Goal: Information Seeking & Learning: Compare options

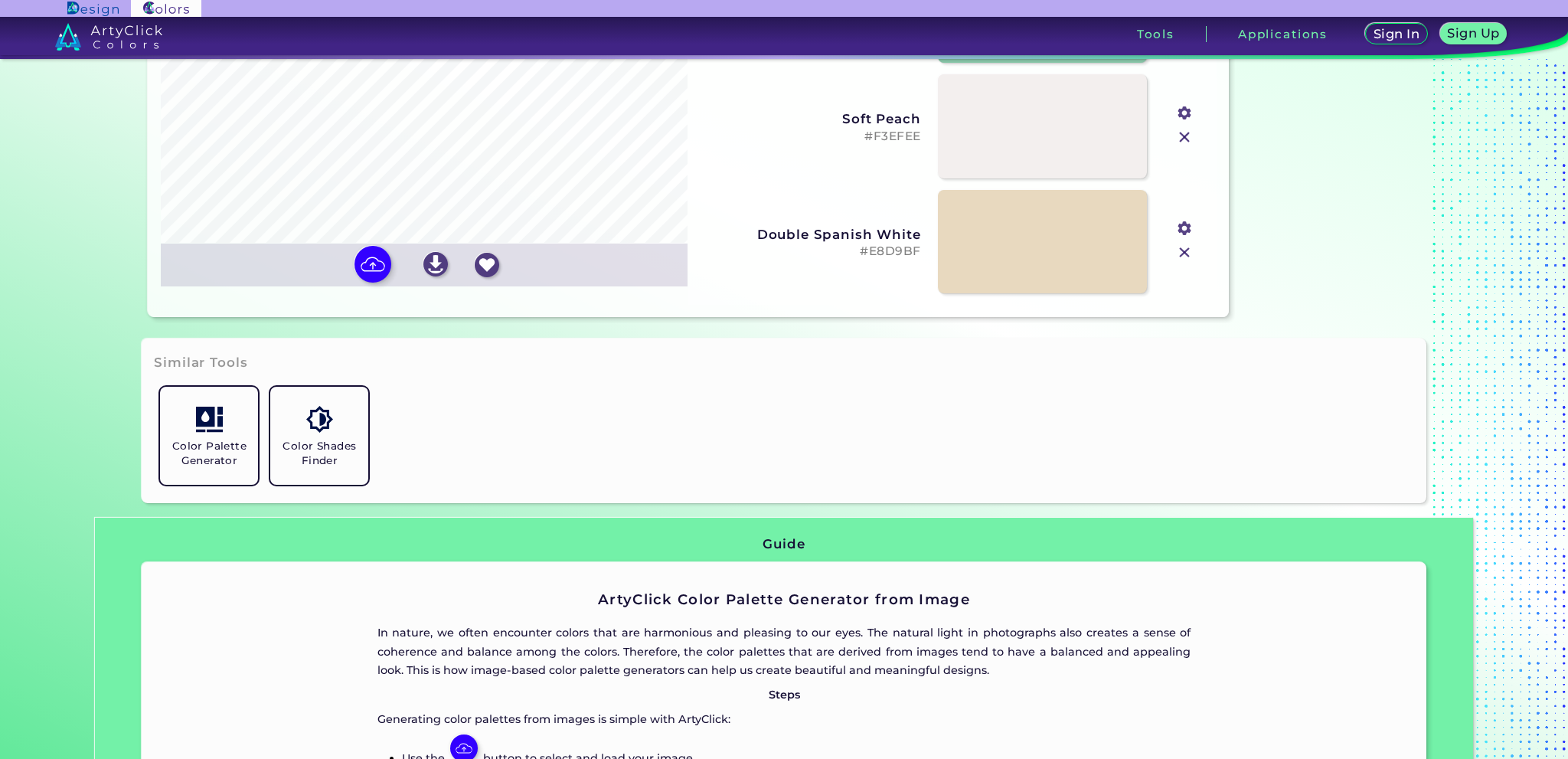
scroll to position [229, 0]
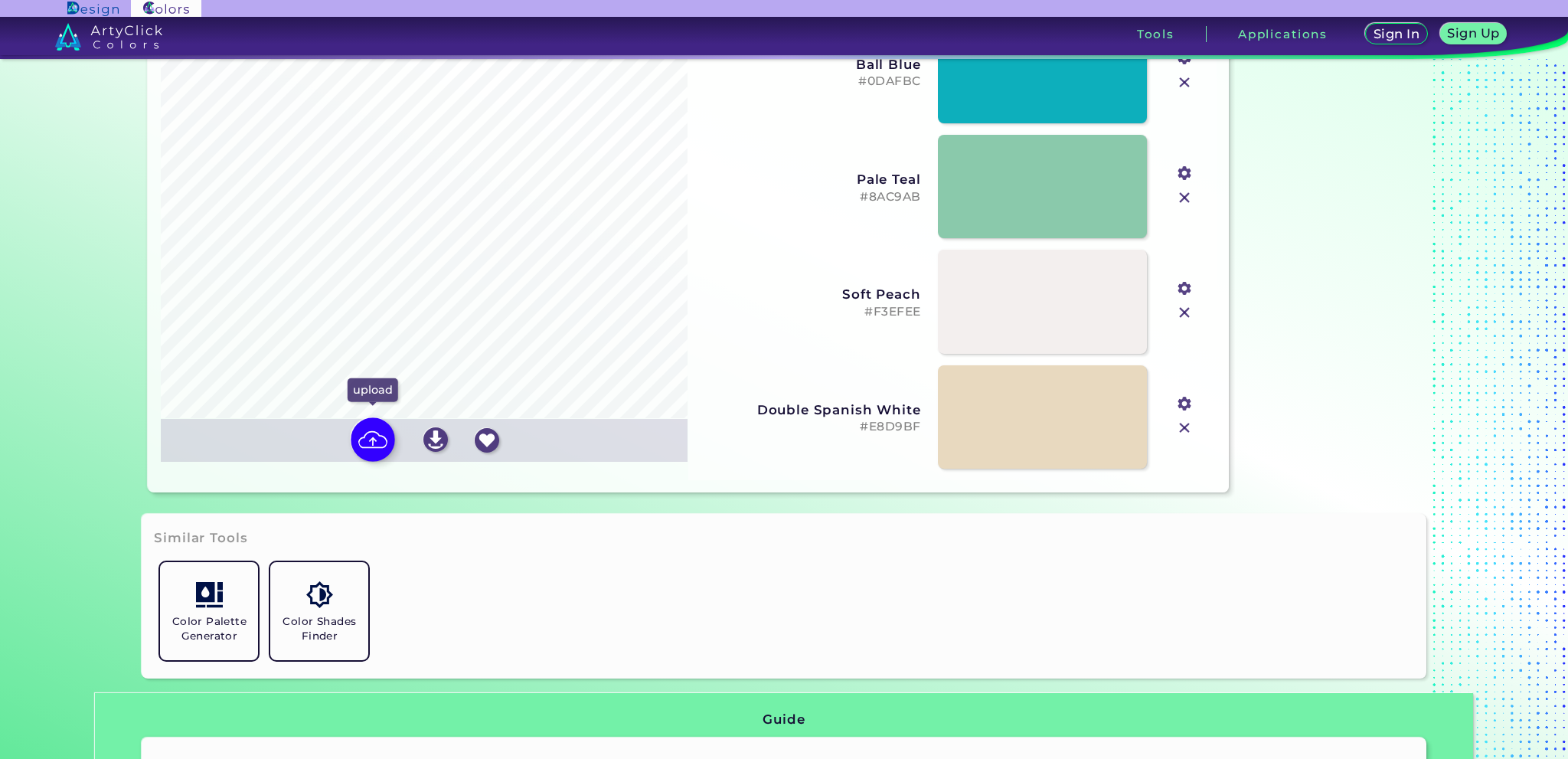
click at [378, 440] on img at bounding box center [372, 439] width 44 height 44
click at [0, 0] on input "file" at bounding box center [0, 0] width 0 height 0
type input "#263850"
type input "#2c7b7d"
type input "#4aad92"
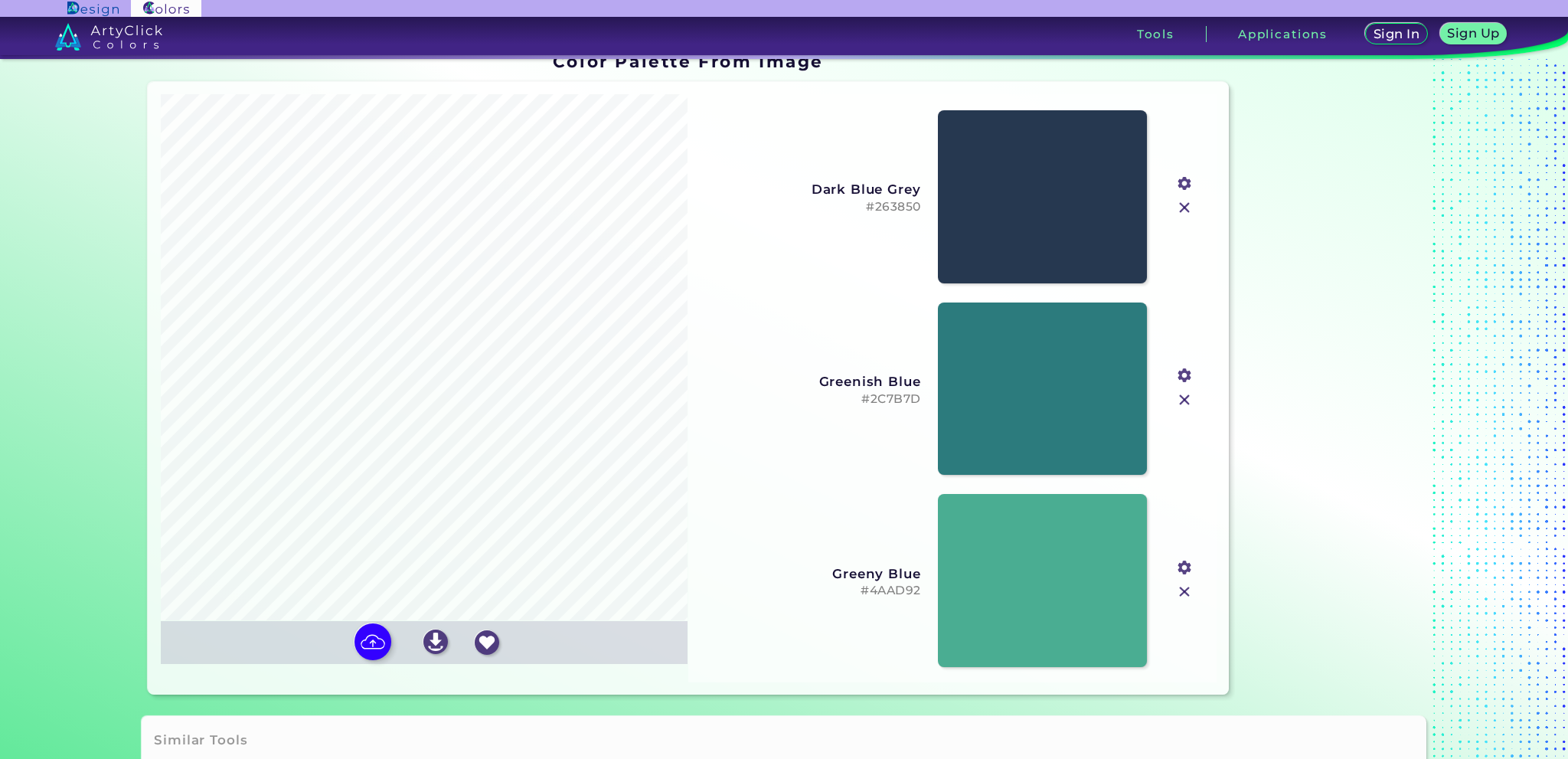
scroll to position [0, 0]
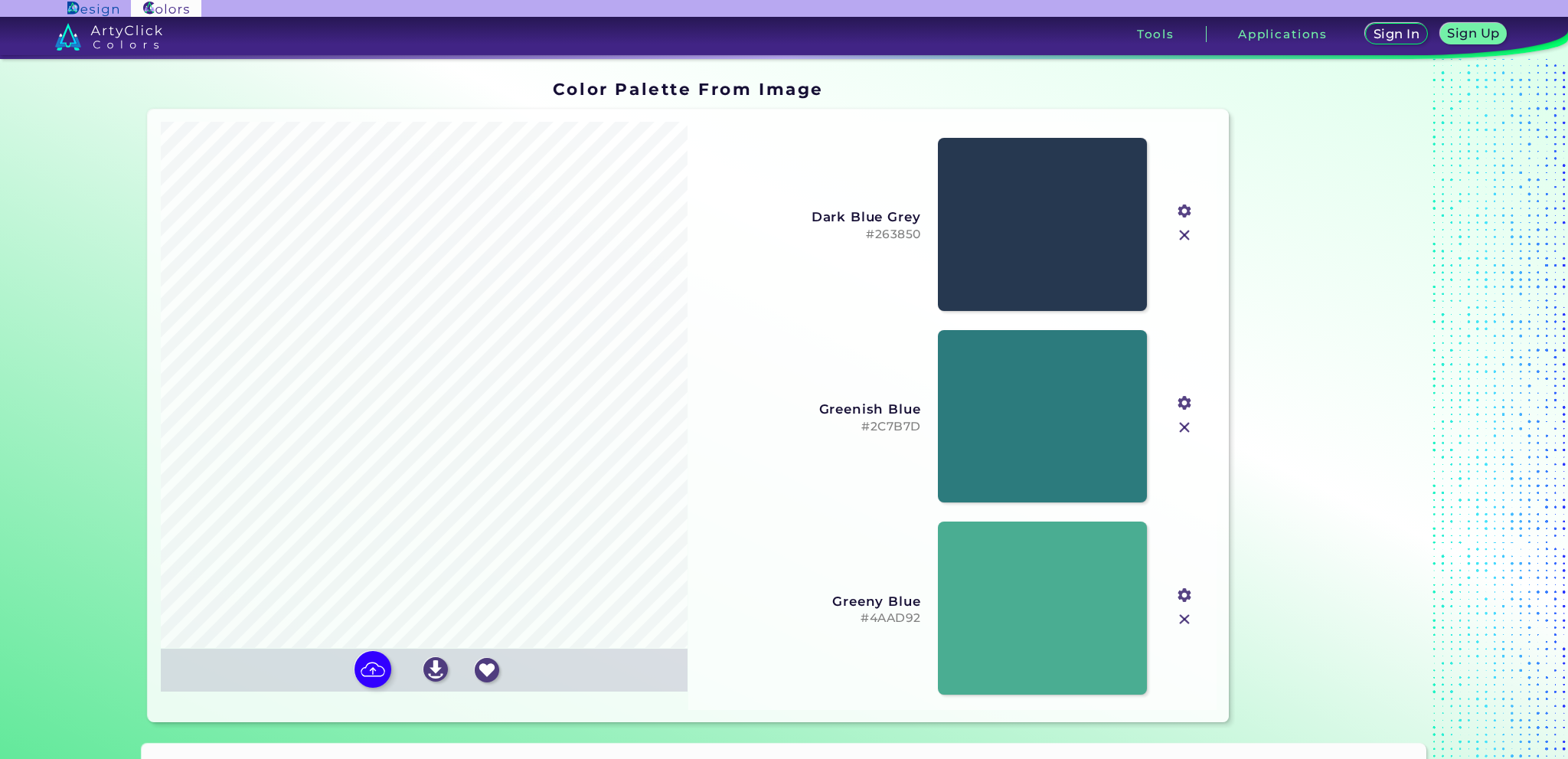
click at [0, 0] on input "file" at bounding box center [0, 0] width 0 height 0
click at [1183, 238] on img at bounding box center [1184, 235] width 20 height 20
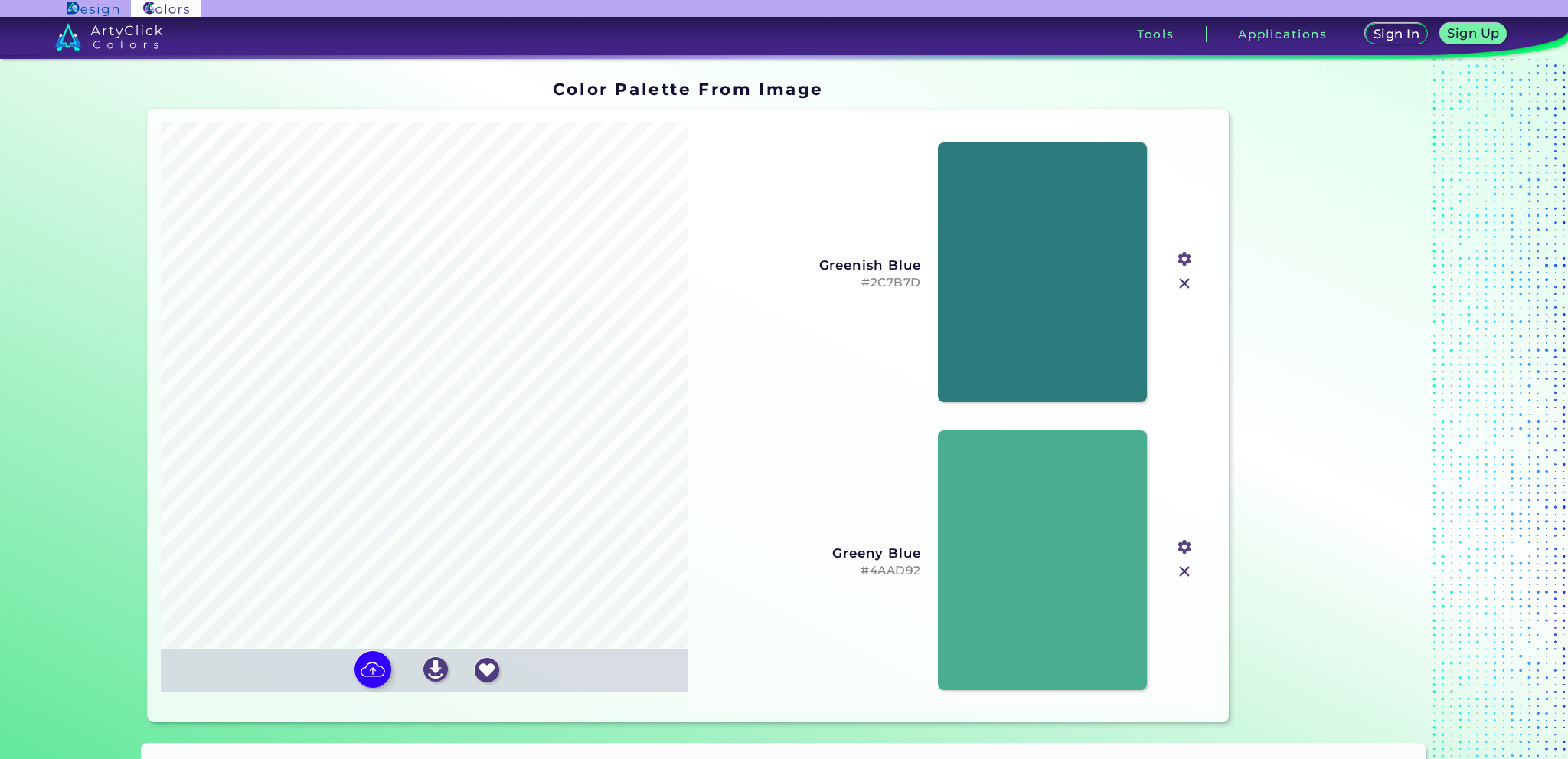
click at [1179, 279] on img at bounding box center [1184, 283] width 20 height 20
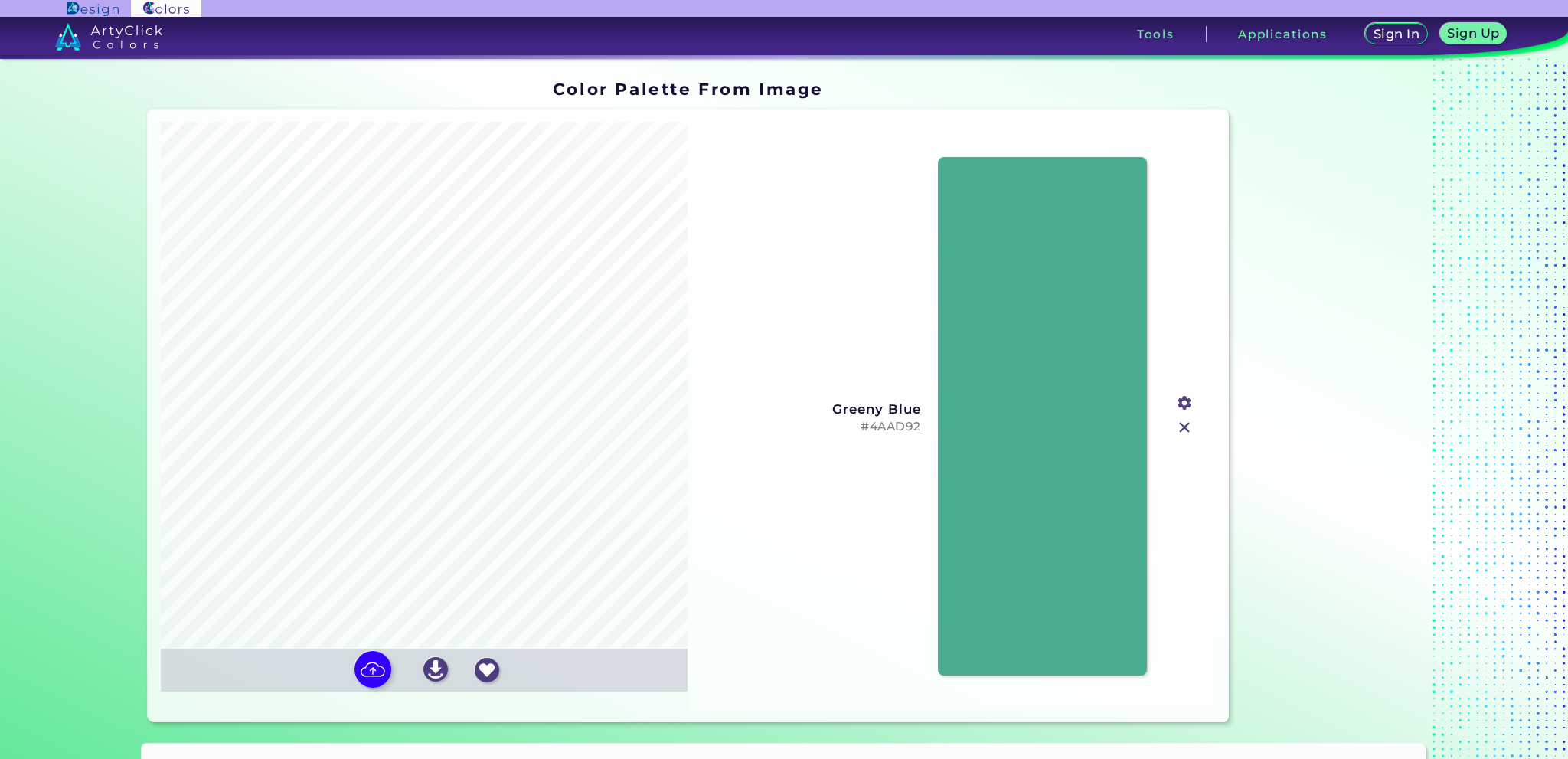
click at [1185, 431] on img at bounding box center [1184, 426] width 20 height 20
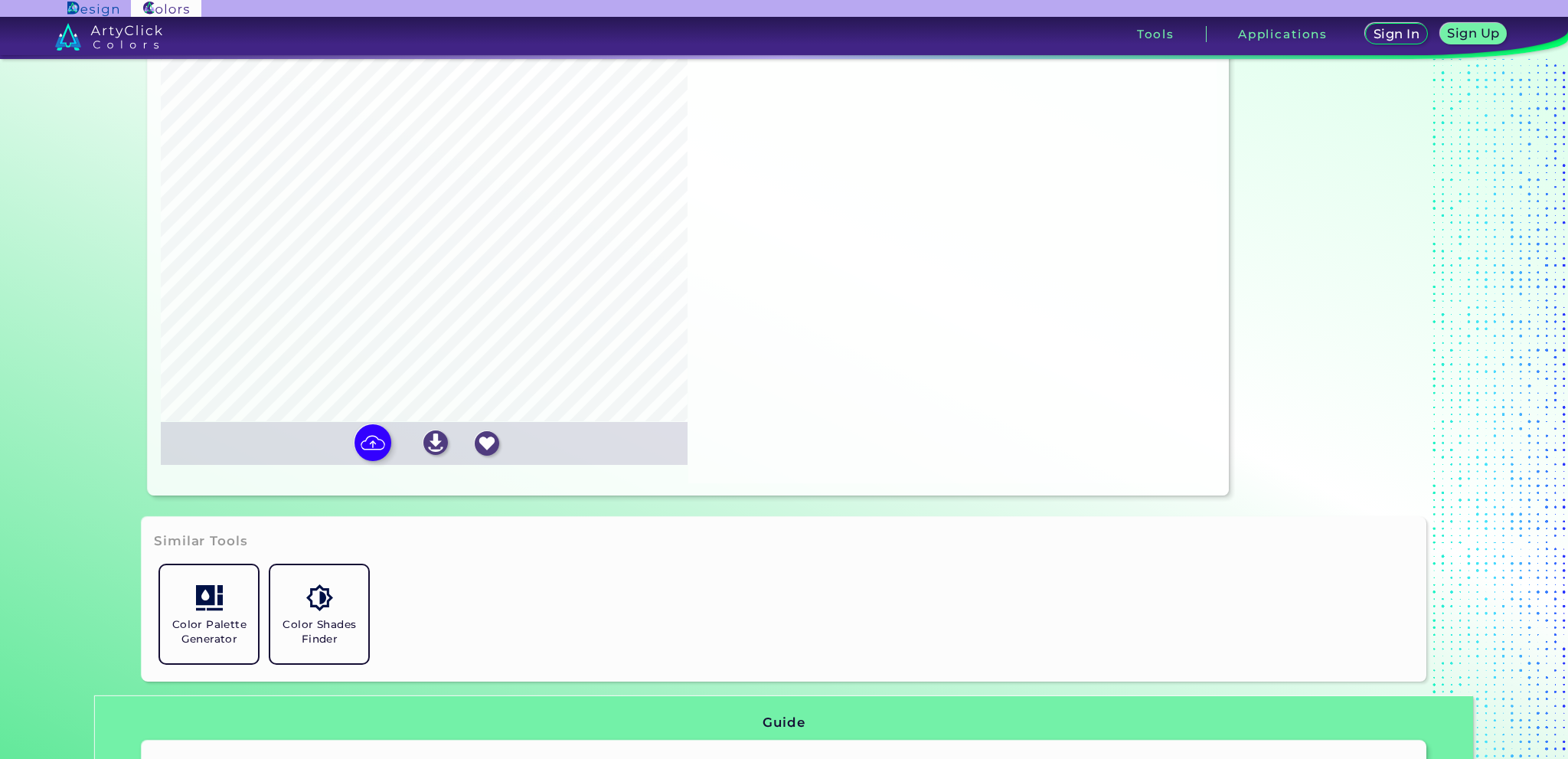
scroll to position [229, 0]
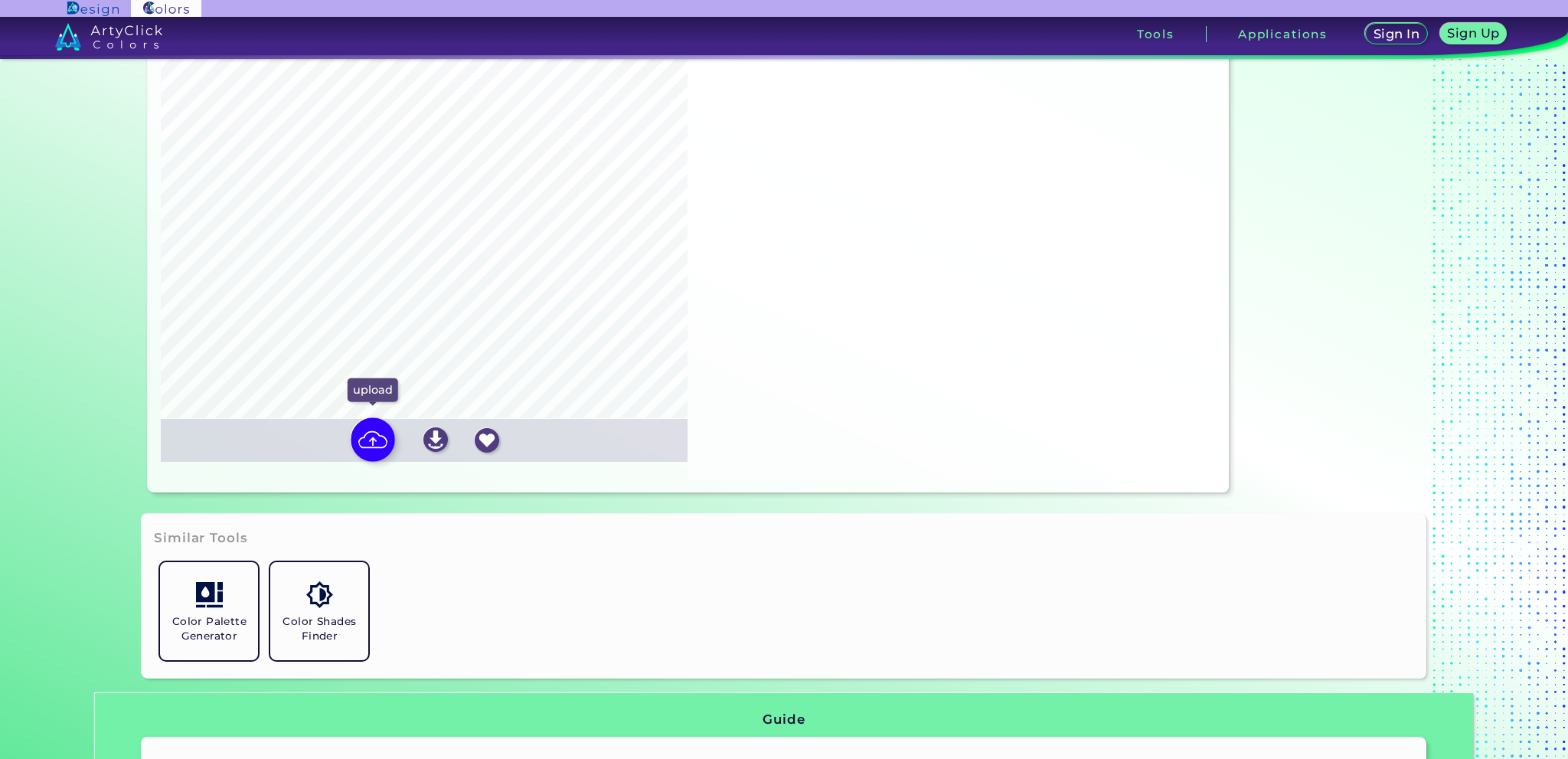
click at [387, 432] on img at bounding box center [372, 439] width 44 height 44
click at [0, 0] on input "file" at bounding box center [0, 0] width 0 height 0
type input "#537385"
type input "#be9151"
type input "#2c3942"
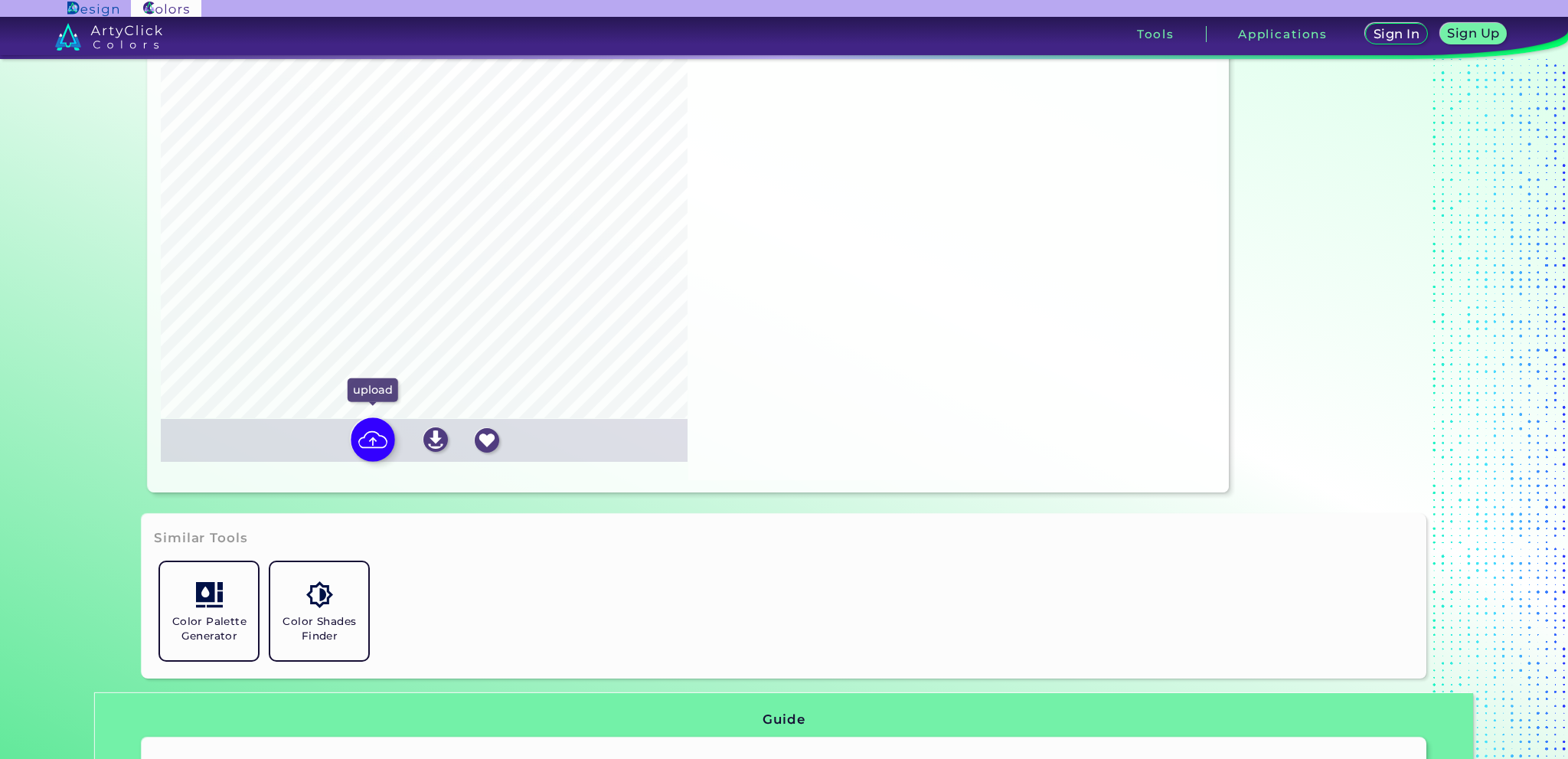
type input "#7ec2c9"
type input "#c1d4e0"
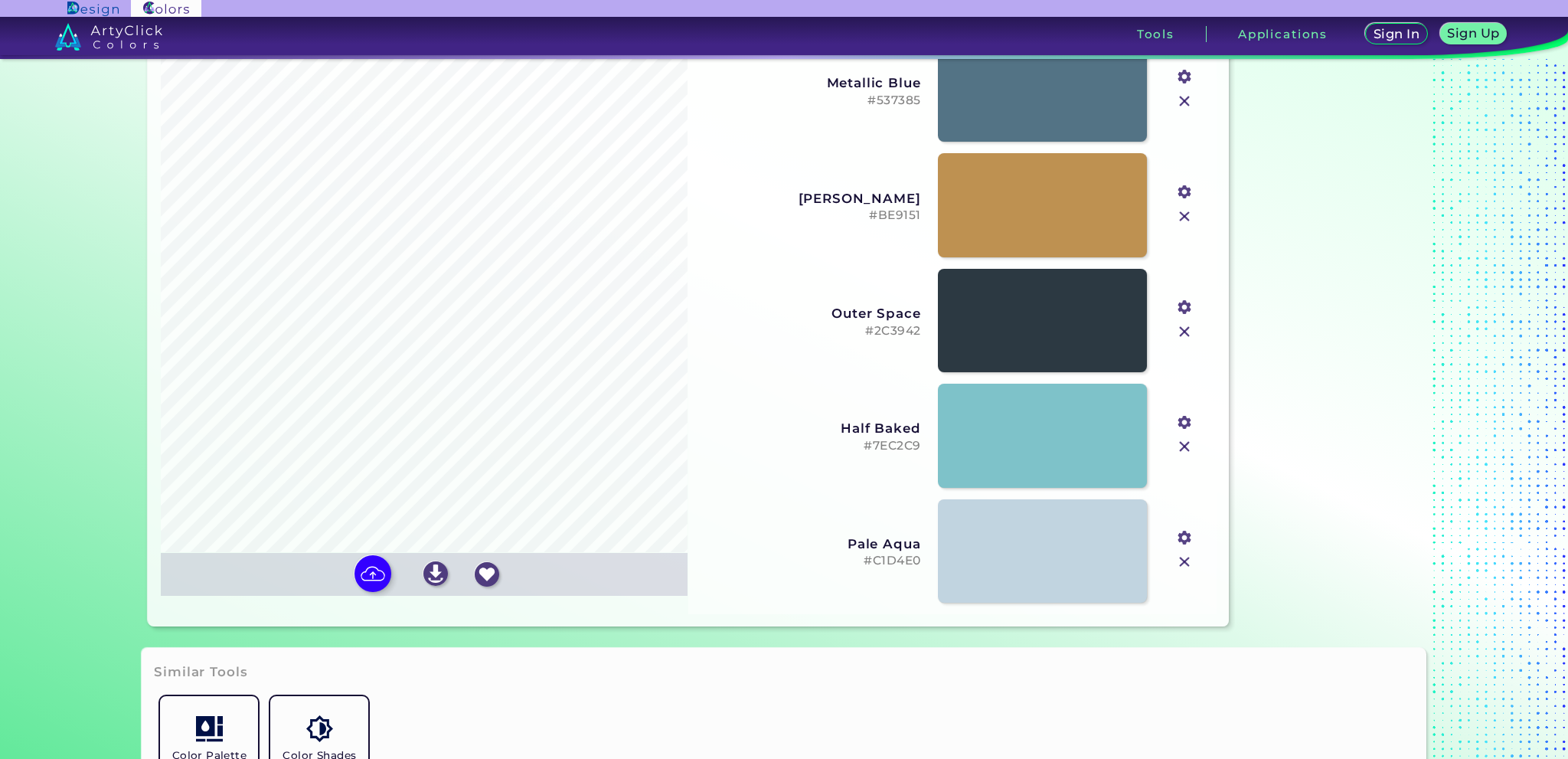
scroll to position [0, 0]
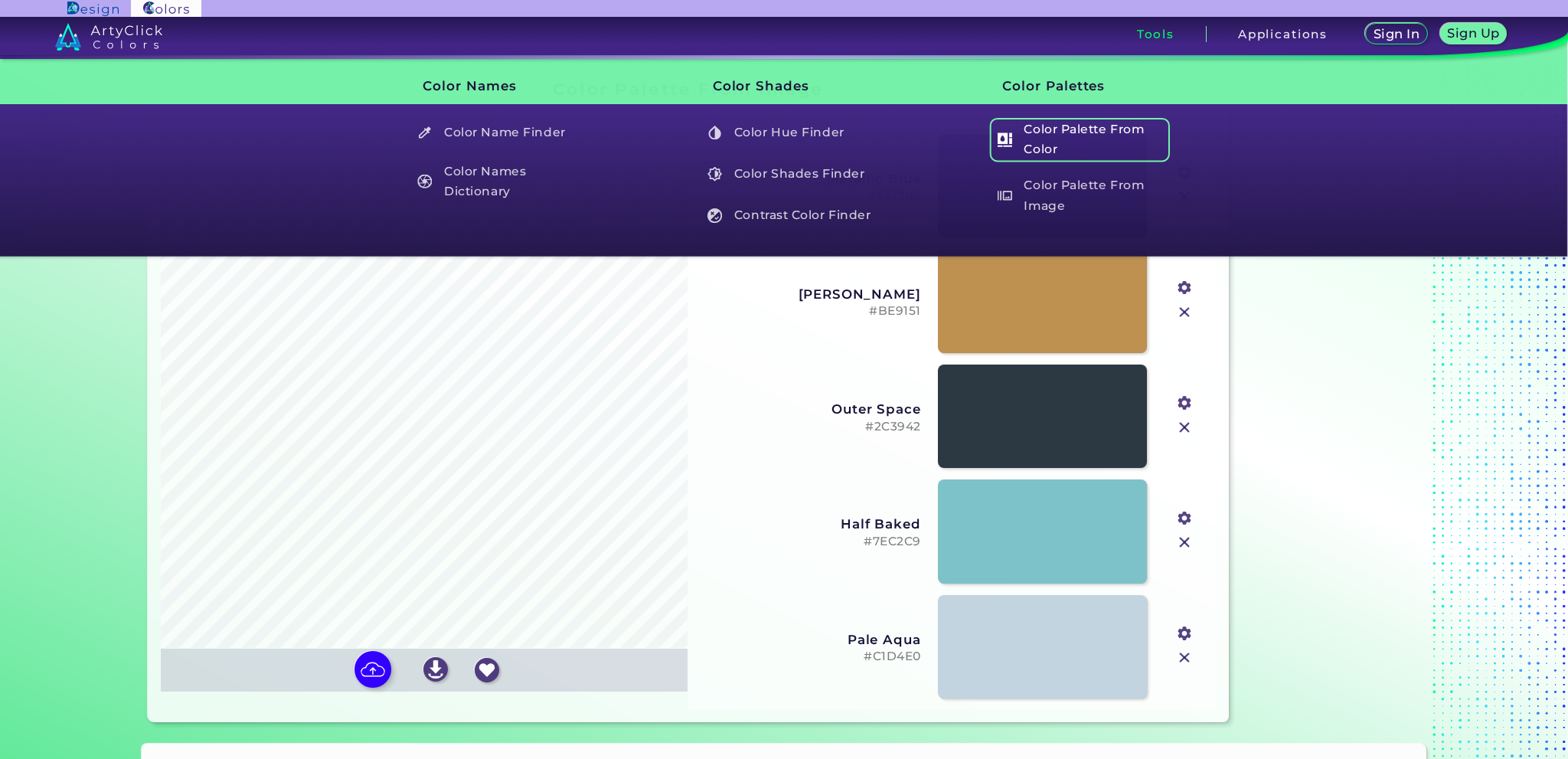
click at [1096, 148] on h5 "Color Palette From Color" at bounding box center [1079, 139] width 179 height 43
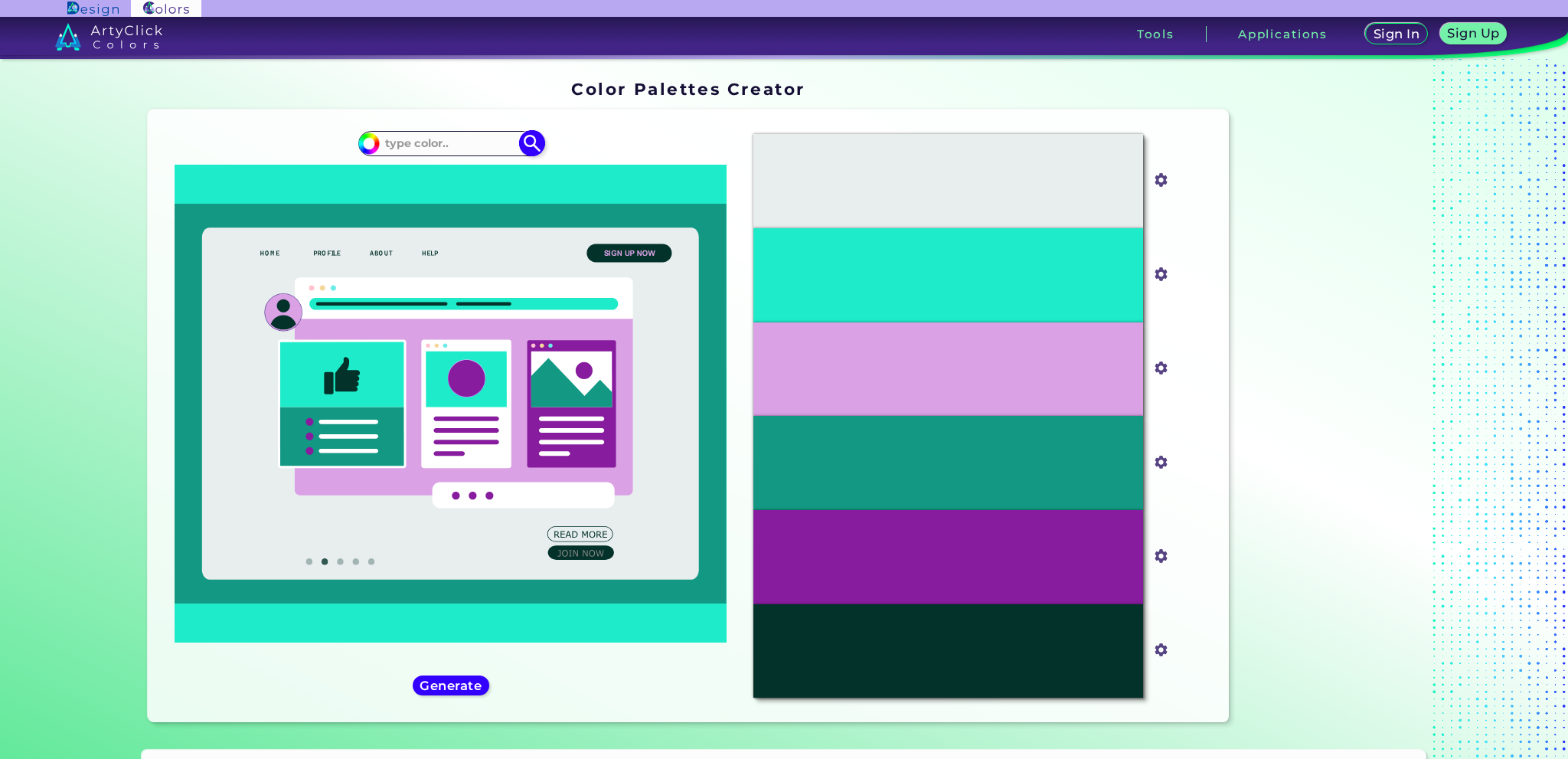
drag, startPoint x: 382, startPoint y: 154, endPoint x: 392, endPoint y: 147, distance: 12.2
click at [391, 147] on div "#1eebc9" at bounding box center [450, 143] width 185 height 24
type input "light aqua"
click at [441, 177] on p "Light Aqua ◉" at bounding box center [422, 170] width 79 height 28
type input "#8cffdb"
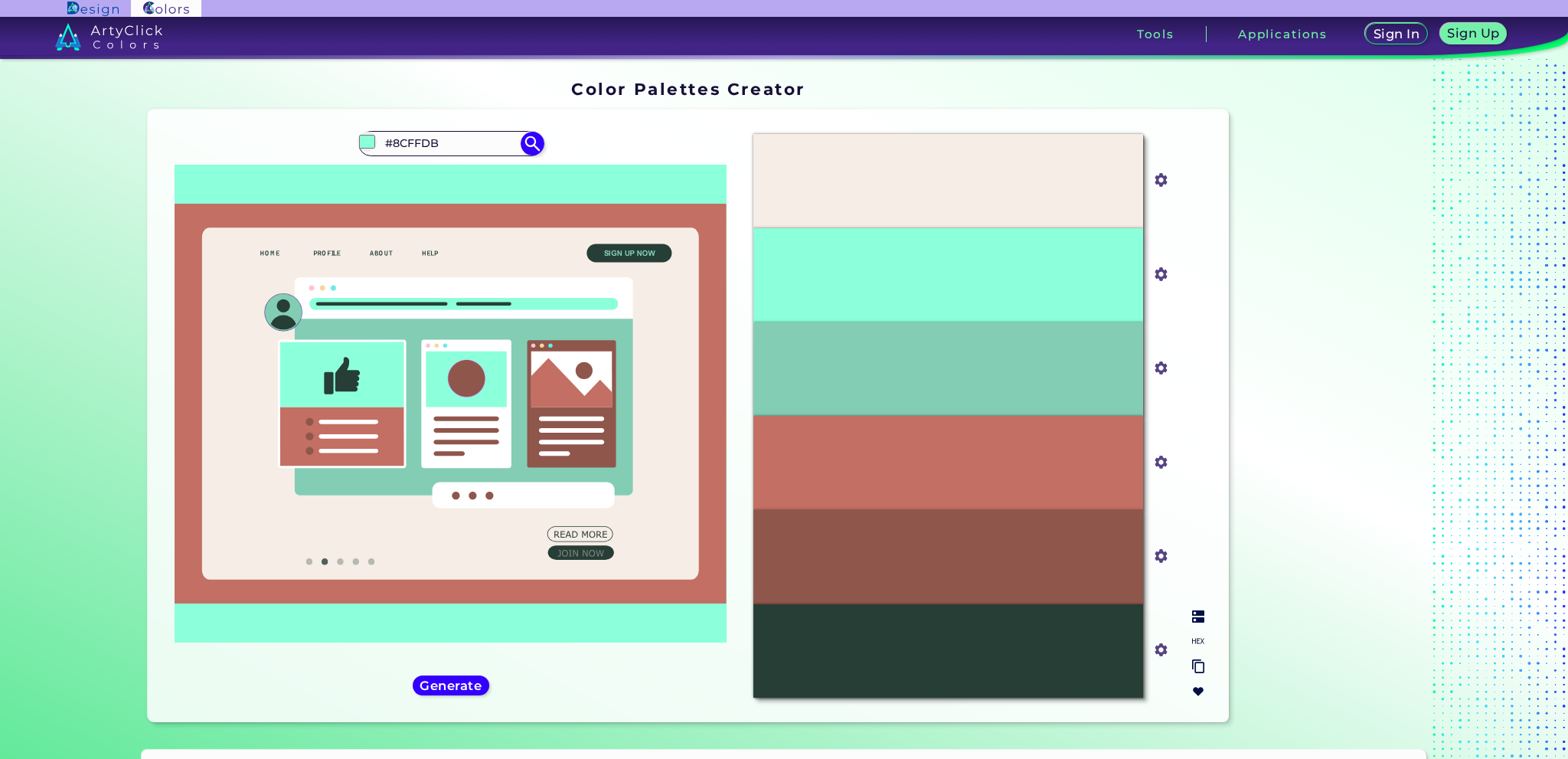
click at [977, 275] on div "#8CFFDB" at bounding box center [948, 275] width 390 height 94
click at [940, 362] on p "#83CDB5" at bounding box center [948, 369] width 51 height 17
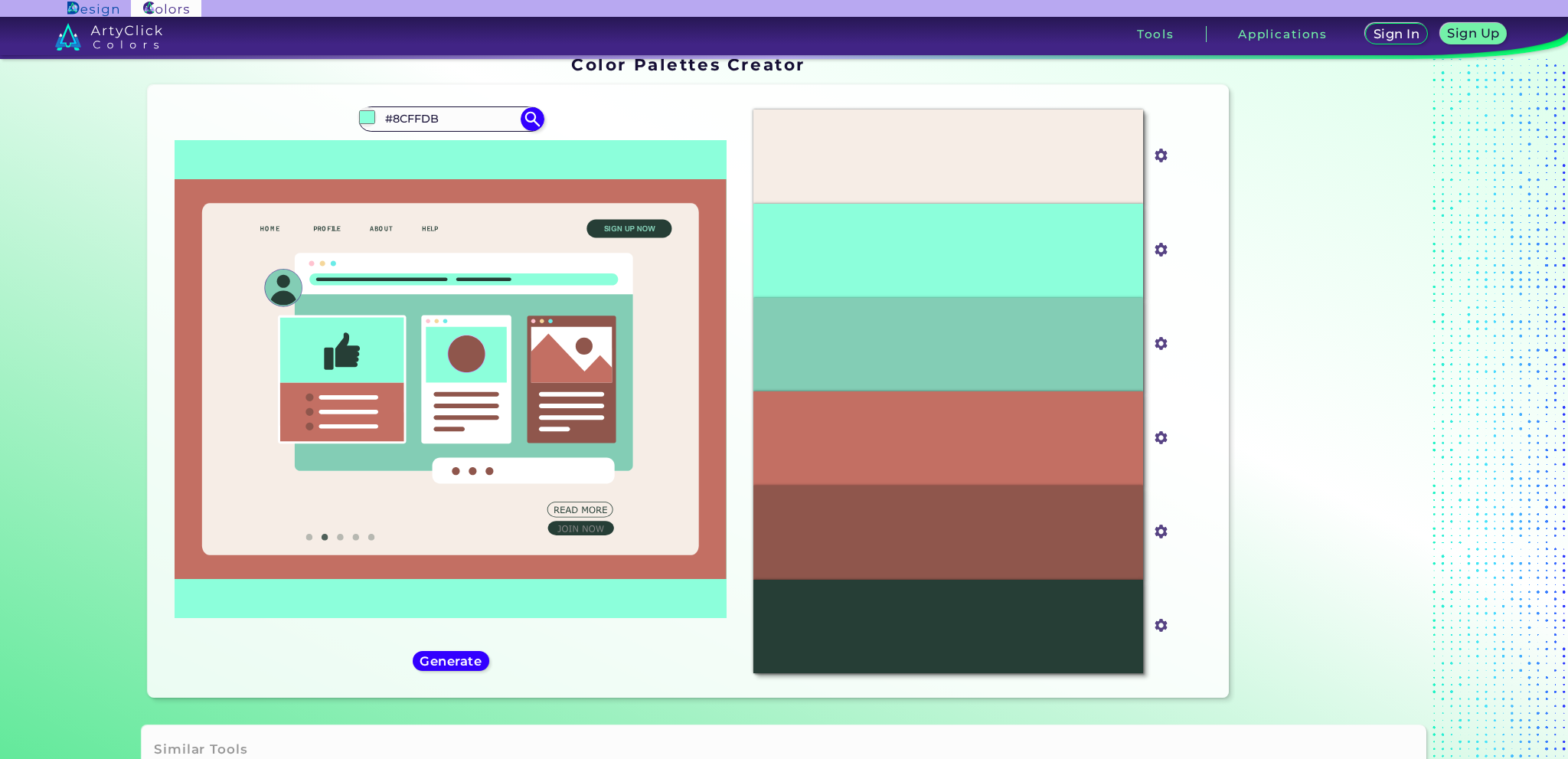
scroll to position [23, 0]
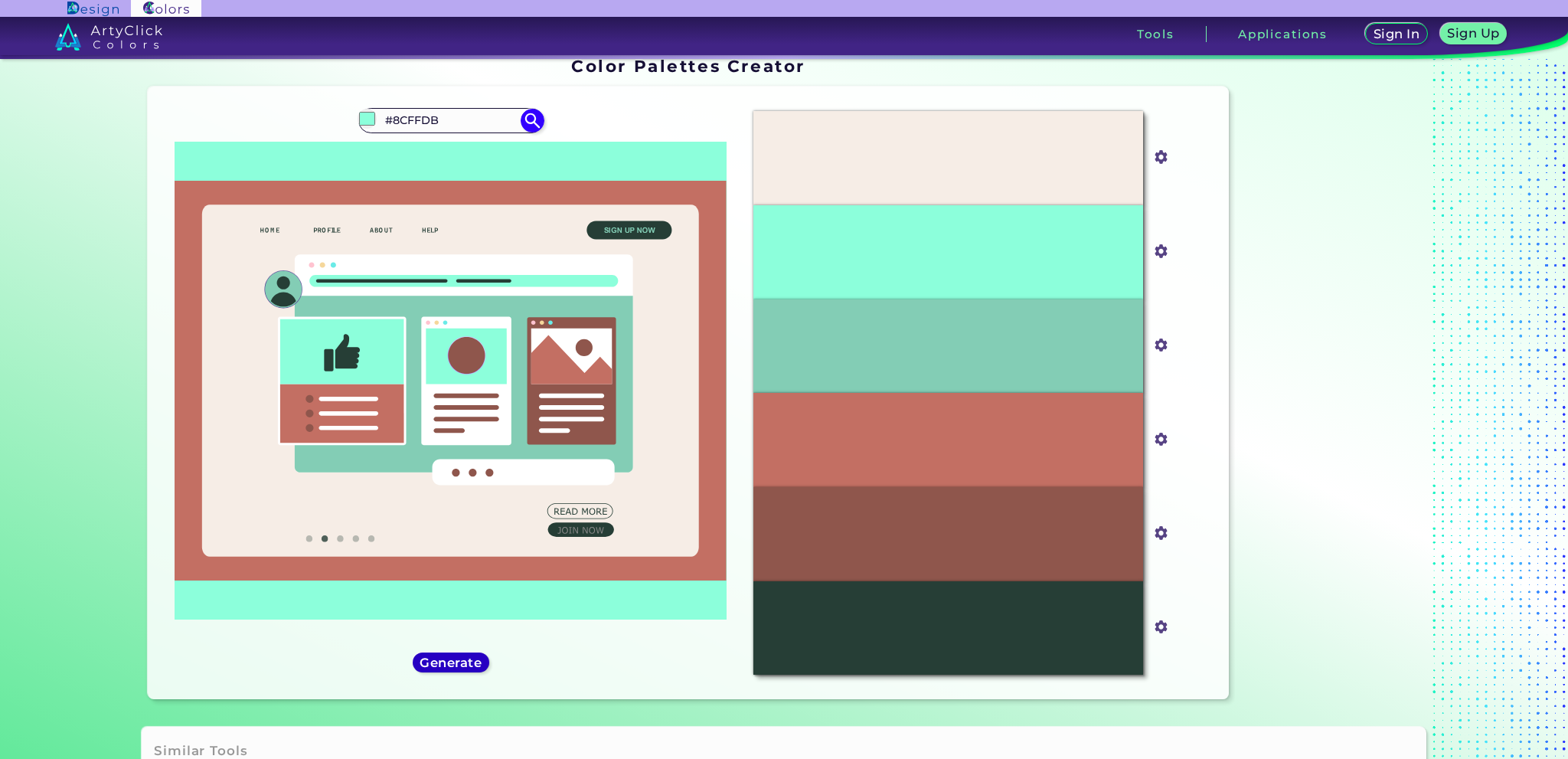
click at [460, 659] on h5 "Generate" at bounding box center [450, 662] width 55 height 11
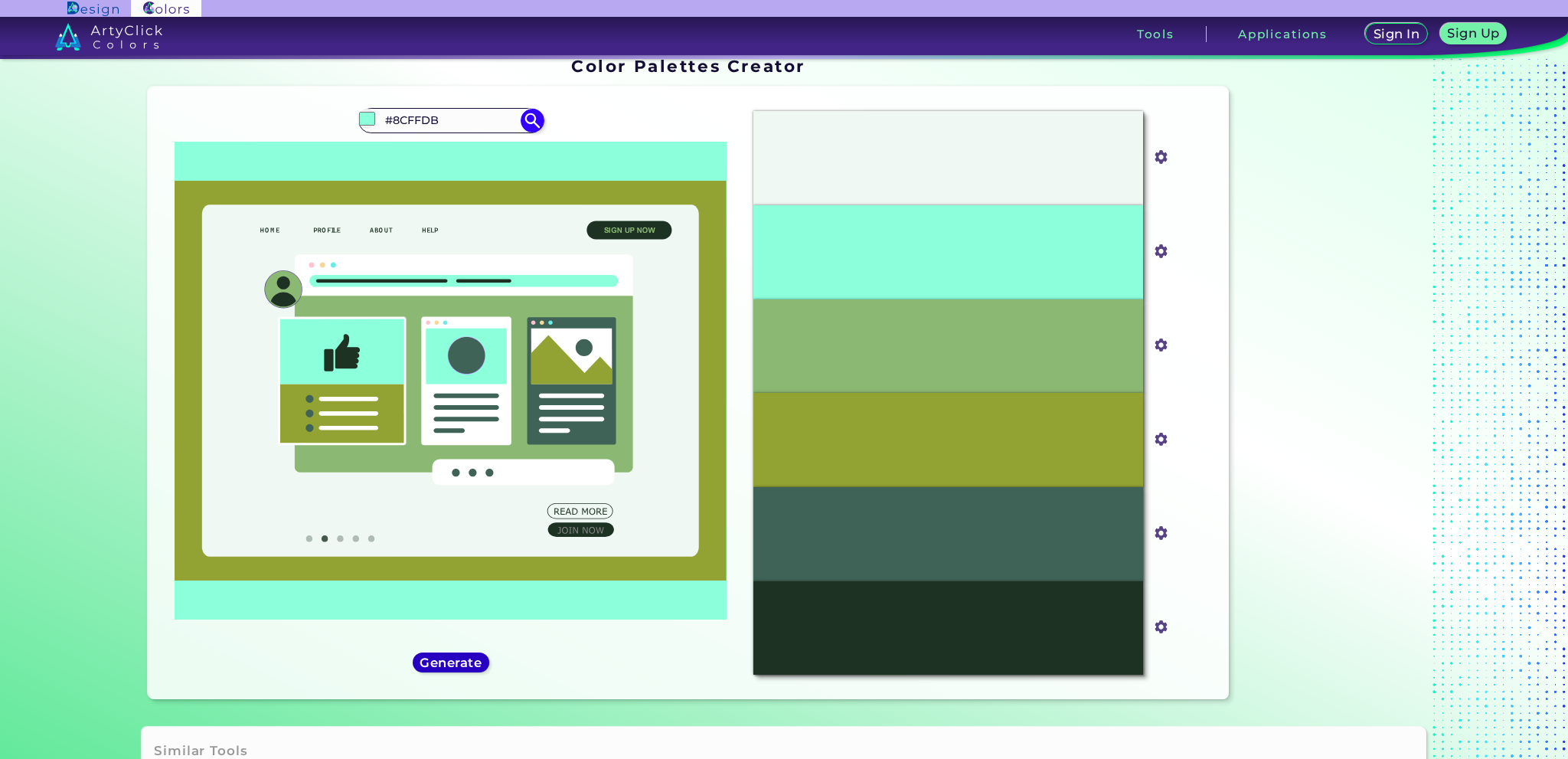
click at [465, 658] on h5 "Generate" at bounding box center [450, 662] width 55 height 11
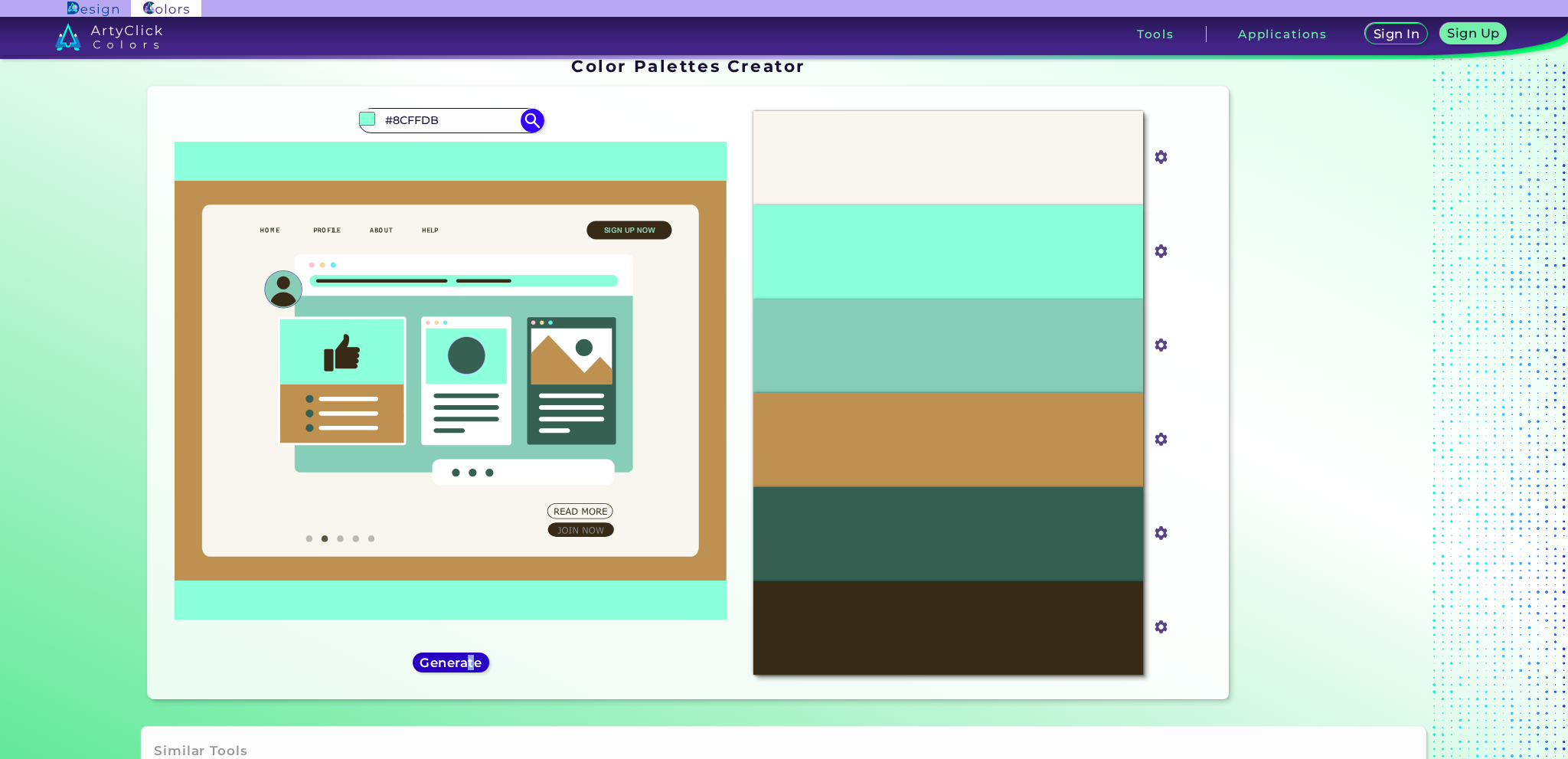
click at [467, 658] on h5 "Generate" at bounding box center [450, 662] width 55 height 11
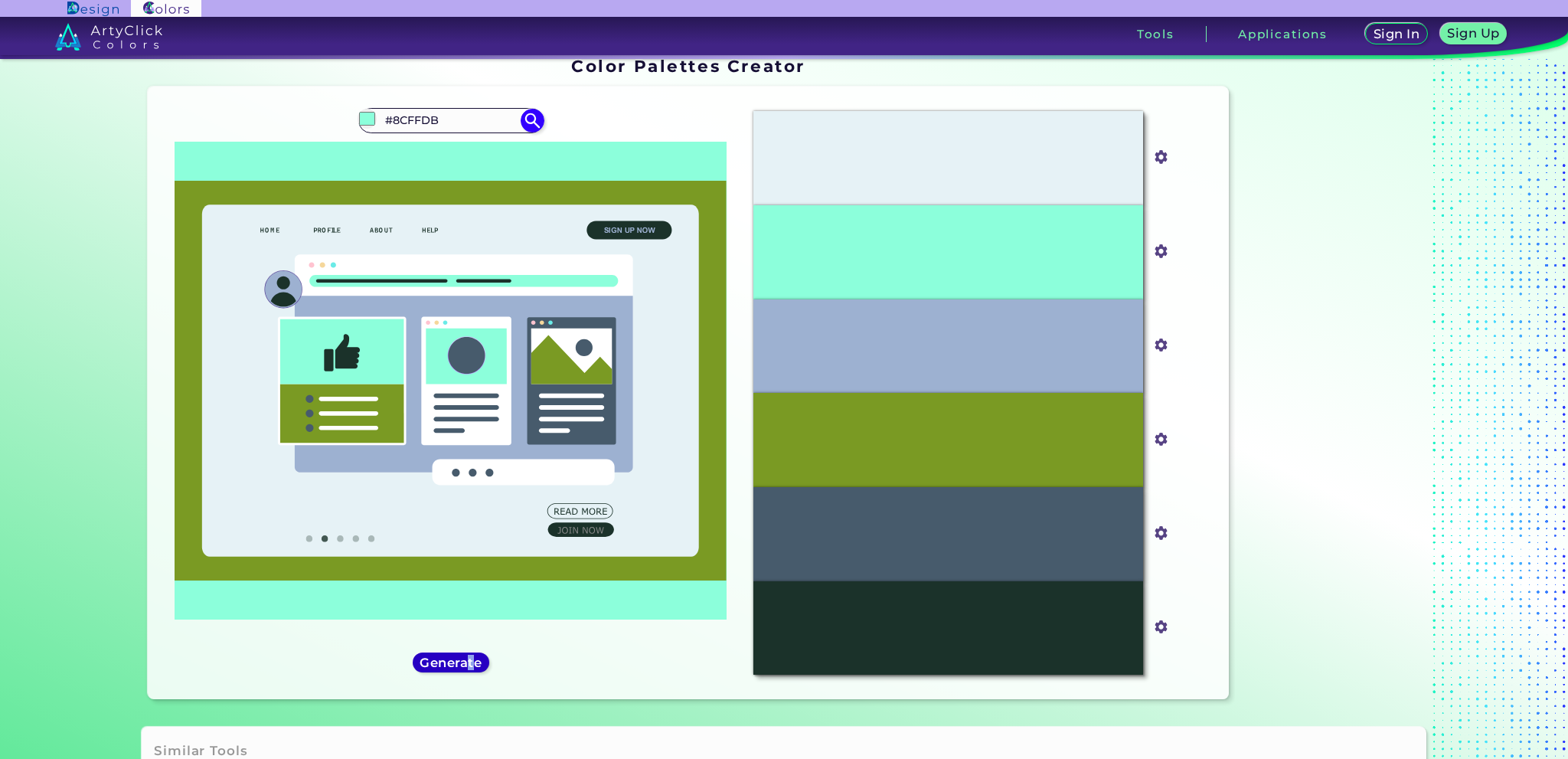
click at [467, 658] on h5 "Generate" at bounding box center [450, 662] width 55 height 11
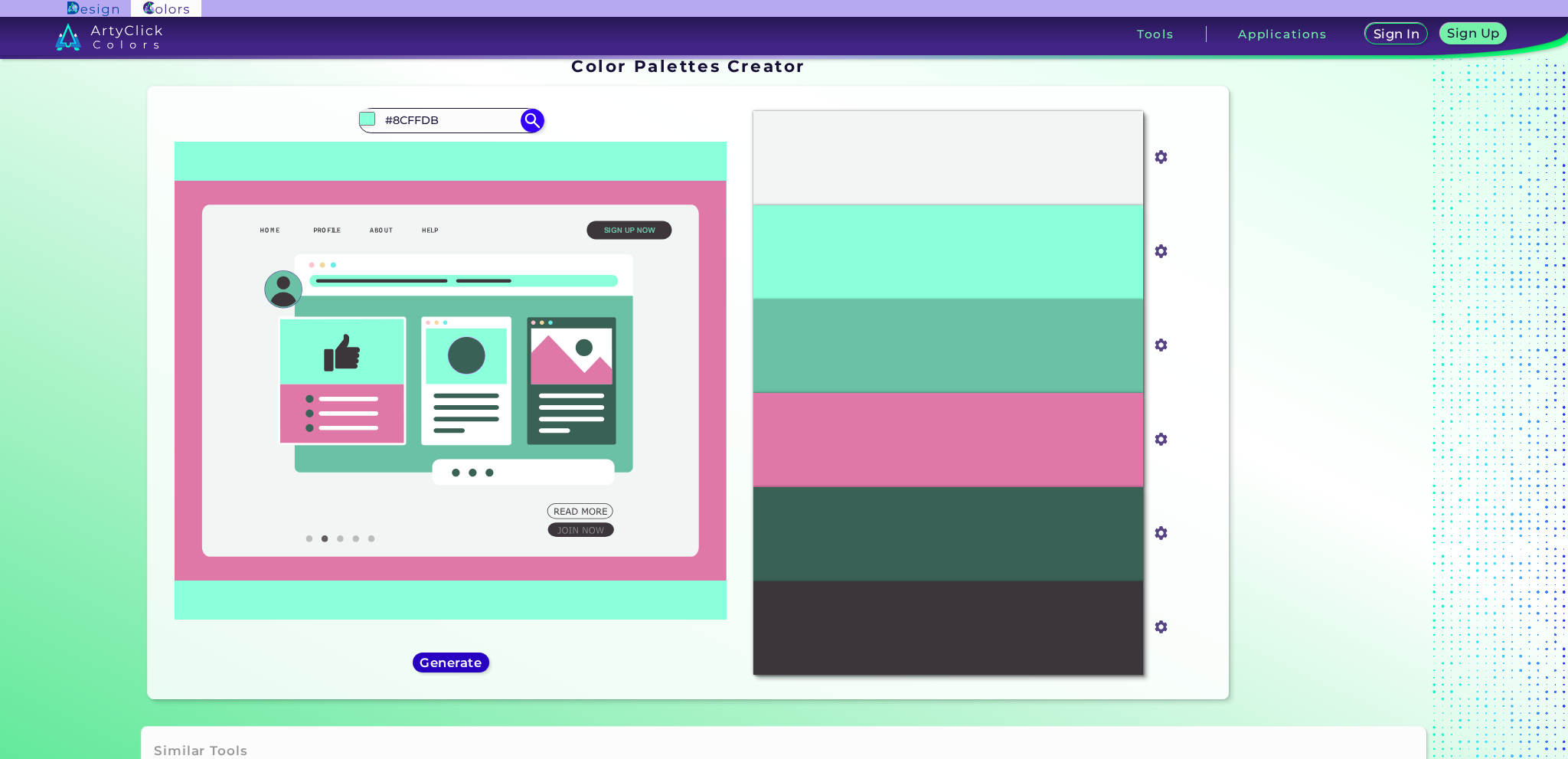
click at [467, 657] on h5 "Generate" at bounding box center [450, 662] width 55 height 11
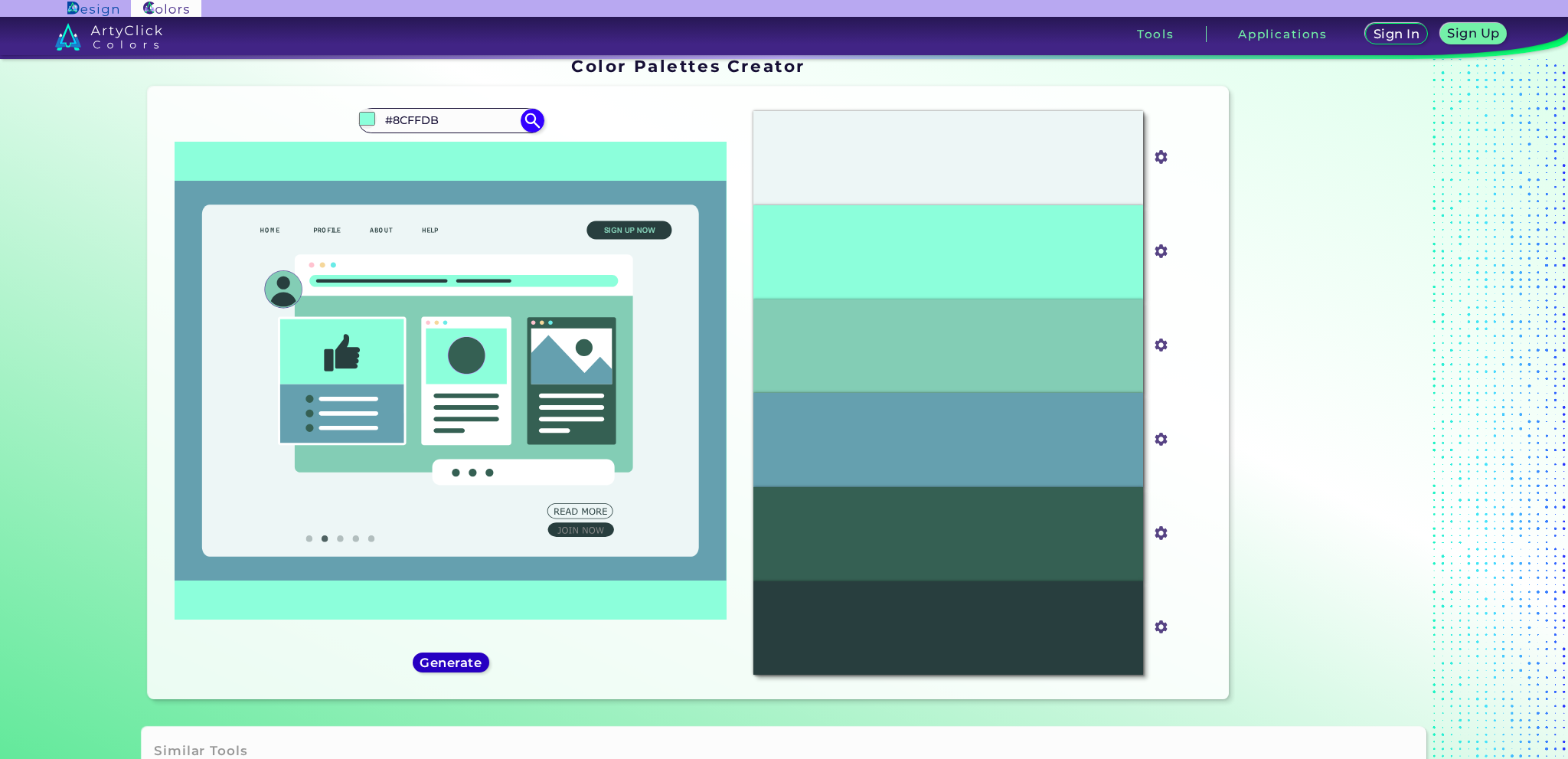
click at [467, 657] on h5 "Generate" at bounding box center [450, 662] width 55 height 11
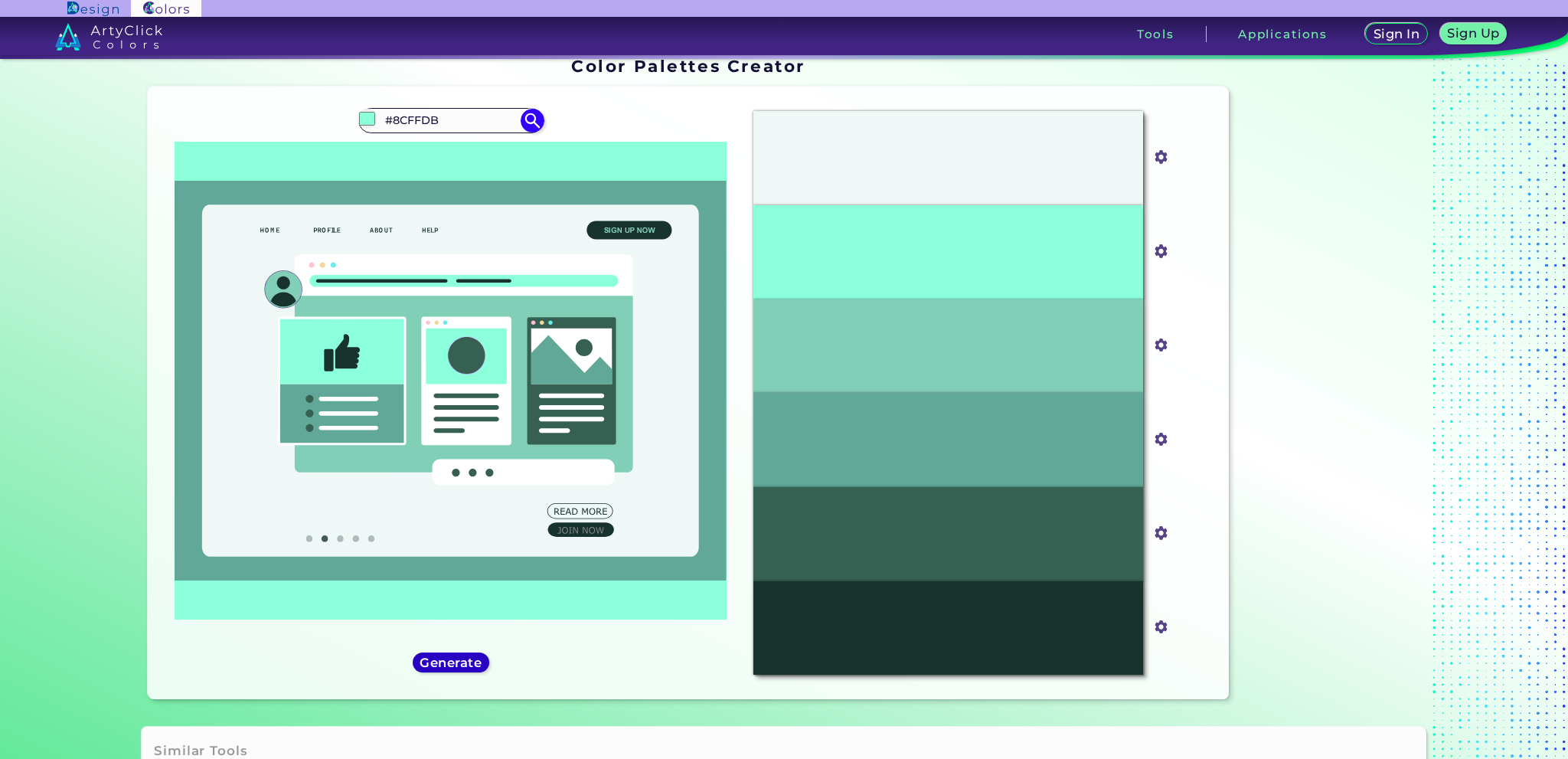
click at [467, 657] on h5 "Generate" at bounding box center [450, 662] width 55 height 11
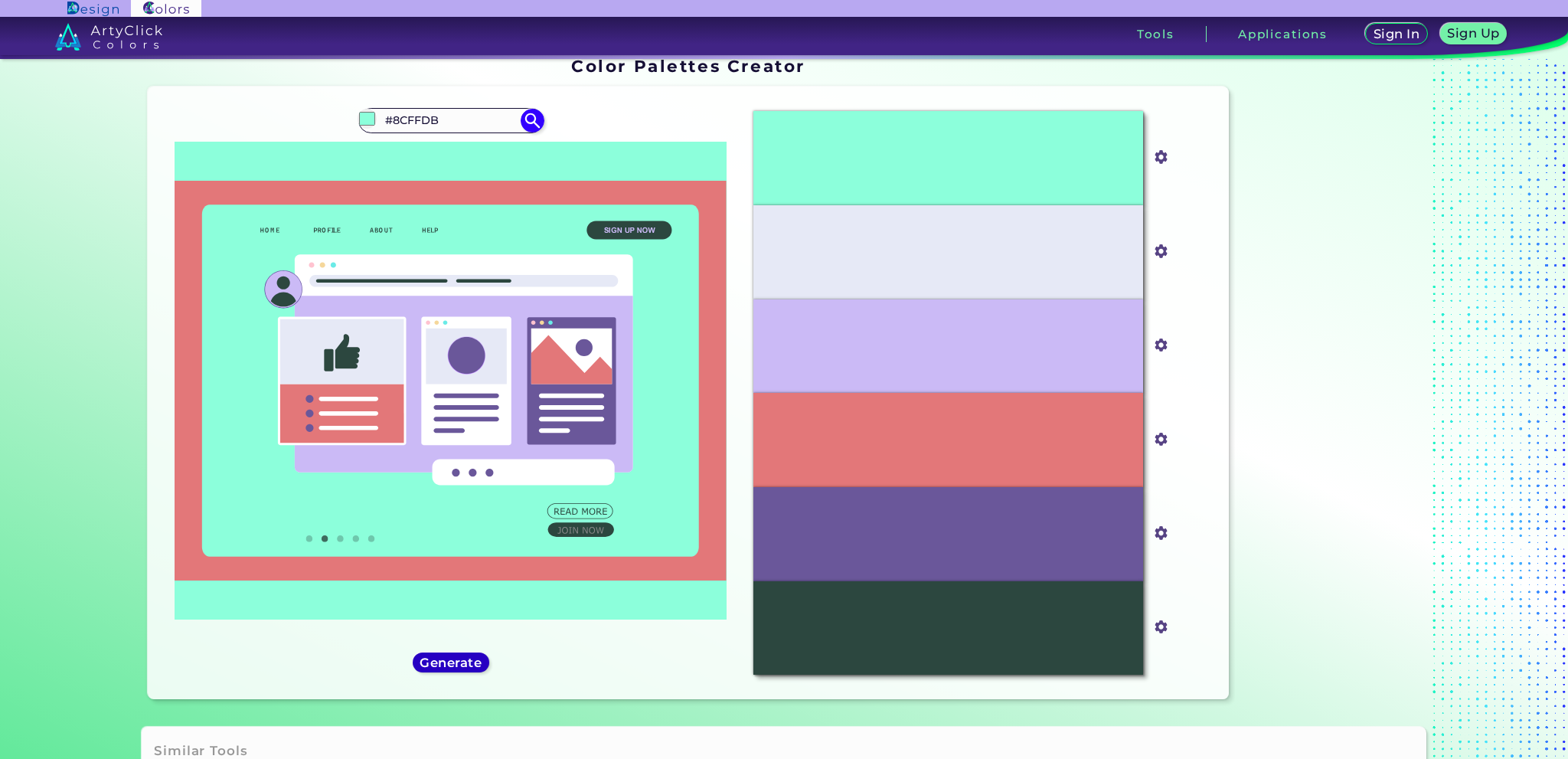
click at [467, 657] on h5 "Generate" at bounding box center [450, 662] width 55 height 11
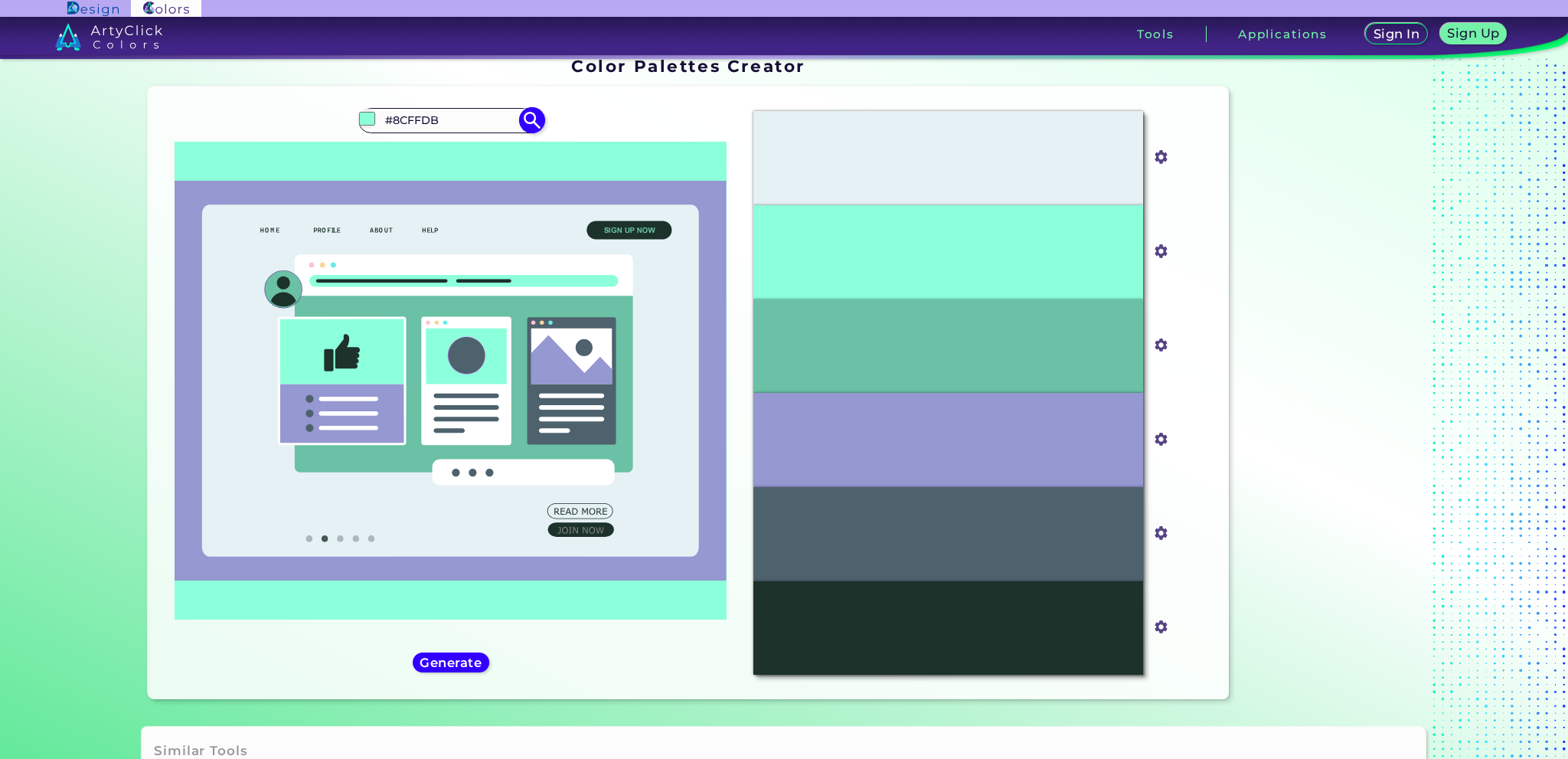
click at [469, 120] on input "#8CFFDB" at bounding box center [451, 120] width 143 height 21
click at [461, 673] on div "#8cffdb #8CFFDB Light Aqua ◉ Light Aquamarine ◉" at bounding box center [450, 393] width 581 height 588
click at [464, 664] on h5 "Generate" at bounding box center [450, 662] width 55 height 11
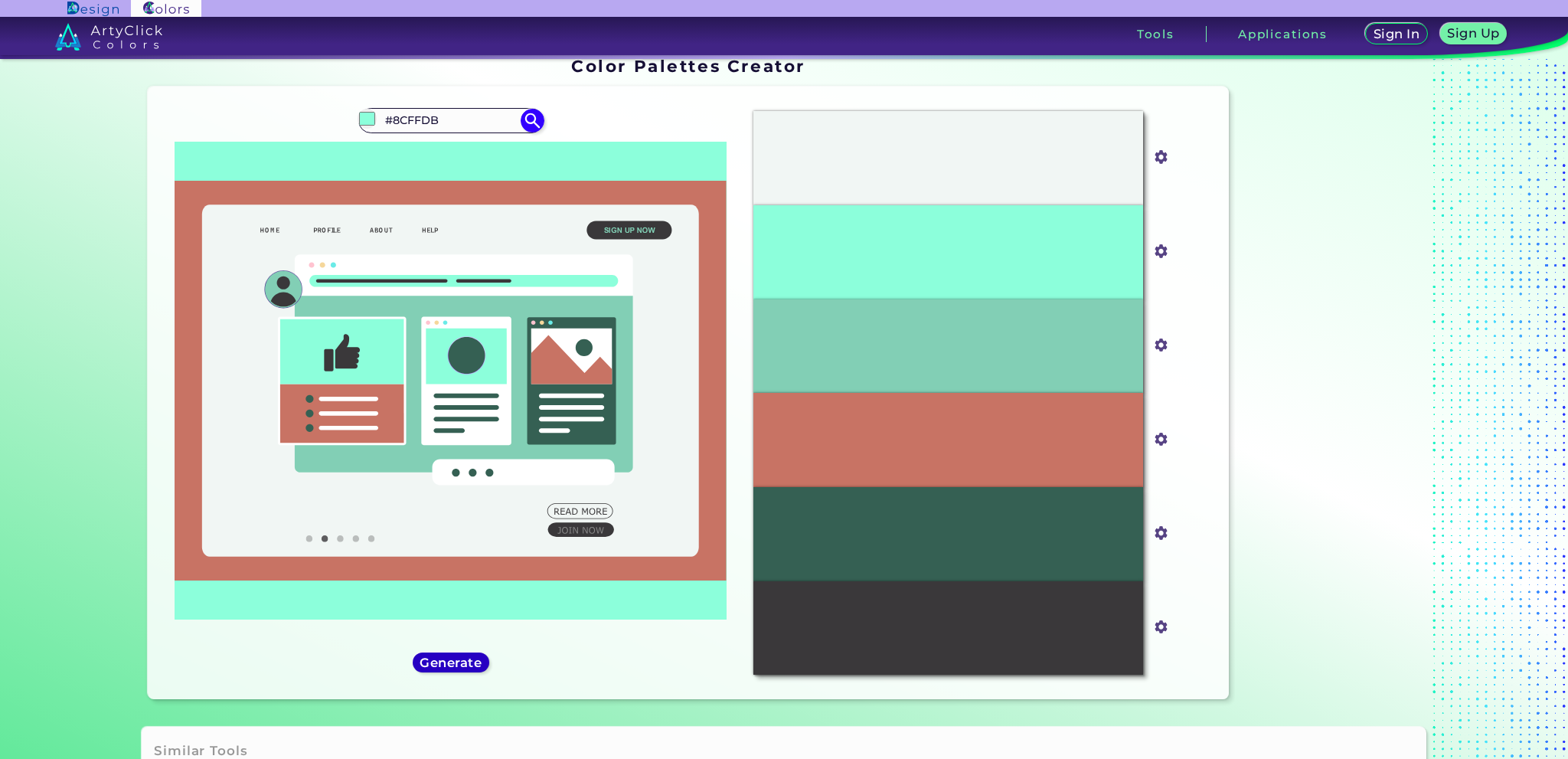
click at [464, 663] on h5 "Generate" at bounding box center [450, 662] width 55 height 11
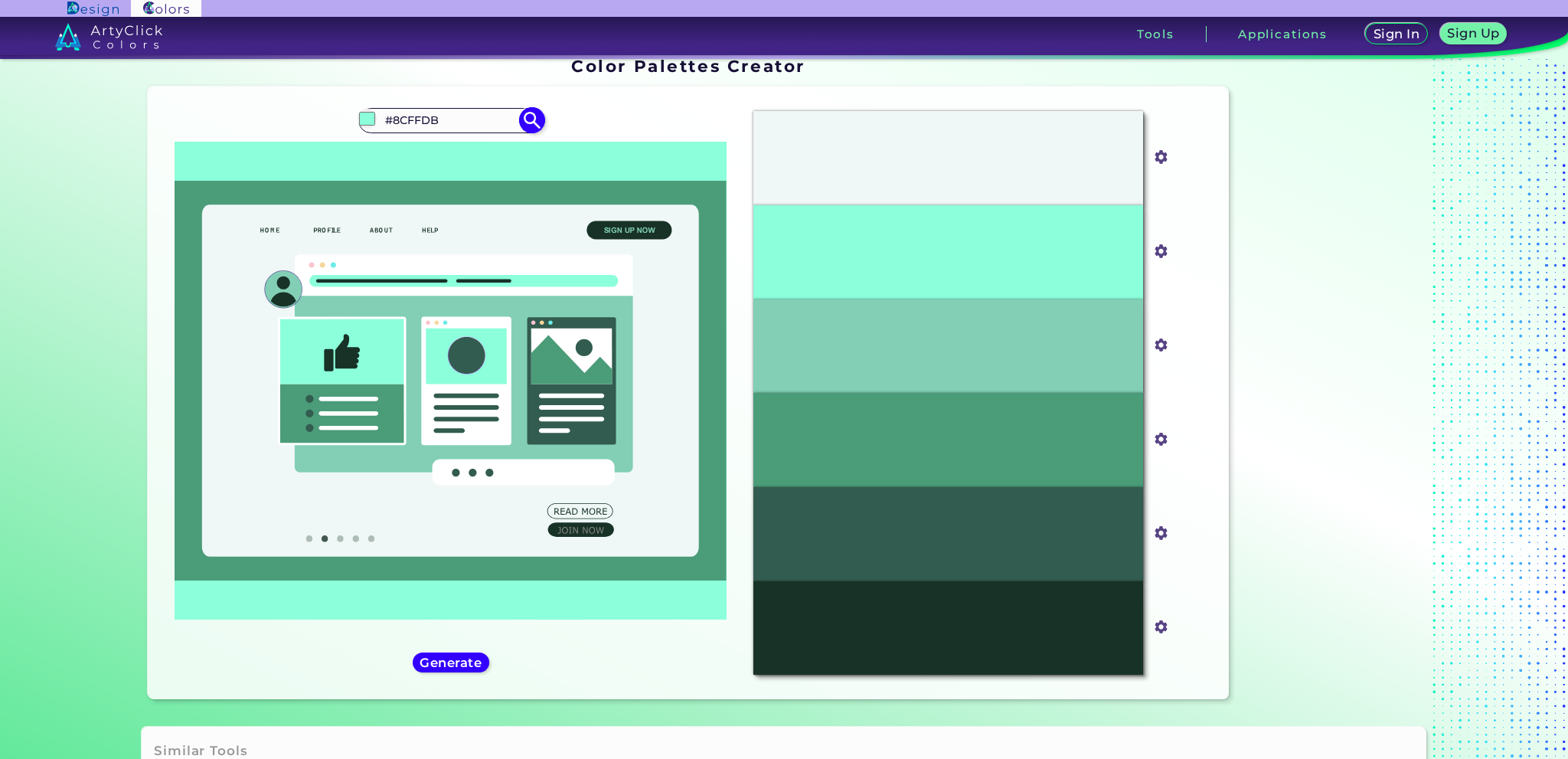
click at [426, 116] on input "#8CFFDB" at bounding box center [451, 120] width 143 height 21
click at [442, 116] on input "#8CFFDB" at bounding box center [451, 120] width 143 height 21
type input "#"
type input "light aqua"
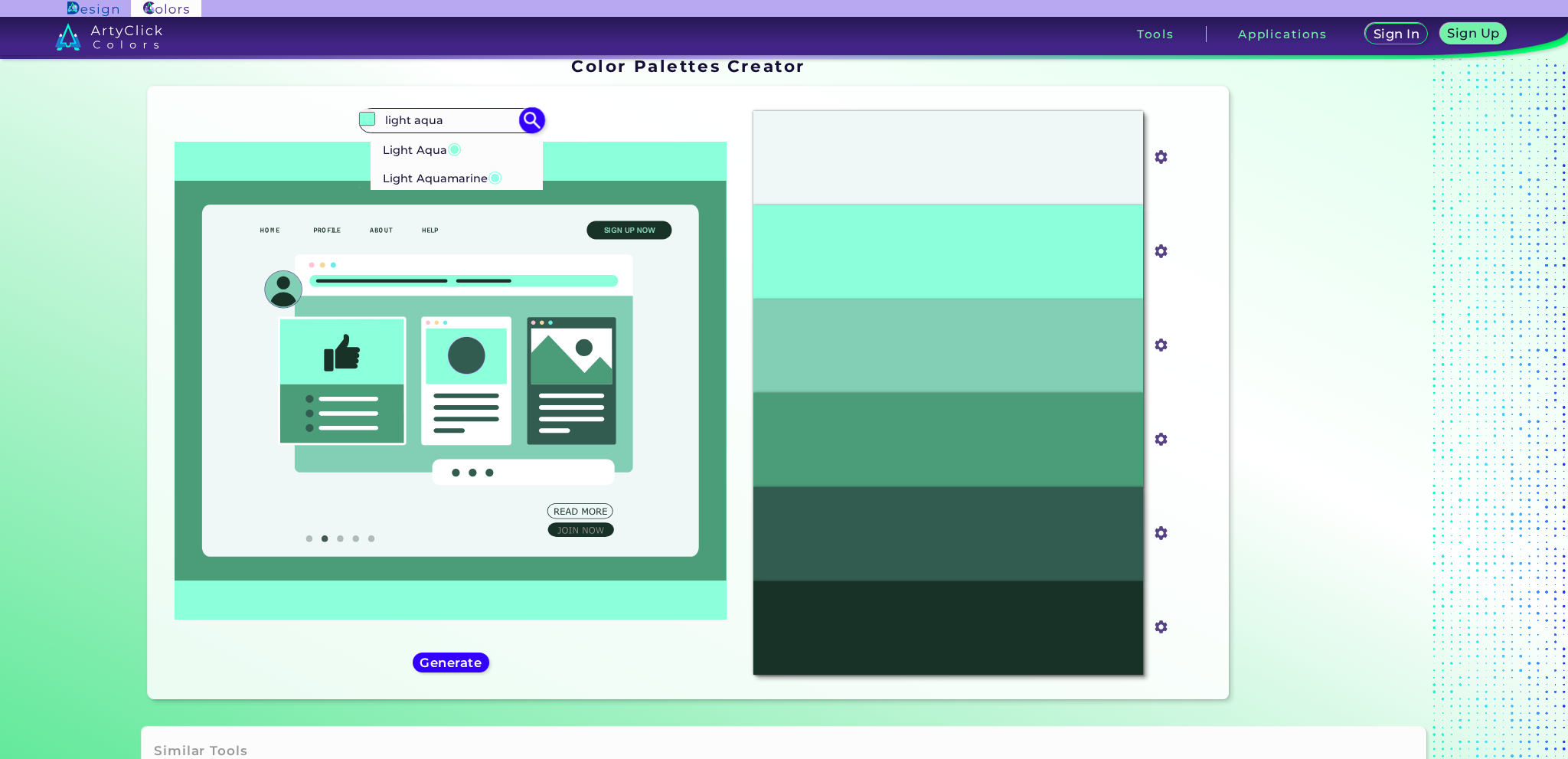
click at [466, 172] on p "Light Aquamarine ◉" at bounding box center [442, 176] width 120 height 28
type input "#93ffe8"
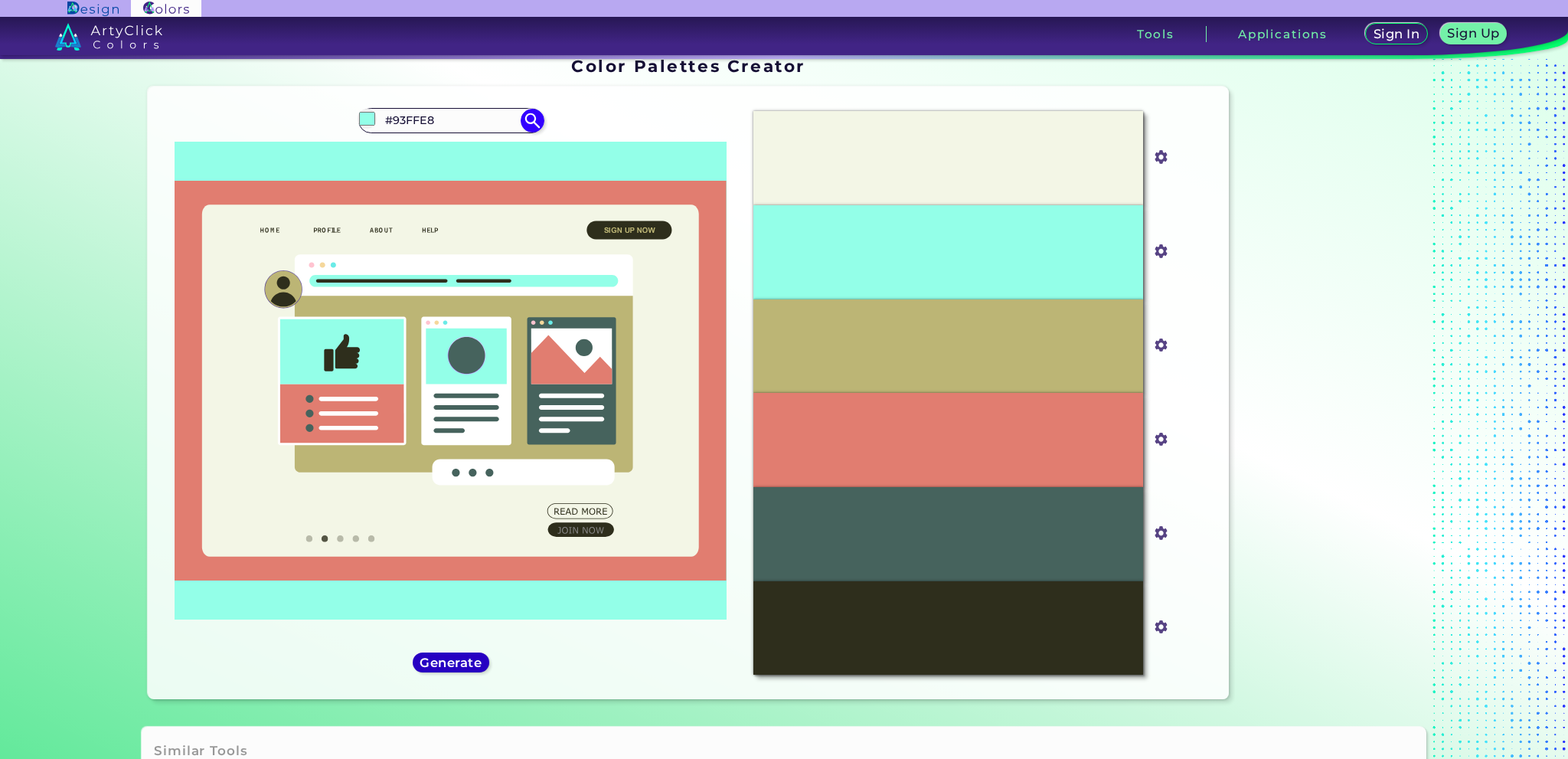
click at [459, 658] on h5 "Generate" at bounding box center [450, 662] width 55 height 11
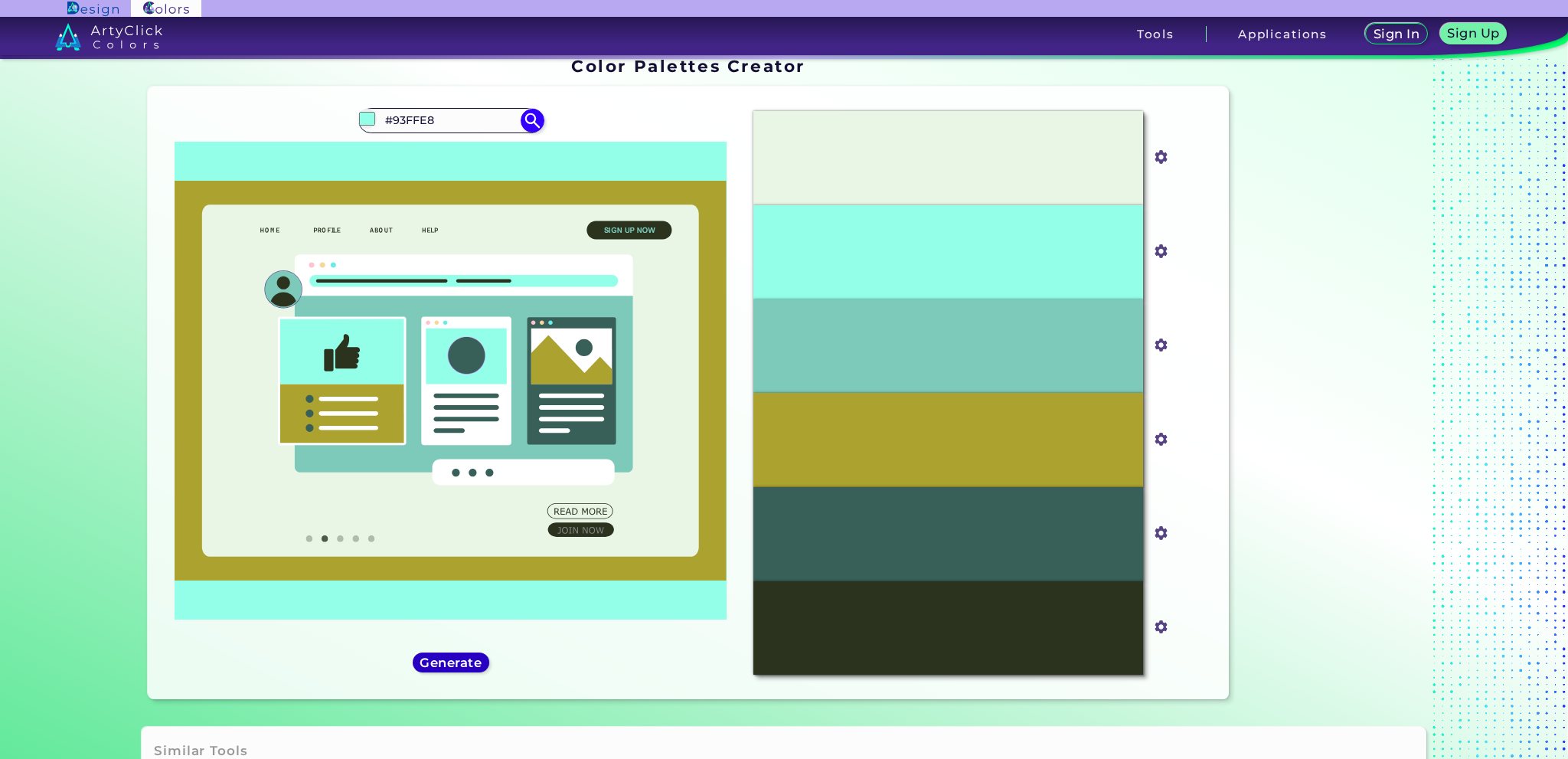
click at [434, 660] on h5 "Generate" at bounding box center [450, 662] width 55 height 11
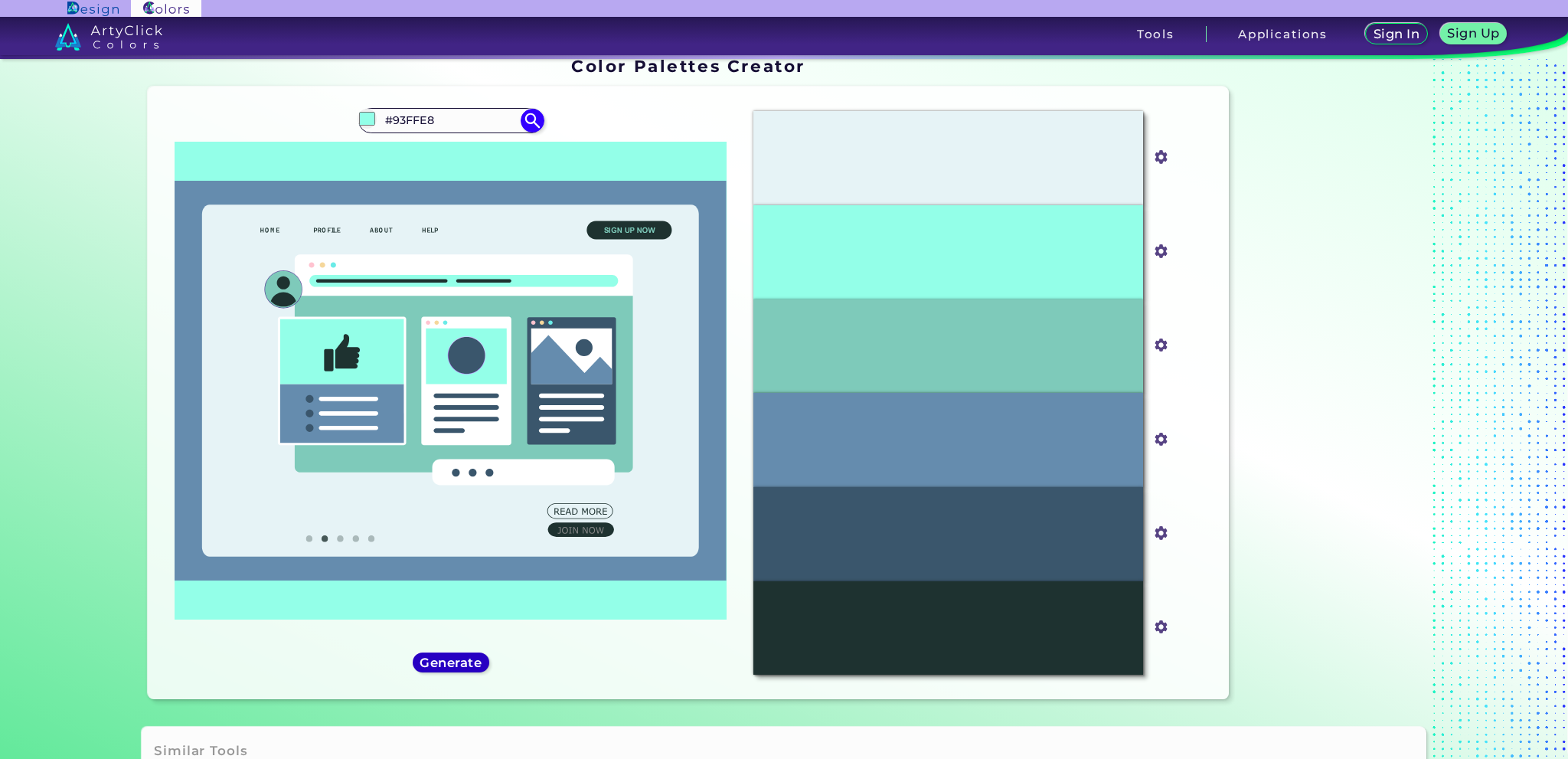
click at [434, 660] on h5 "Generate" at bounding box center [450, 662] width 55 height 11
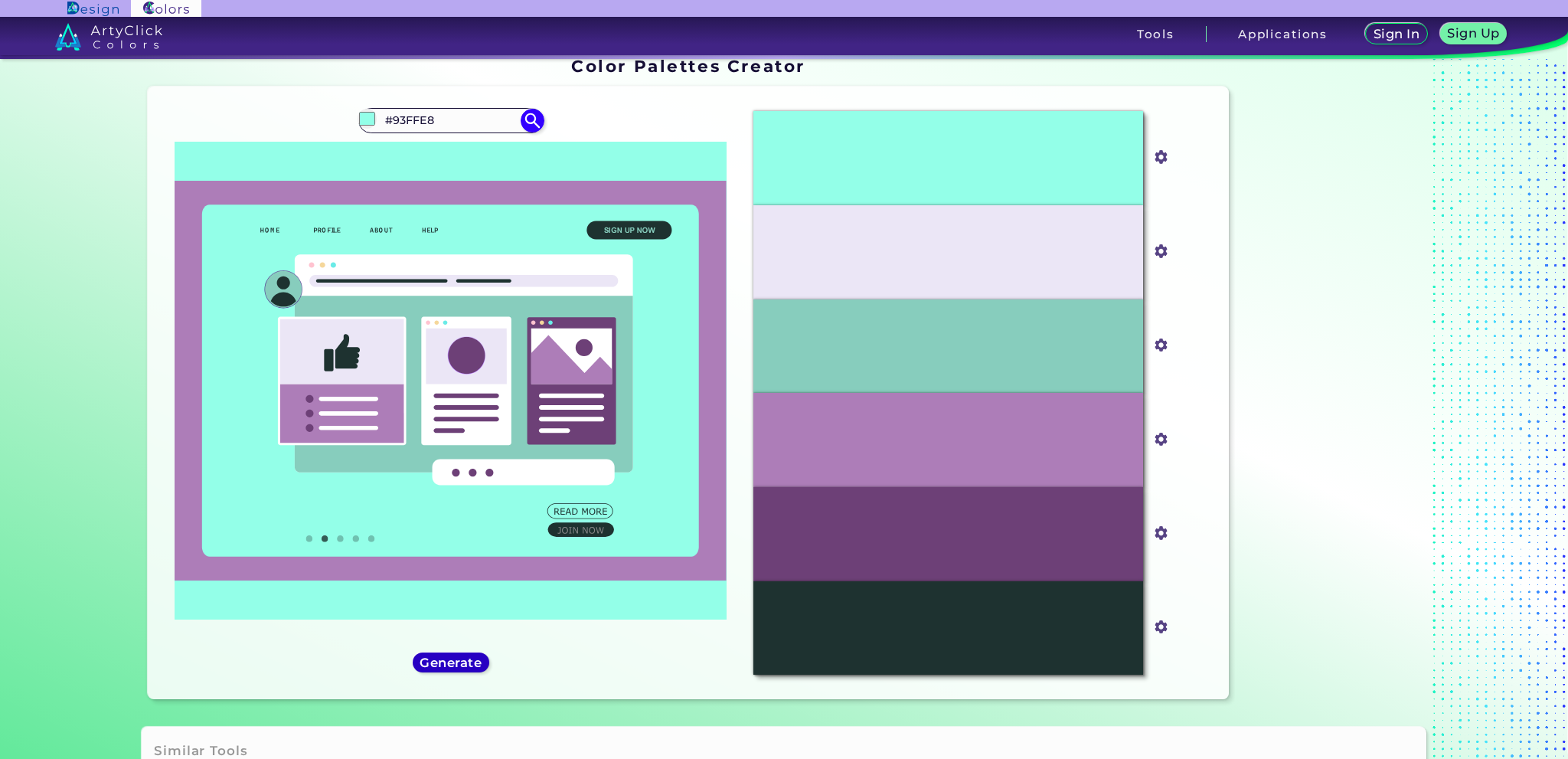
click at [434, 660] on h5 "Generate" at bounding box center [450, 662] width 55 height 11
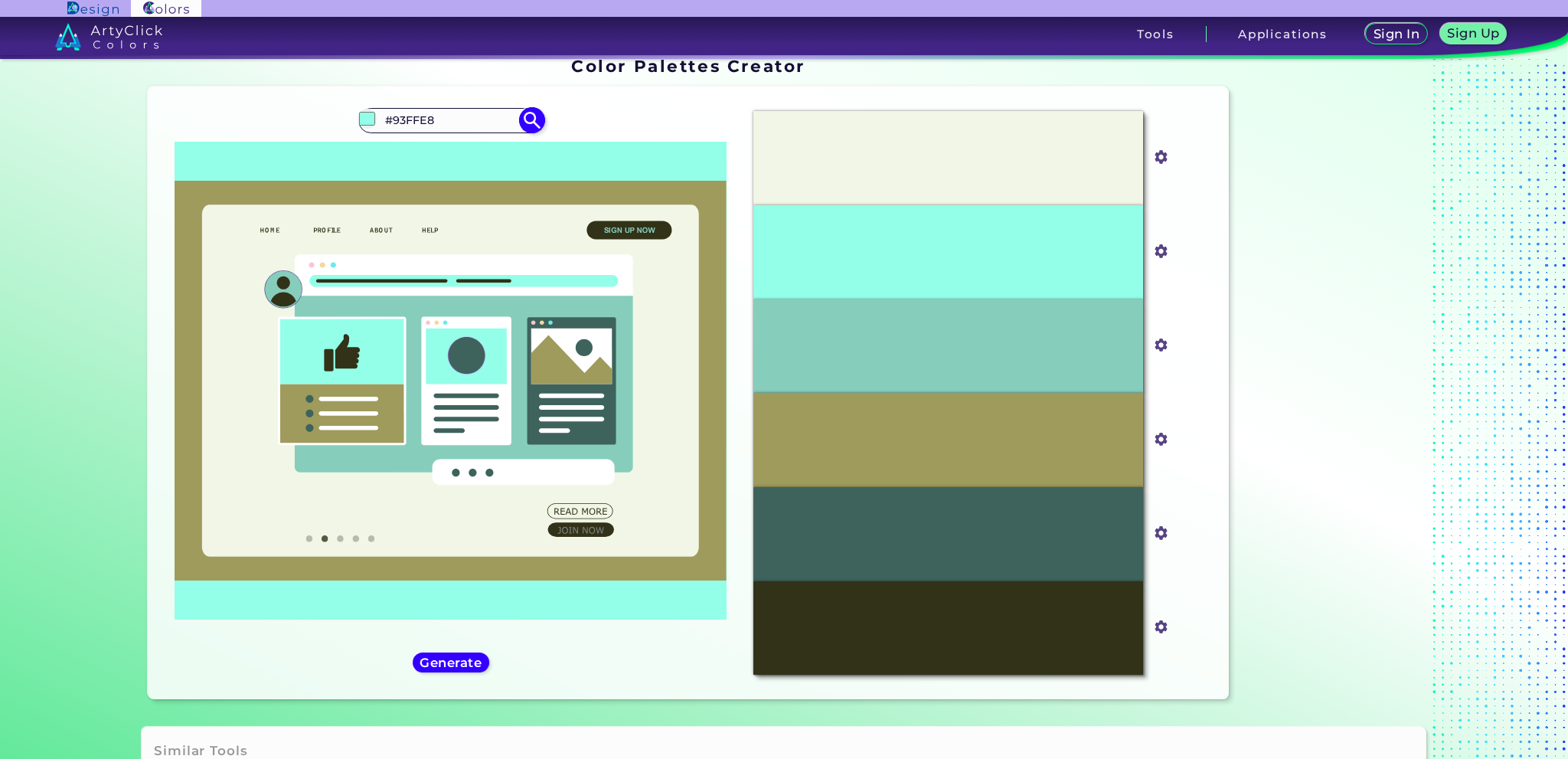
click at [458, 118] on input "#93FFE8" at bounding box center [451, 120] width 143 height 21
type input "#93FFE8\\\\\\\\\\\\\\\\\\\\\\\\\\\\\\\\\\\\\\\\\\\\\\\\\\\\\\\\\\\\\\\\\\\\\\\\…"
click at [455, 110] on input "#93FFE8\\\\\\\\\\\\\\\\\\\\\\\\\\\\\\\\\\\\\\\\\\\\\\\\\\\\\\\\\\\\\\\\\\\\\\\\…" at bounding box center [451, 120] width 143 height 21
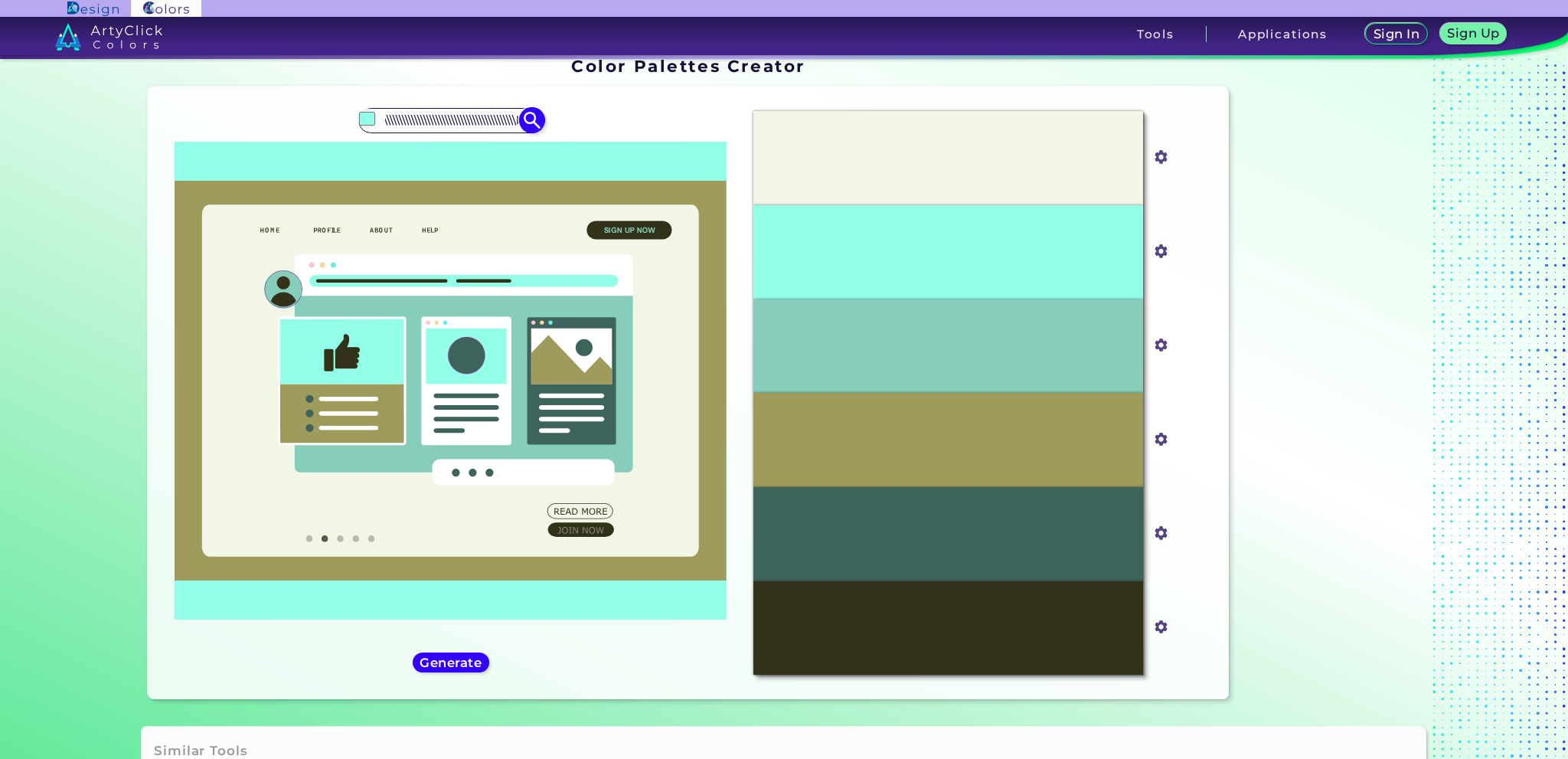
click at [465, 117] on input "#93FFE8\\\\\\\\\\\\\\\\\\\\\\\\\\\\\\\\\\\\\\\\\\\\\\\\\\\\\\\\\\\\\\\\\\\\\\\\…" at bounding box center [451, 120] width 143 height 21
type input "light aqua"
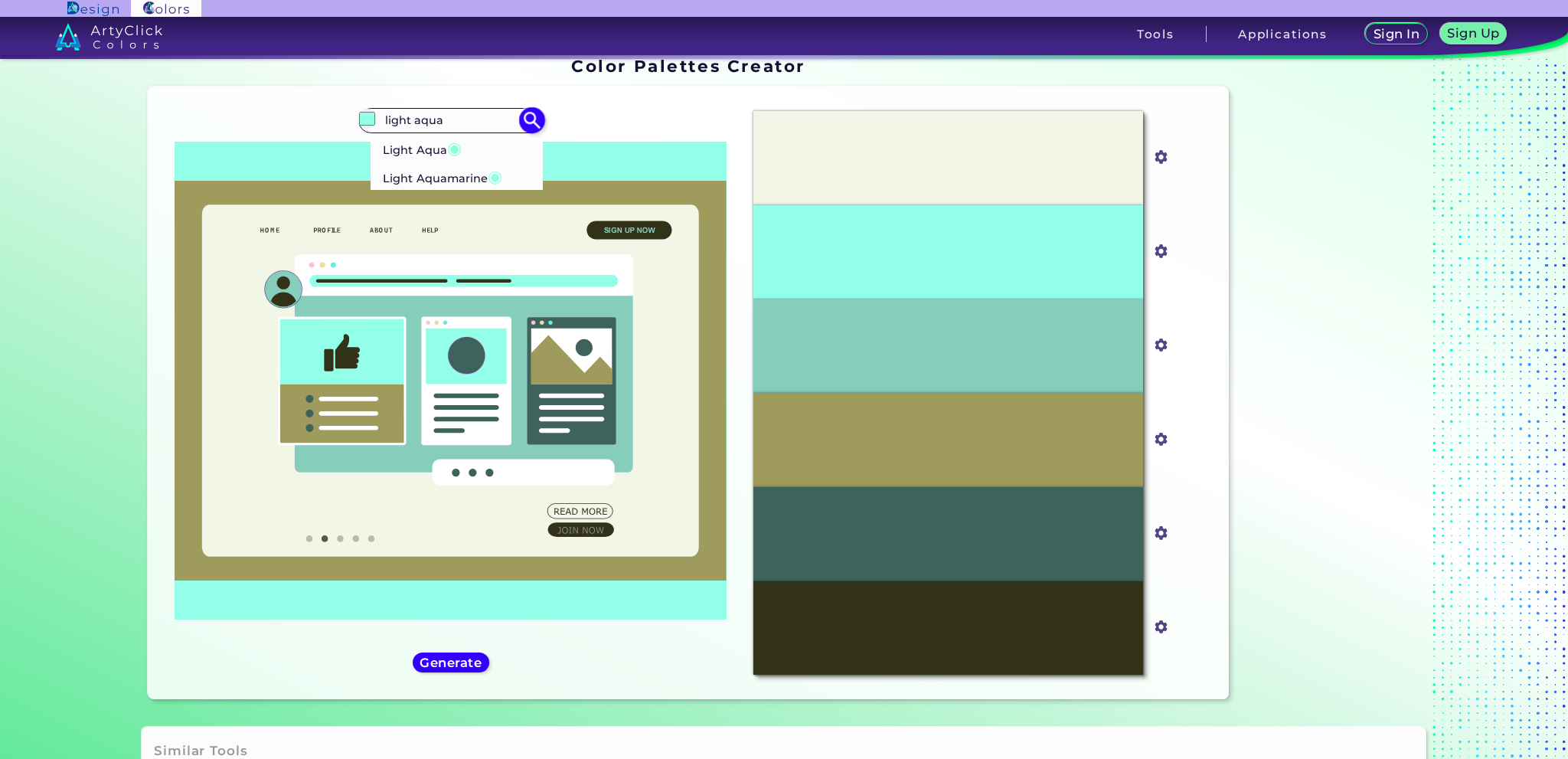
click at [420, 147] on p "Light Aqua ◉" at bounding box center [422, 147] width 79 height 28
type input "#8cffdb"
type input "#8CFFDB"
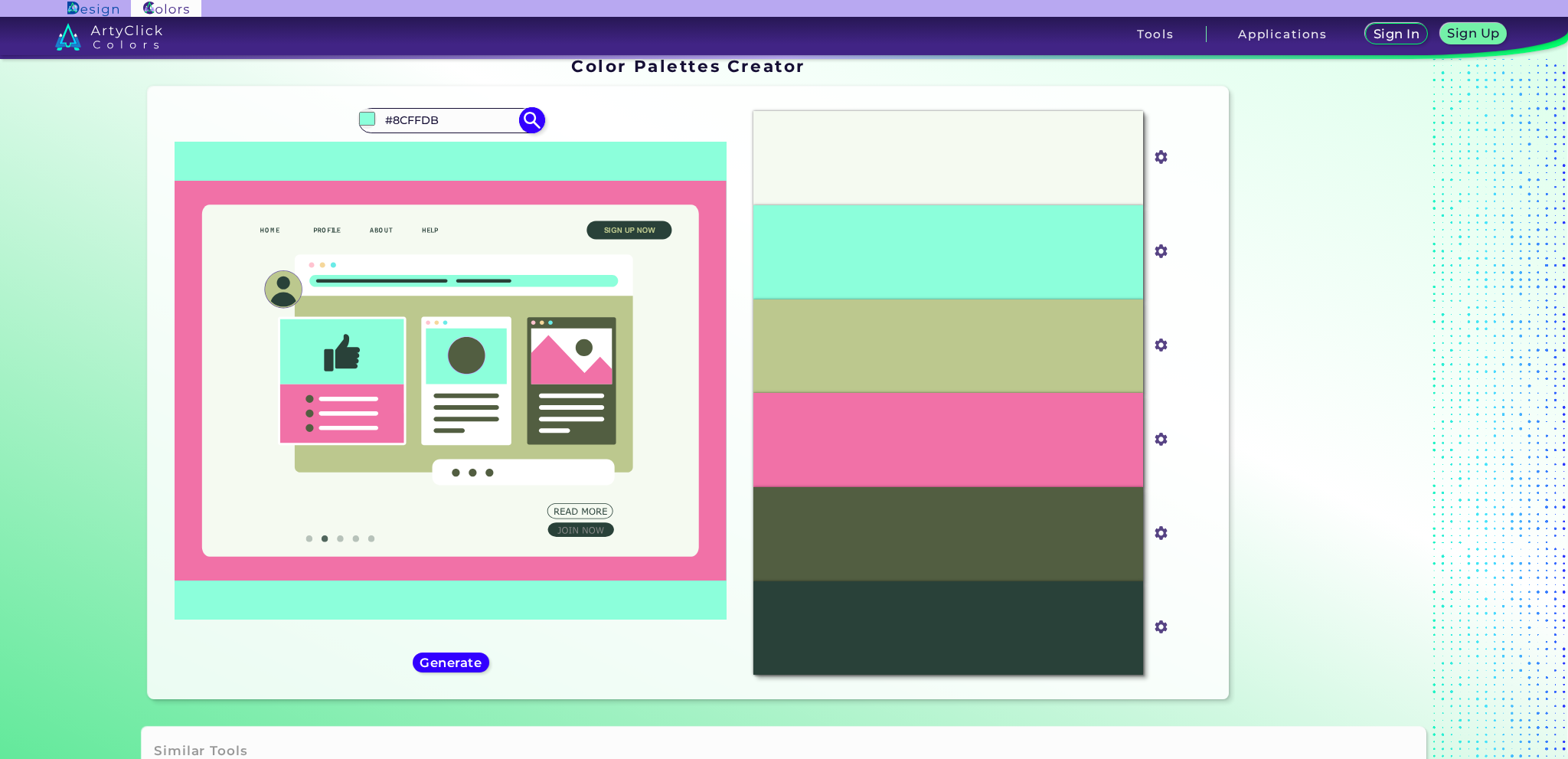
click at [438, 122] on input "#8CFFDB" at bounding box center [451, 120] width 143 height 21
click at [459, 651] on div "#8cffdb #8CFFDB Light Aqua ◉ Light Aquamarine ◉" at bounding box center [450, 393] width 581 height 588
click at [465, 658] on h5 "Generate" at bounding box center [450, 662] width 55 height 11
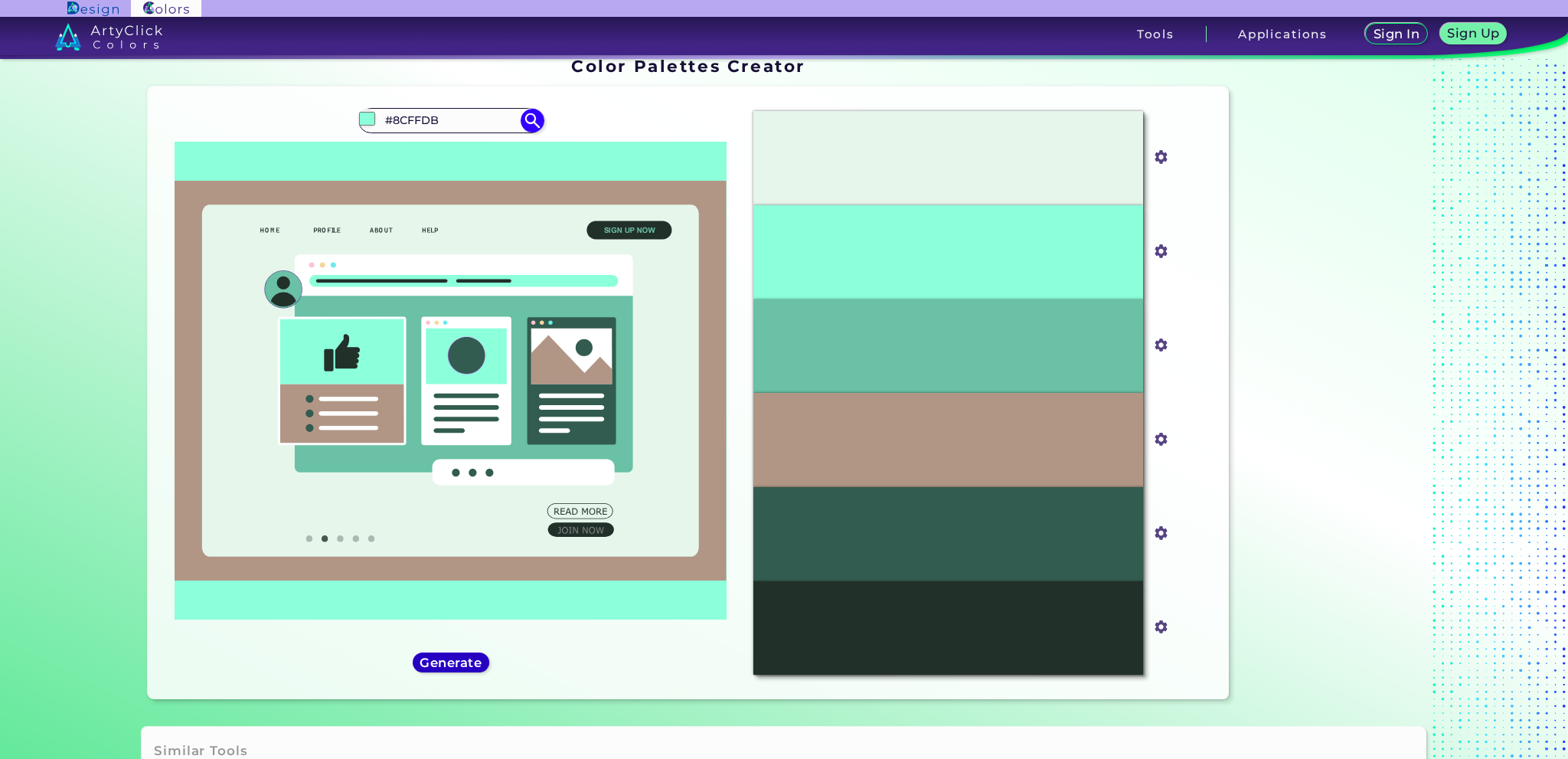
click at [432, 662] on h5 "Generate" at bounding box center [450, 662] width 55 height 11
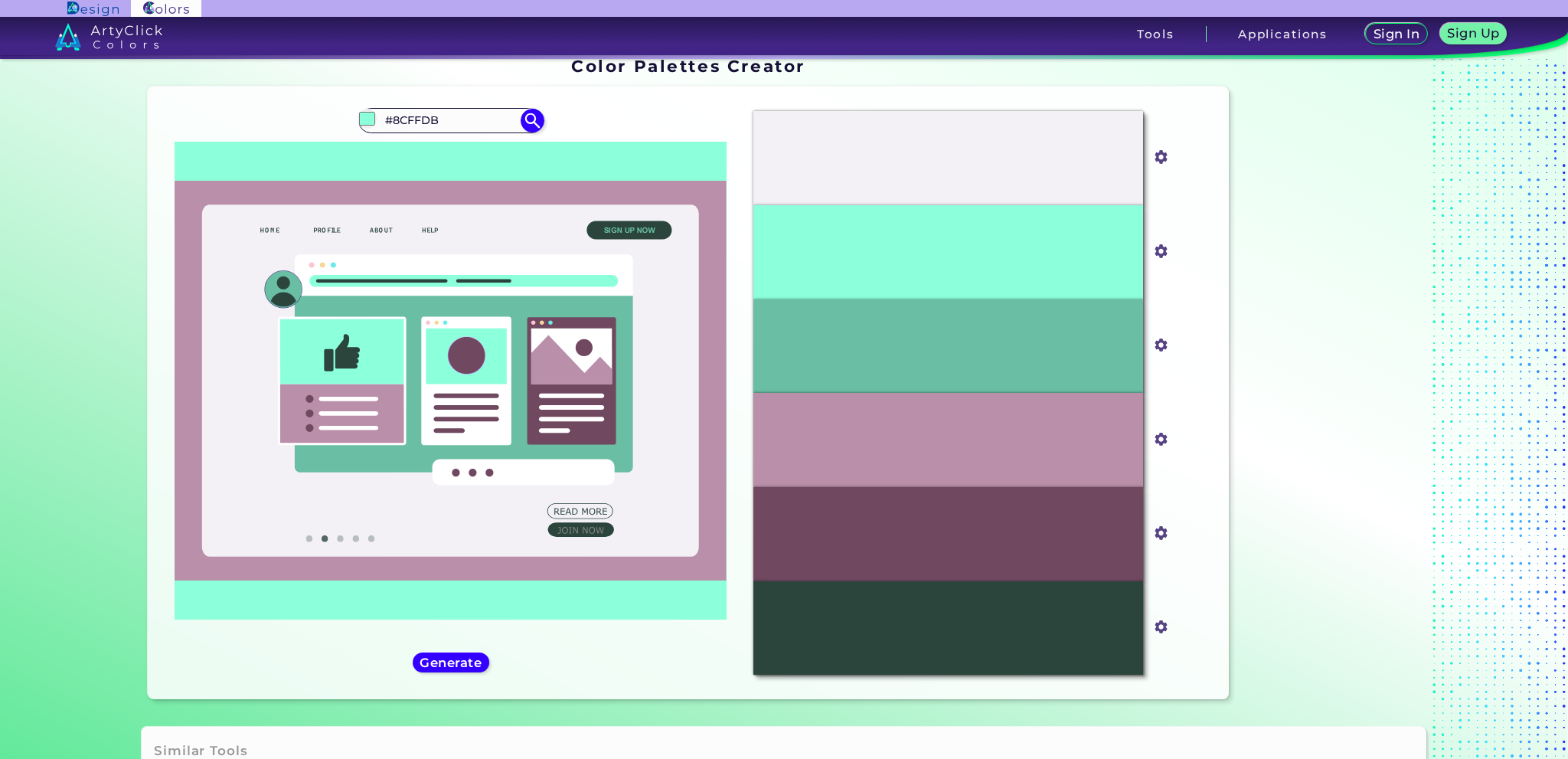
click at [89, 7] on img at bounding box center [93, 8] width 52 height 14
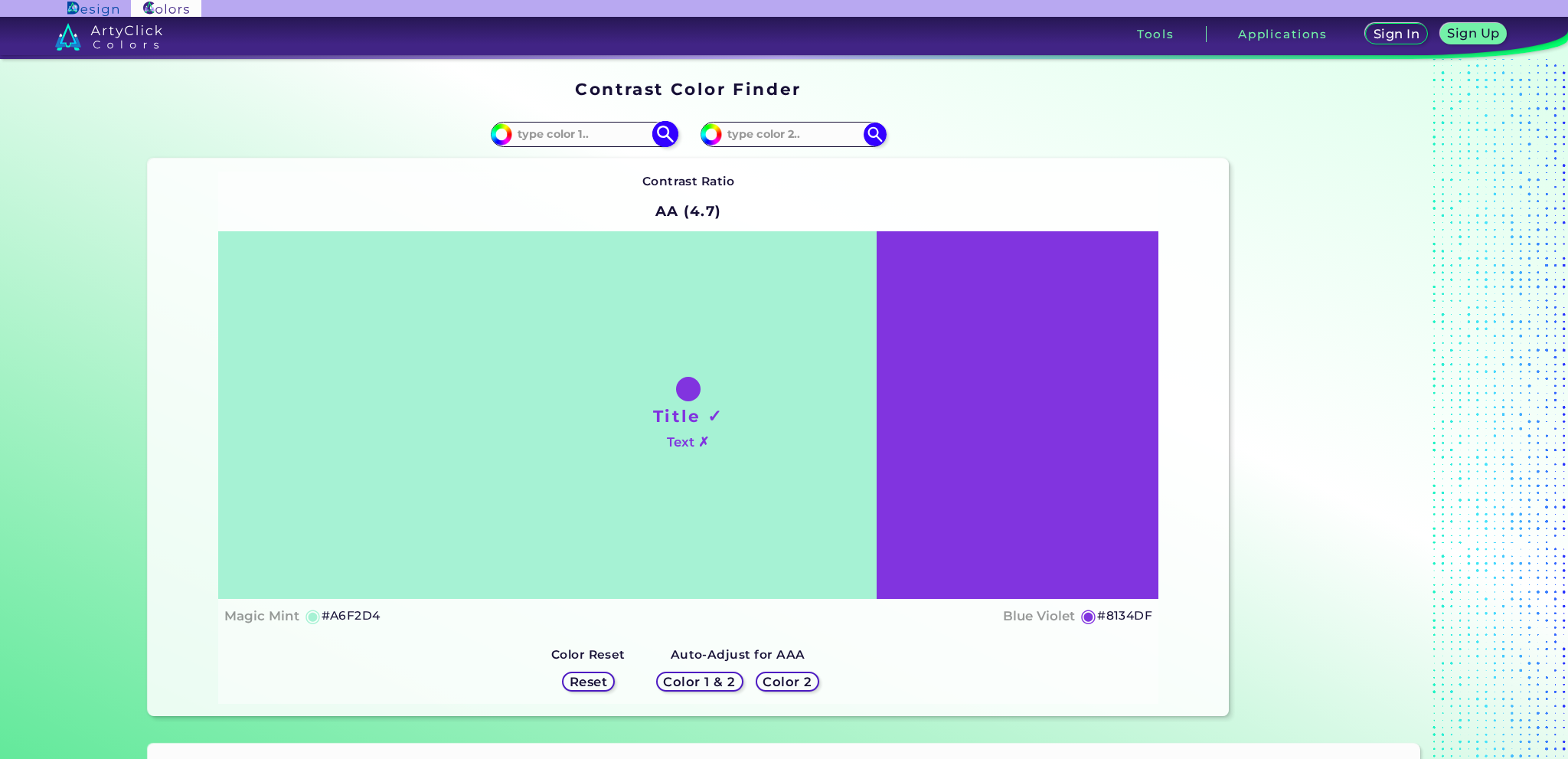
click at [588, 143] on input at bounding box center [583, 134] width 143 height 21
type input "light aqua"
click at [567, 155] on p "Light Aqua ◉" at bounding box center [554, 162] width 78 height 28
type input "#8cffdb"
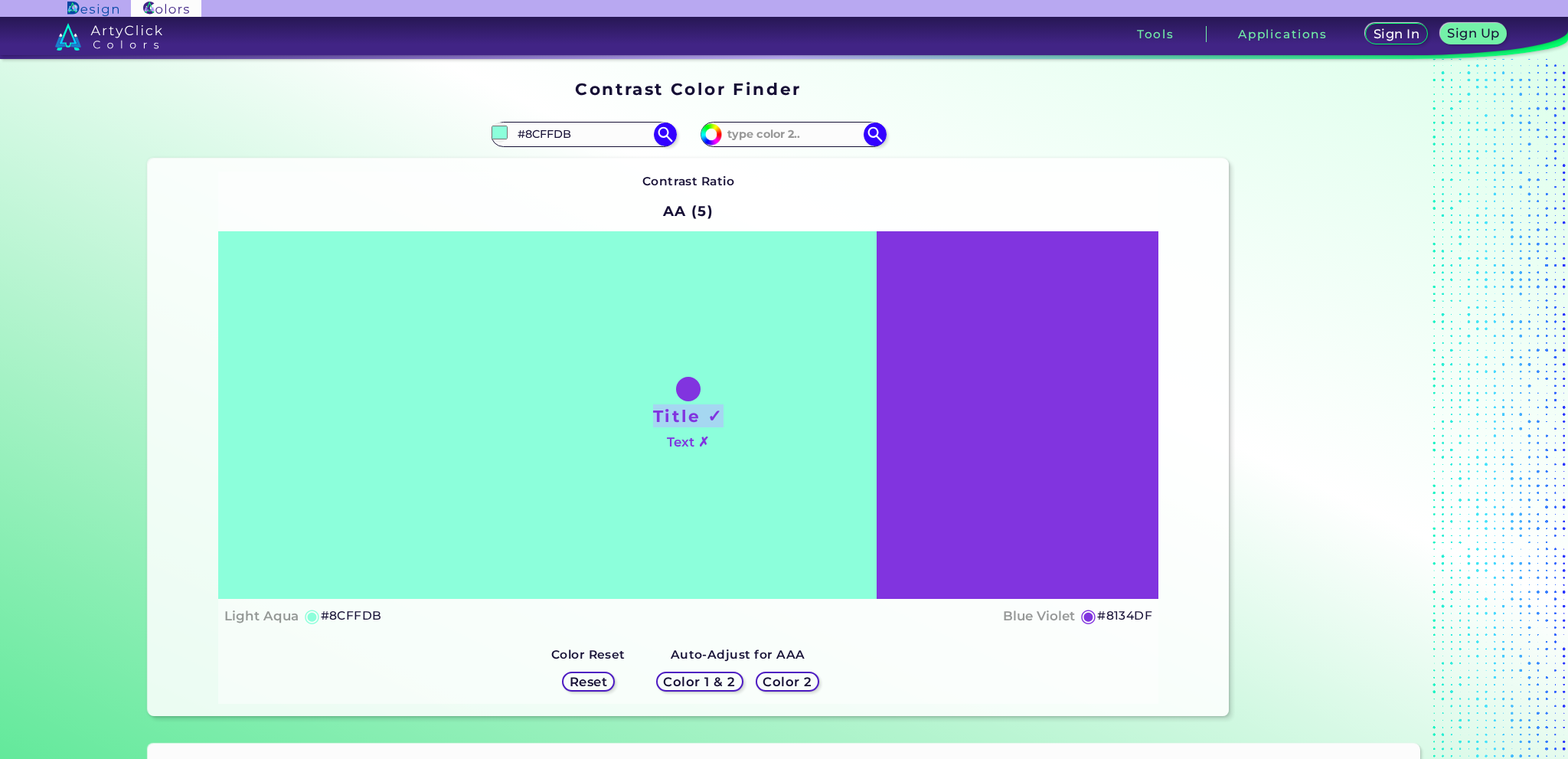
drag, startPoint x: 892, startPoint y: 343, endPoint x: 709, endPoint y: 282, distance: 192.9
click at [738, 328] on div "Title ✓ Text ✗" at bounding box center [688, 414] width 940 height 367
click at [713, 209] on h2 "AA (5)" at bounding box center [688, 211] width 64 height 34
click at [700, 212] on h2 "AA (5)" at bounding box center [688, 211] width 64 height 34
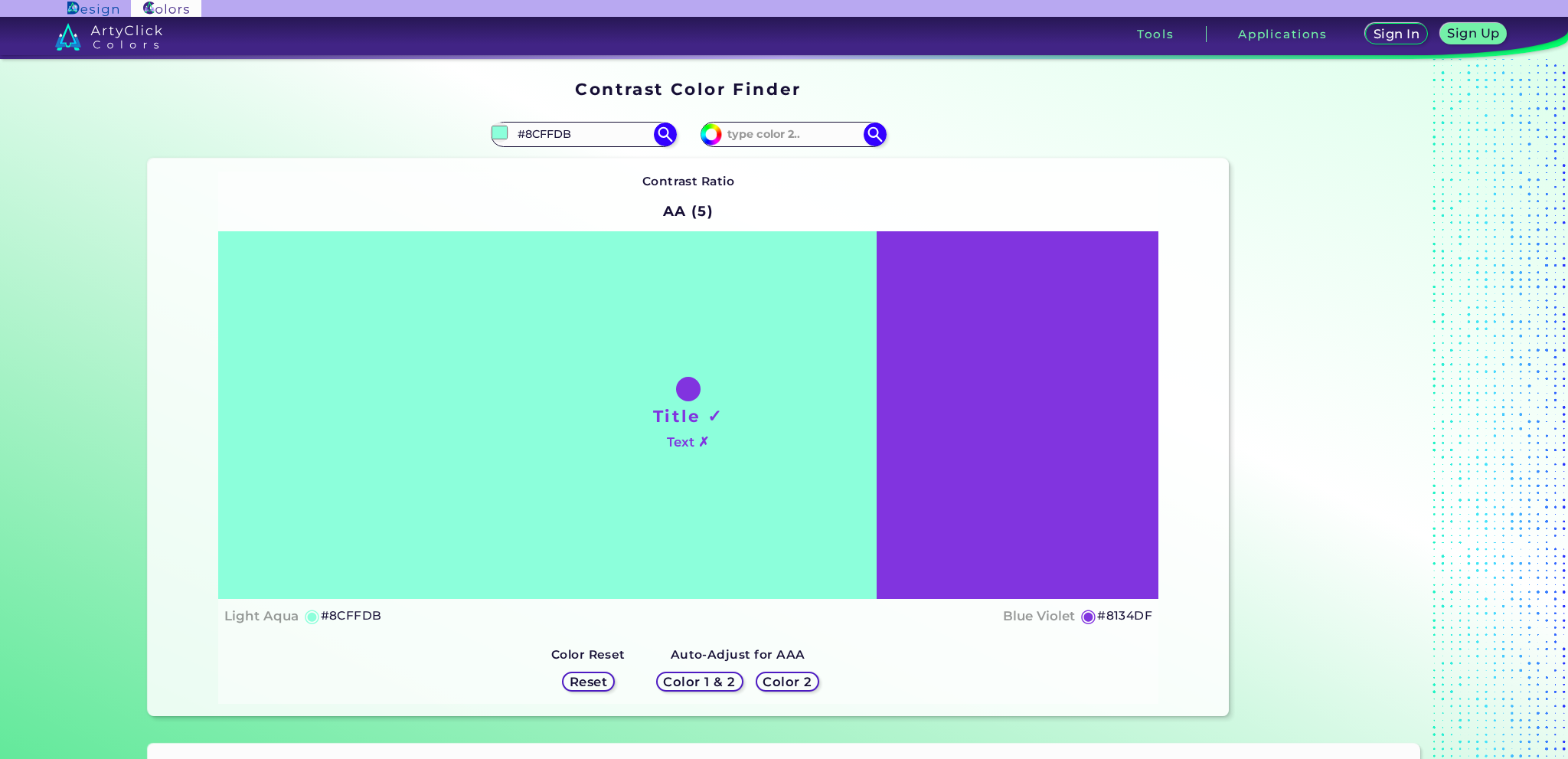
click at [738, 177] on div "Contrast Ratio AA (5) Title ✓ Text ✗ Light Aqua ◉ #8CFFDB ◉ Reset" at bounding box center [688, 438] width 940 height 532
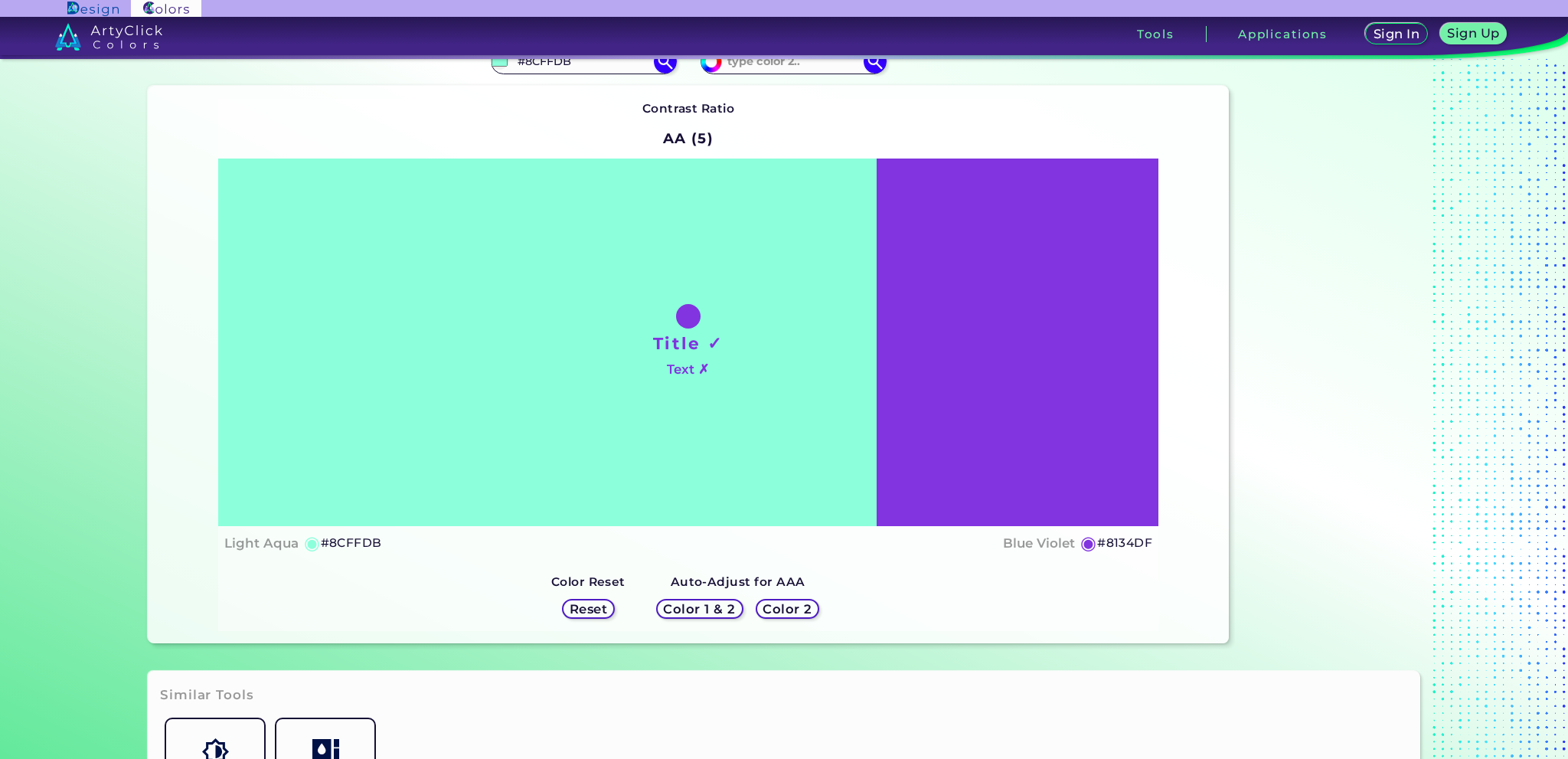
scroll to position [76, 0]
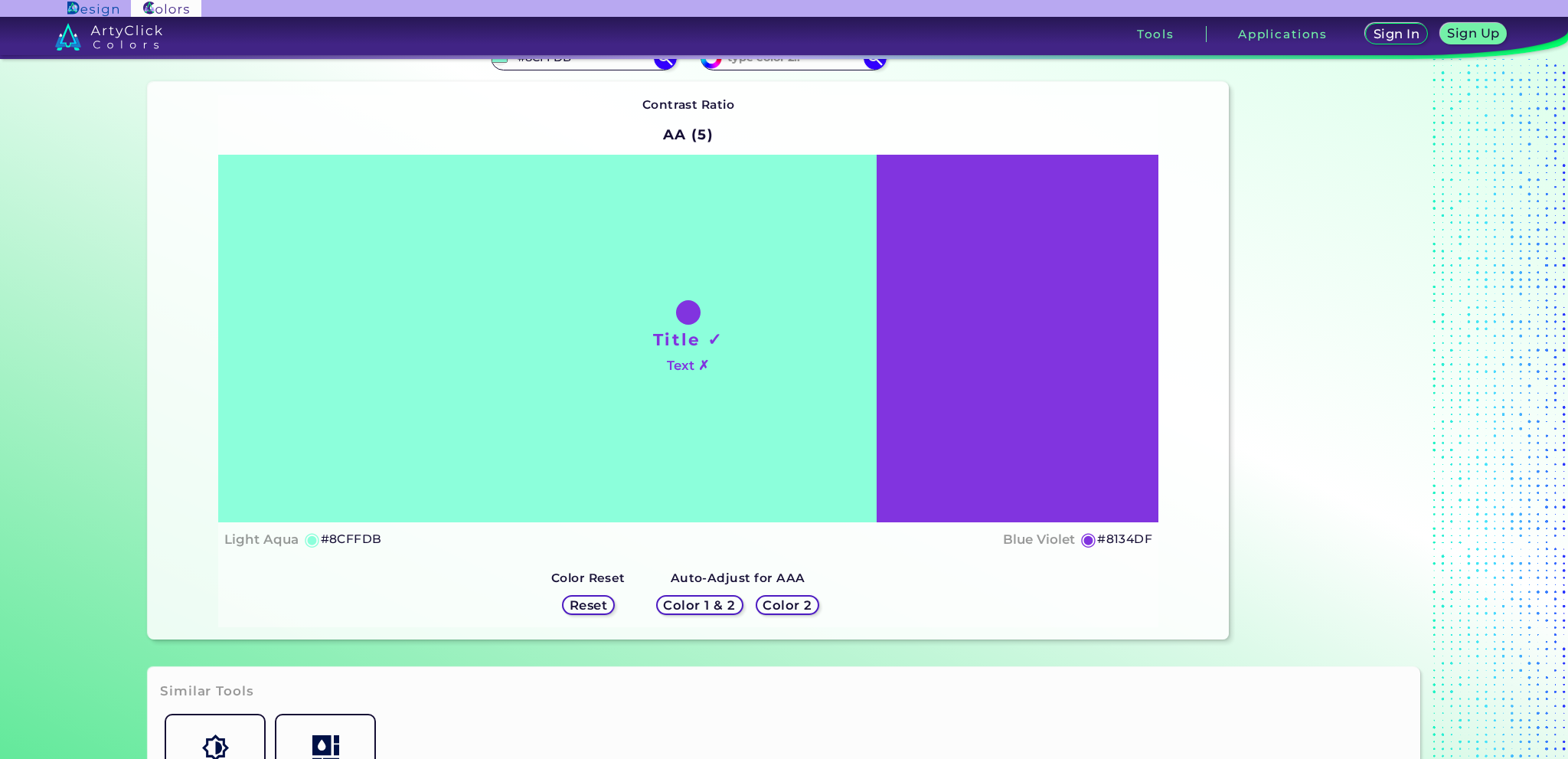
click at [767, 606] on h5 "Color 2" at bounding box center [786, 604] width 44 height 11
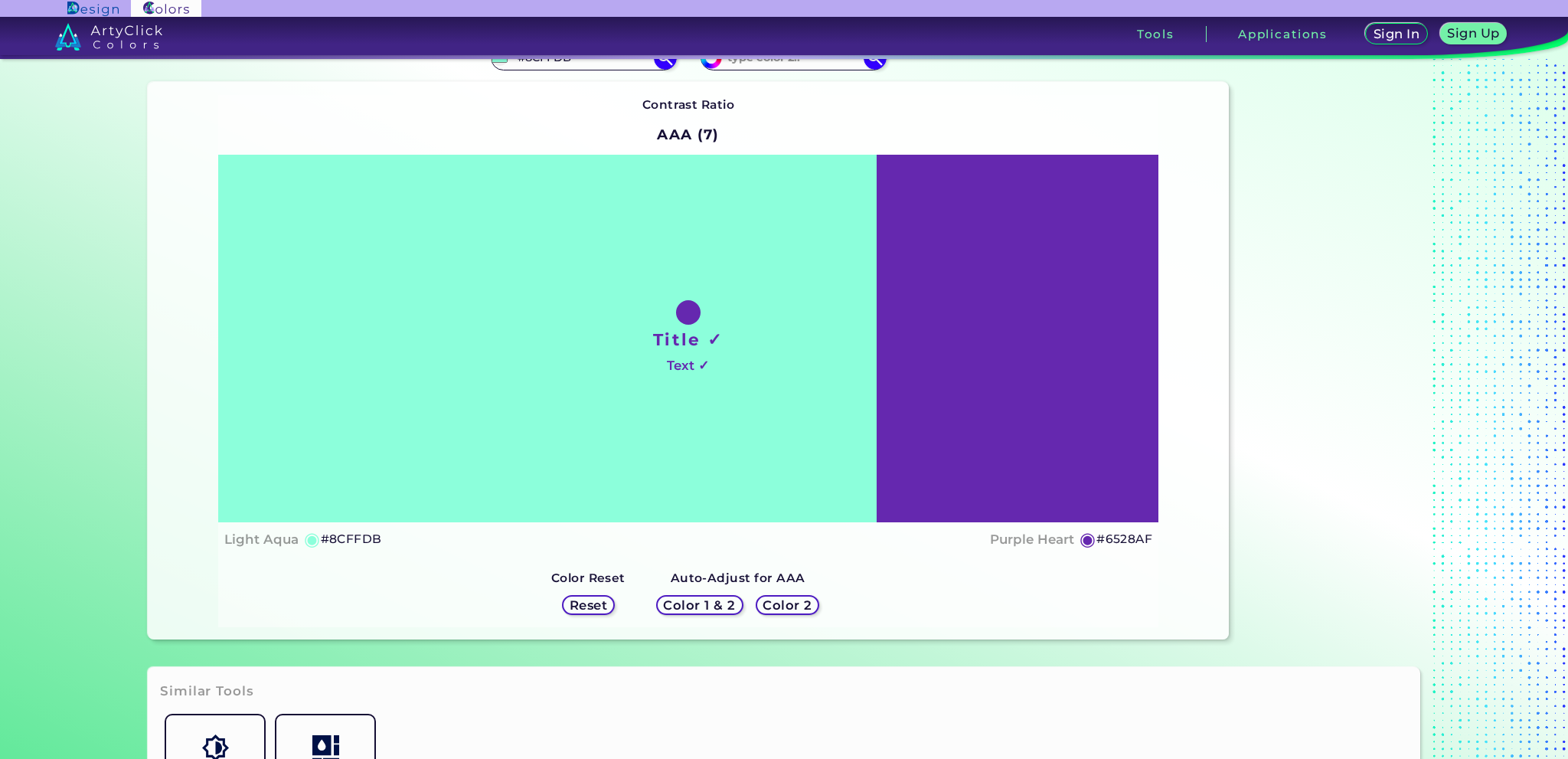
click at [767, 606] on h5 "Color 2" at bounding box center [786, 604] width 44 height 11
click at [713, 602] on h5 "Color 1 & 2" at bounding box center [699, 604] width 65 height 11
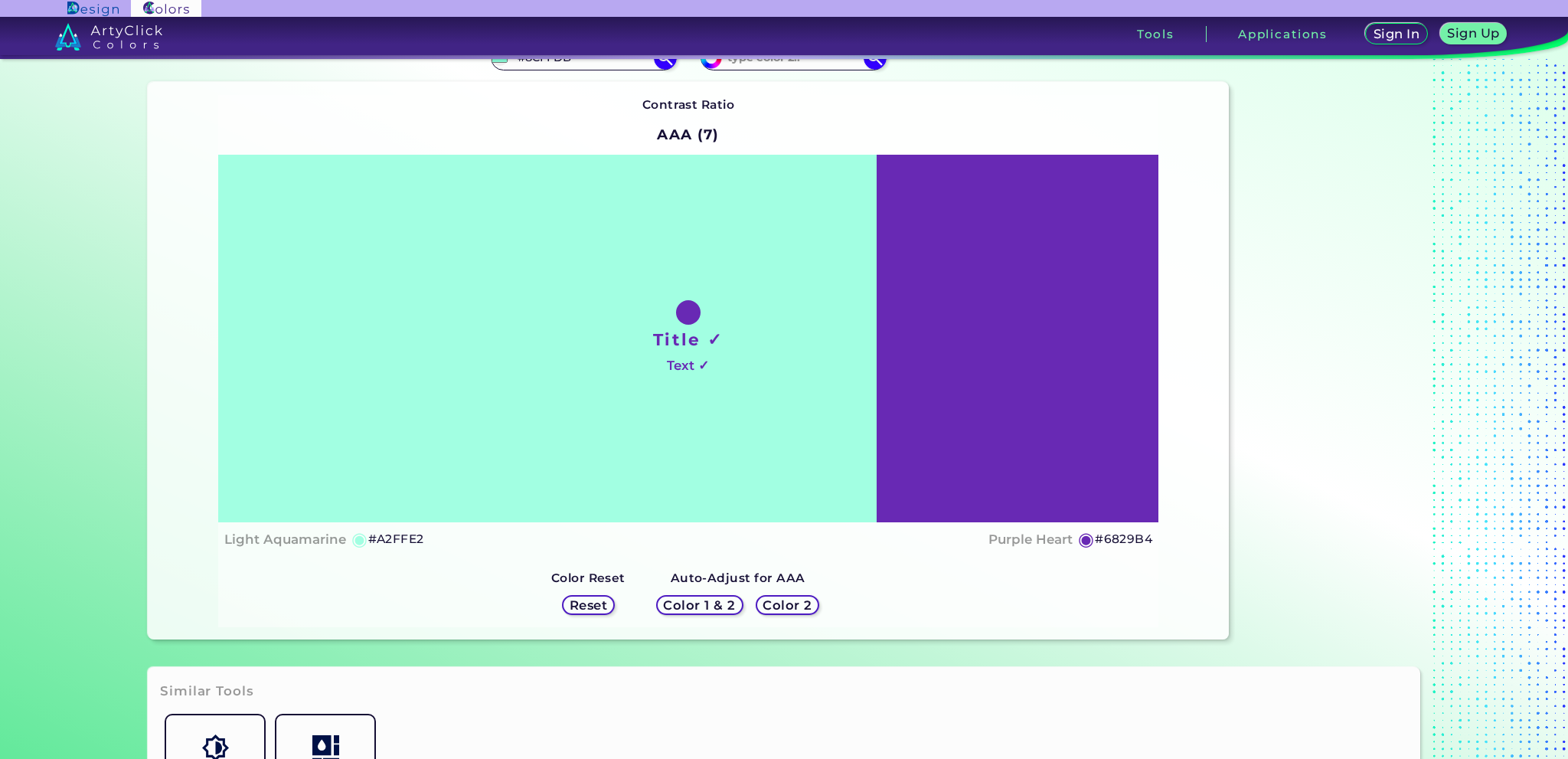
click at [713, 602] on h5 "Color 1 & 2" at bounding box center [699, 604] width 65 height 11
click at [713, 601] on h5 "Color 1 & 2" at bounding box center [699, 604] width 75 height 13
click at [713, 601] on h5 "Color 1 & 2" at bounding box center [699, 604] width 65 height 11
drag, startPoint x: 713, startPoint y: 601, endPoint x: 756, endPoint y: 596, distance: 43.3
click at [715, 600] on h5 "Color 1 & 2" at bounding box center [699, 604] width 65 height 11
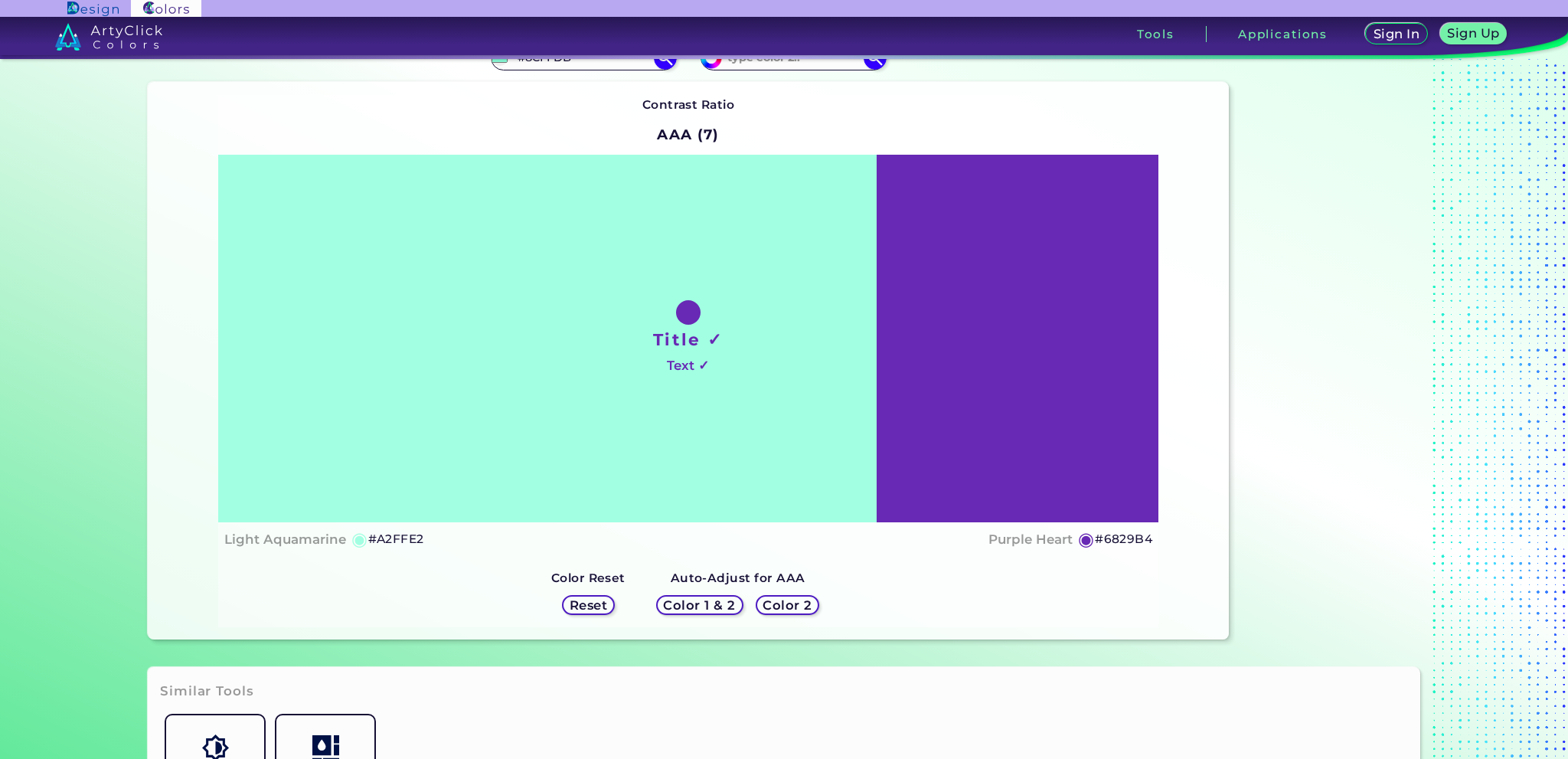
click at [789, 598] on h5 "Color 2" at bounding box center [786, 604] width 44 height 11
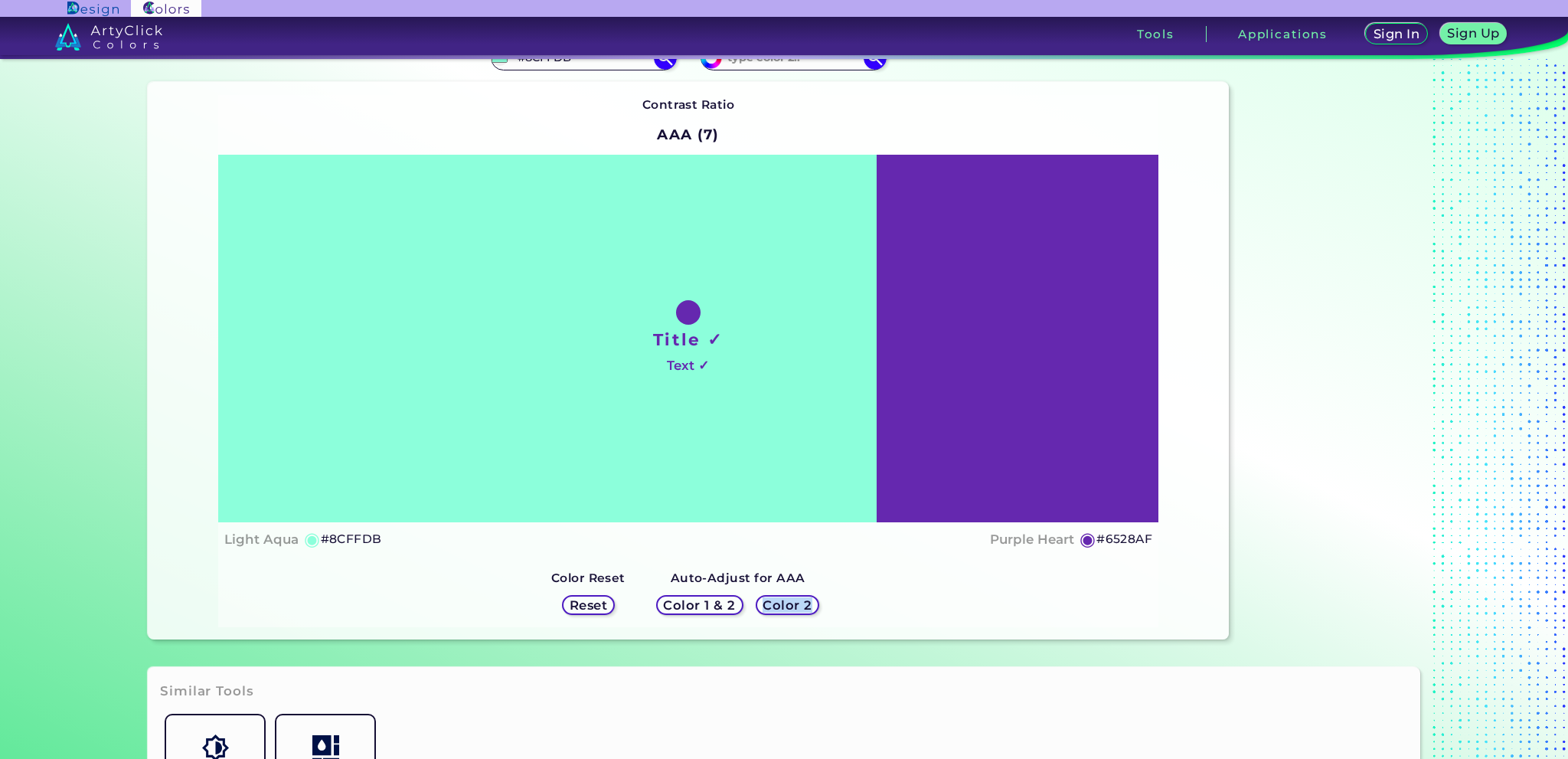
click at [789, 598] on h5 "Color 2" at bounding box center [787, 604] width 45 height 11
click at [789, 598] on h5 "Color 2" at bounding box center [786, 604] width 44 height 11
click at [792, 598] on h5 "Color 2" at bounding box center [786, 604] width 44 height 11
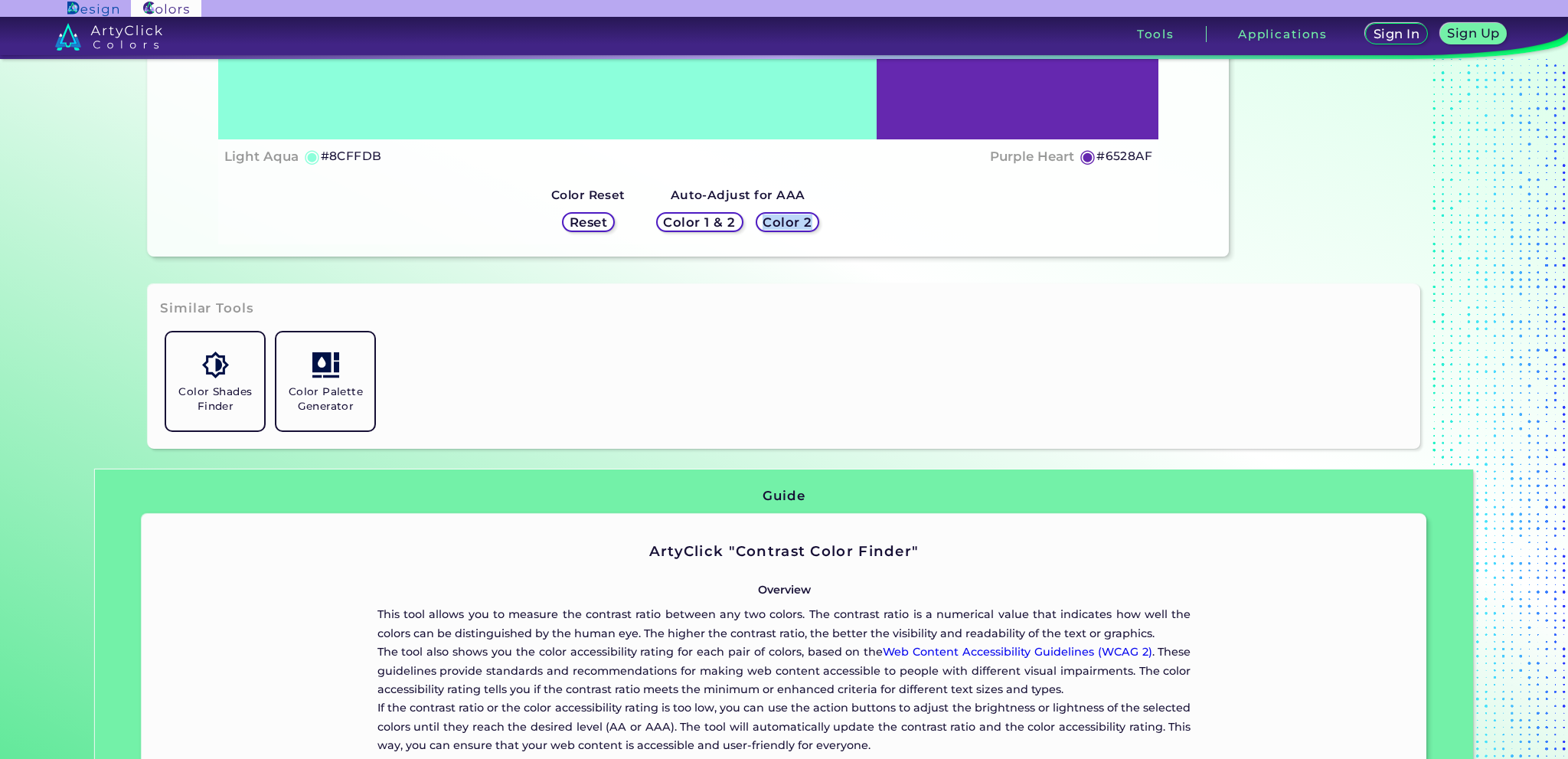
scroll to position [0, 0]
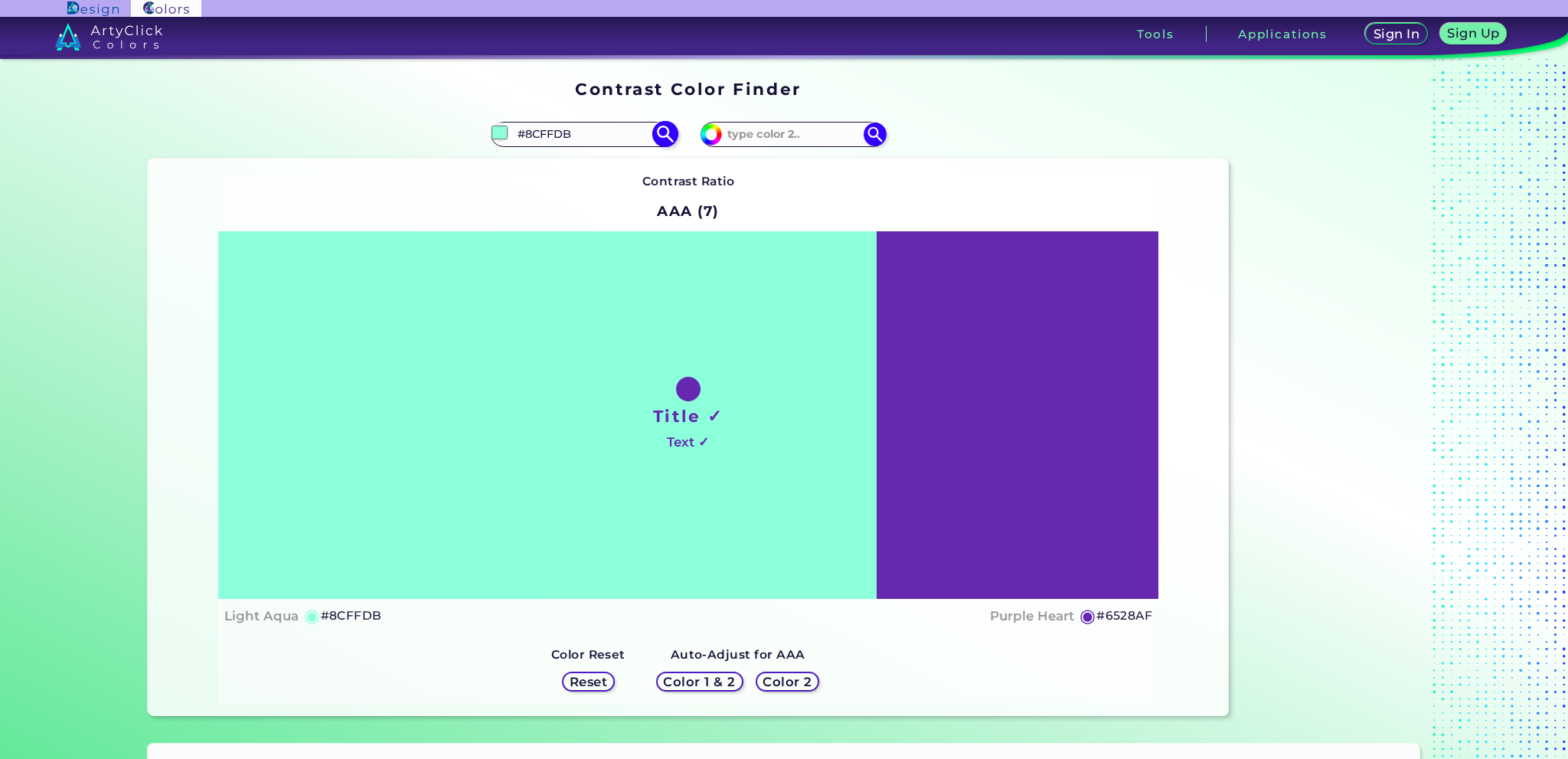
click at [582, 139] on input "#8CFFDB" at bounding box center [583, 134] width 143 height 21
type input "#"
type input "light aqua"
click at [601, 189] on p "Light Aquamarine ◉" at bounding box center [575, 190] width 120 height 28
type input "#93ffe8"
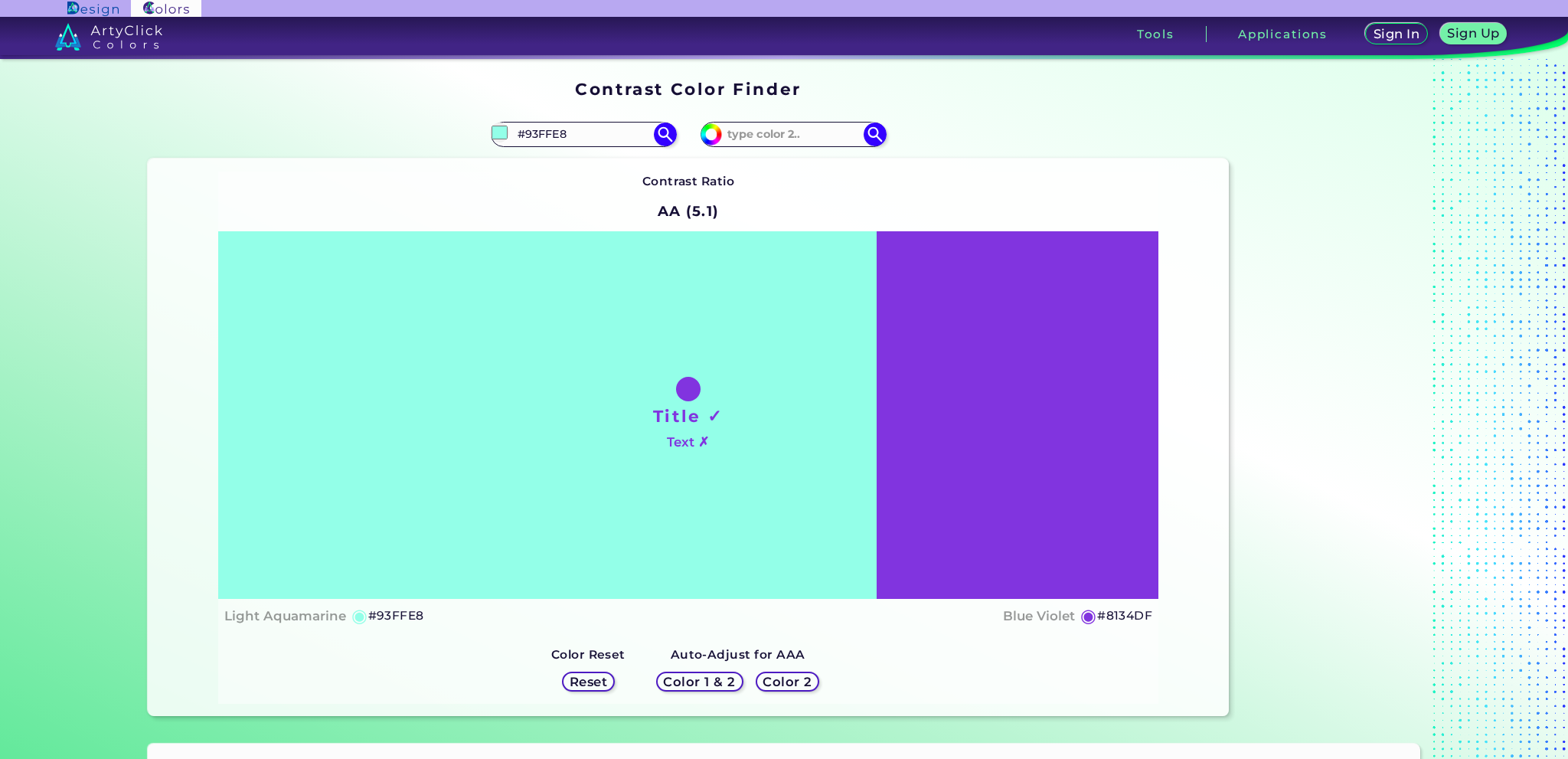
click at [773, 685] on h5 "Color 2" at bounding box center [786, 681] width 44 height 11
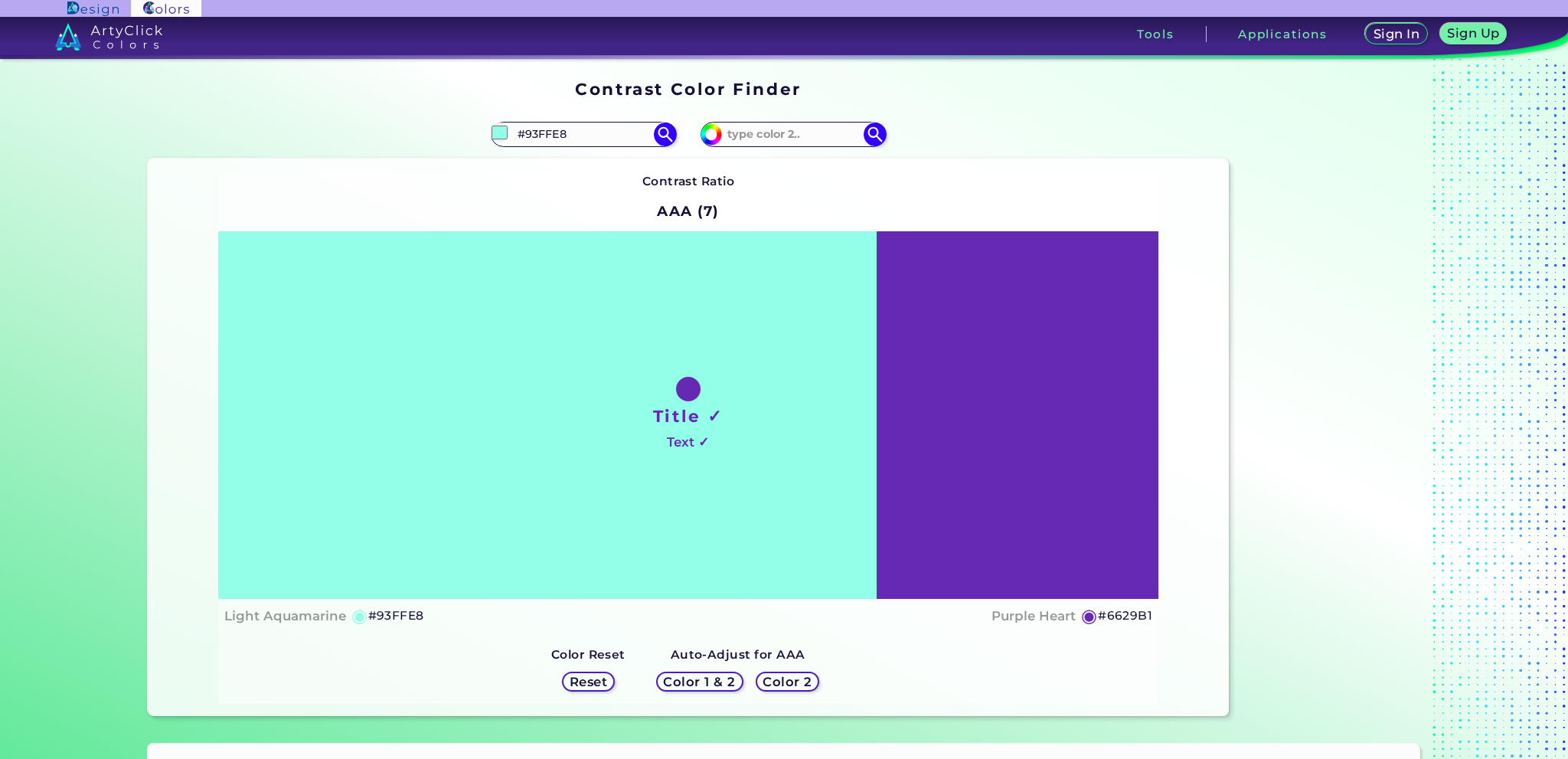
click at [724, 682] on h5 "Color 1 & 2" at bounding box center [699, 681] width 65 height 11
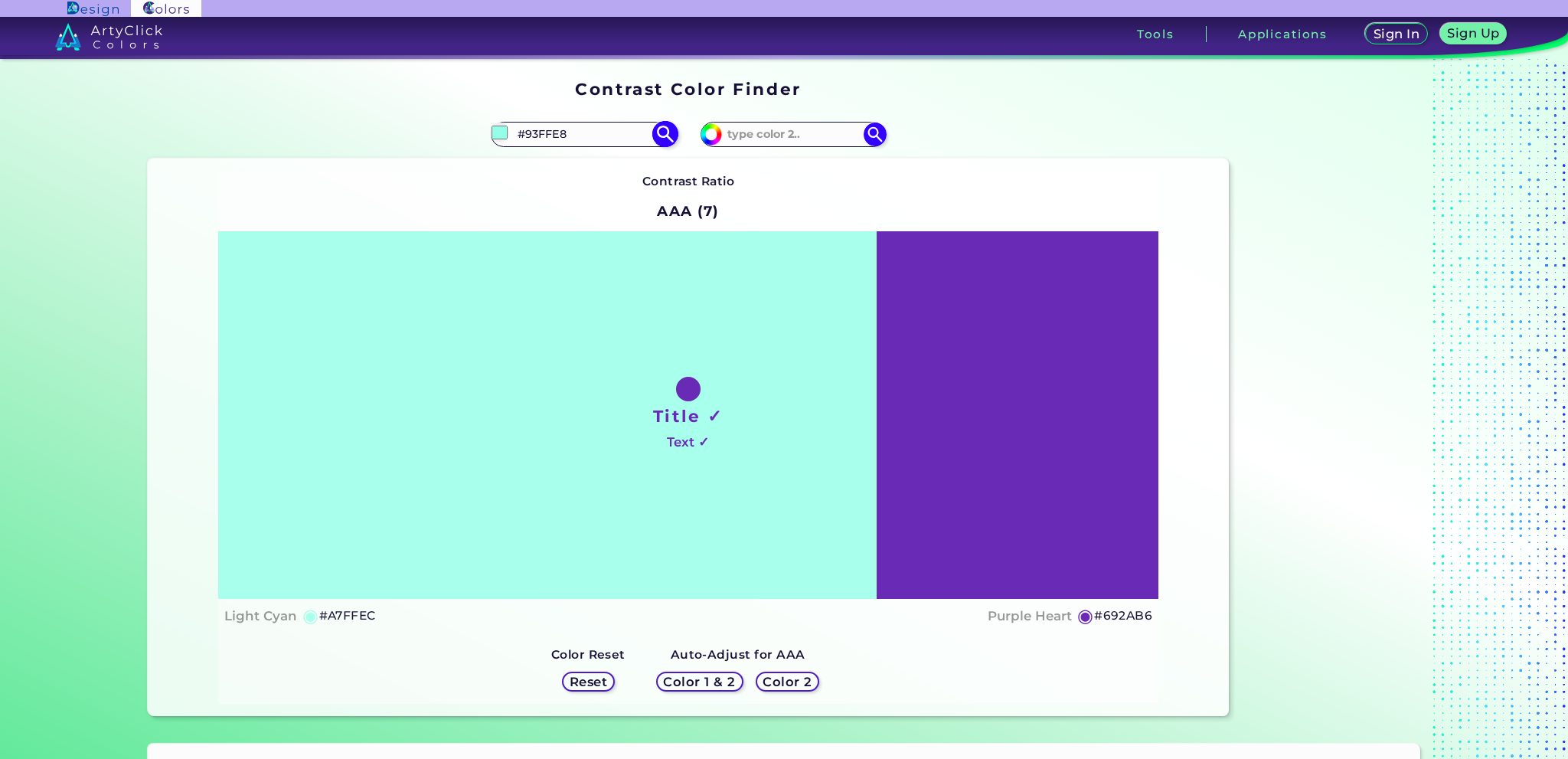
click at [591, 134] on input "#93FFE8" at bounding box center [583, 134] width 143 height 21
drag, startPoint x: 591, startPoint y: 134, endPoint x: 548, endPoint y: 134, distance: 43.0
click at [548, 134] on input "#93FFE8" at bounding box center [583, 134] width 143 height 21
click at [556, 133] on input "#cyan" at bounding box center [583, 134] width 143 height 21
type input "#"
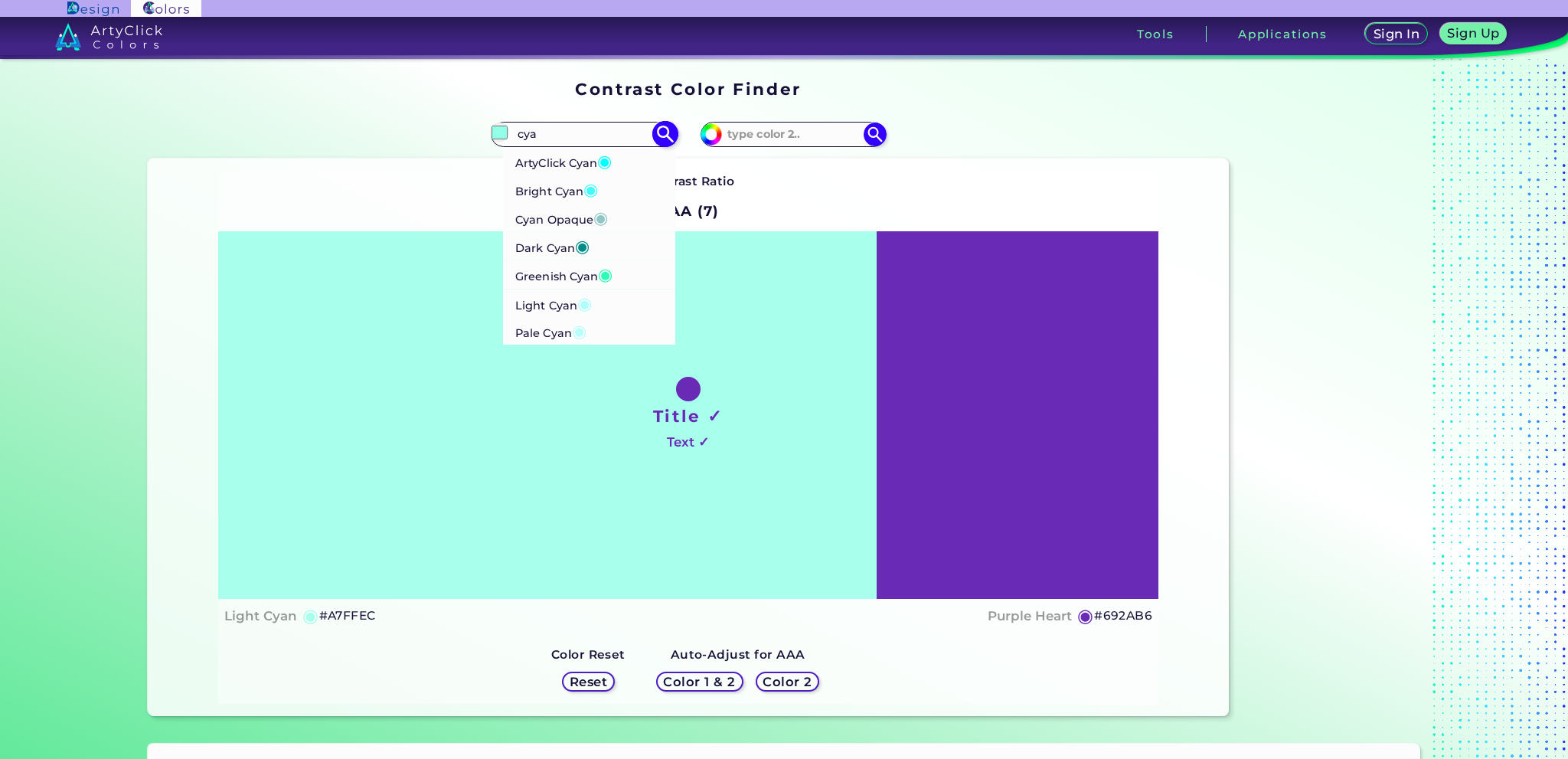
type input "cya"
click at [567, 275] on p "Greenish Cyan ◉" at bounding box center [563, 274] width 97 height 28
type input "#2afeb7"
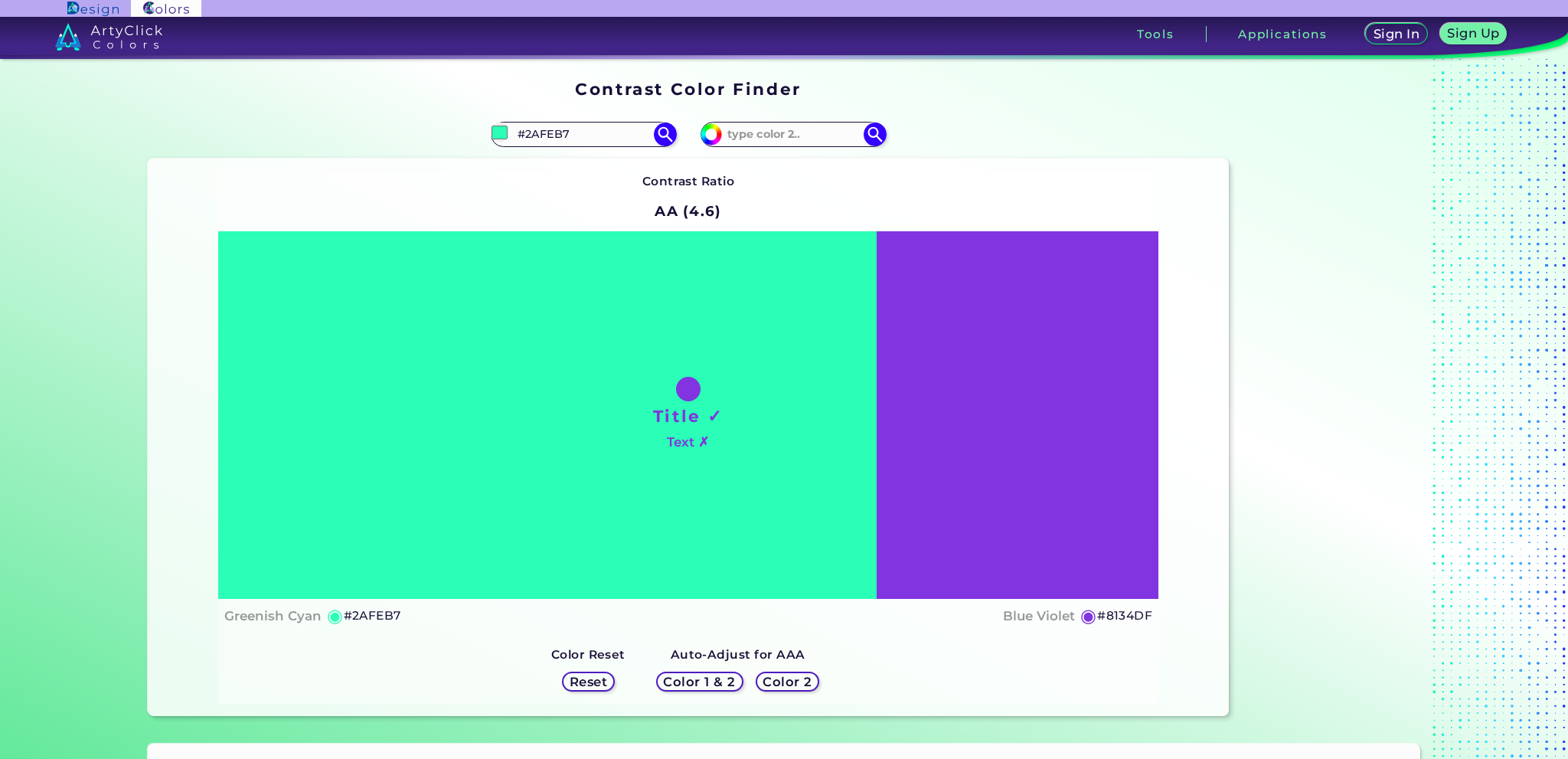
click at [781, 679] on h5 "Color 2" at bounding box center [786, 681] width 44 height 11
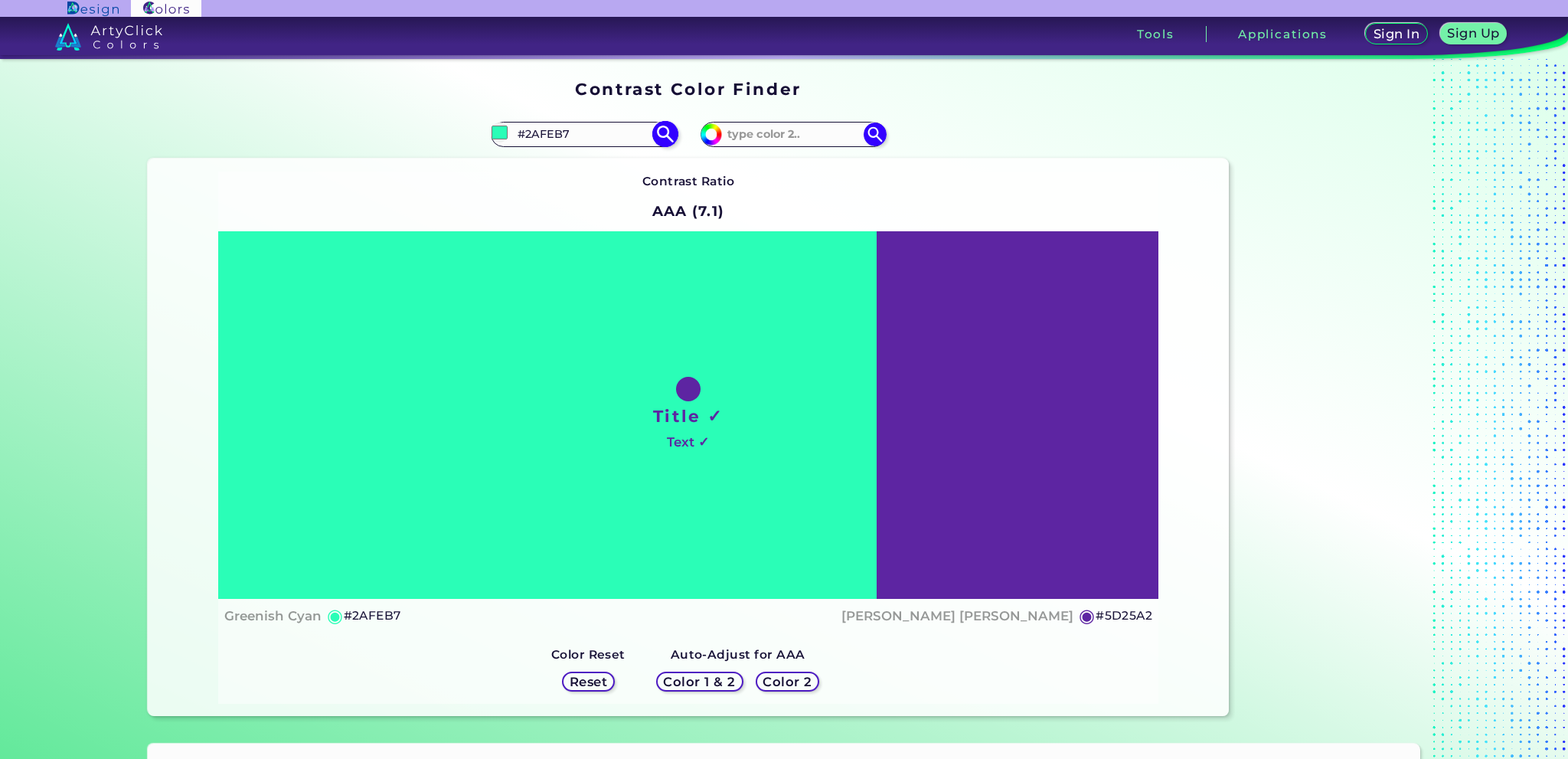
click at [614, 139] on input "#2AFEB7" at bounding box center [583, 134] width 143 height 21
type input "#"
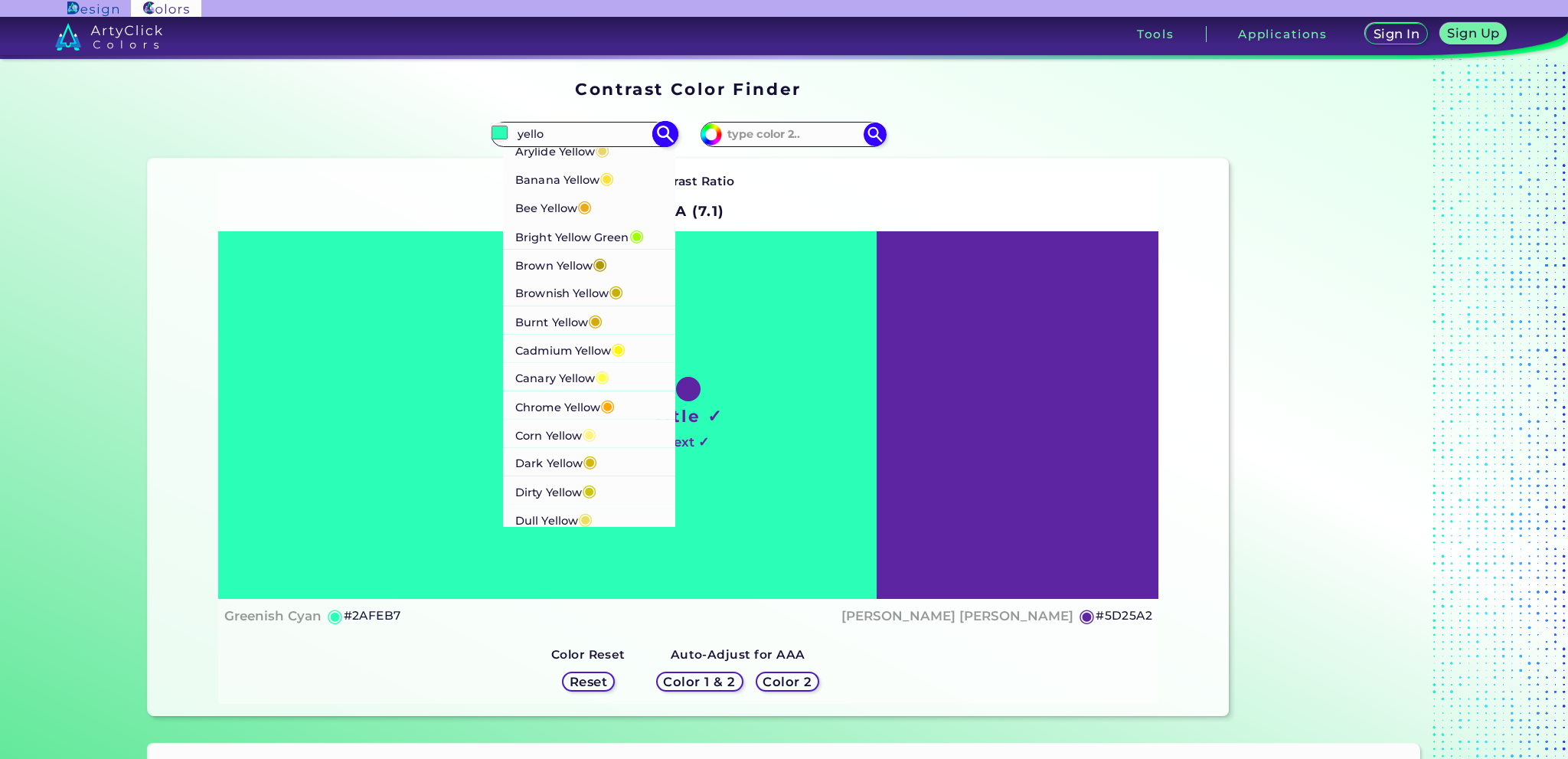
scroll to position [153, 0]
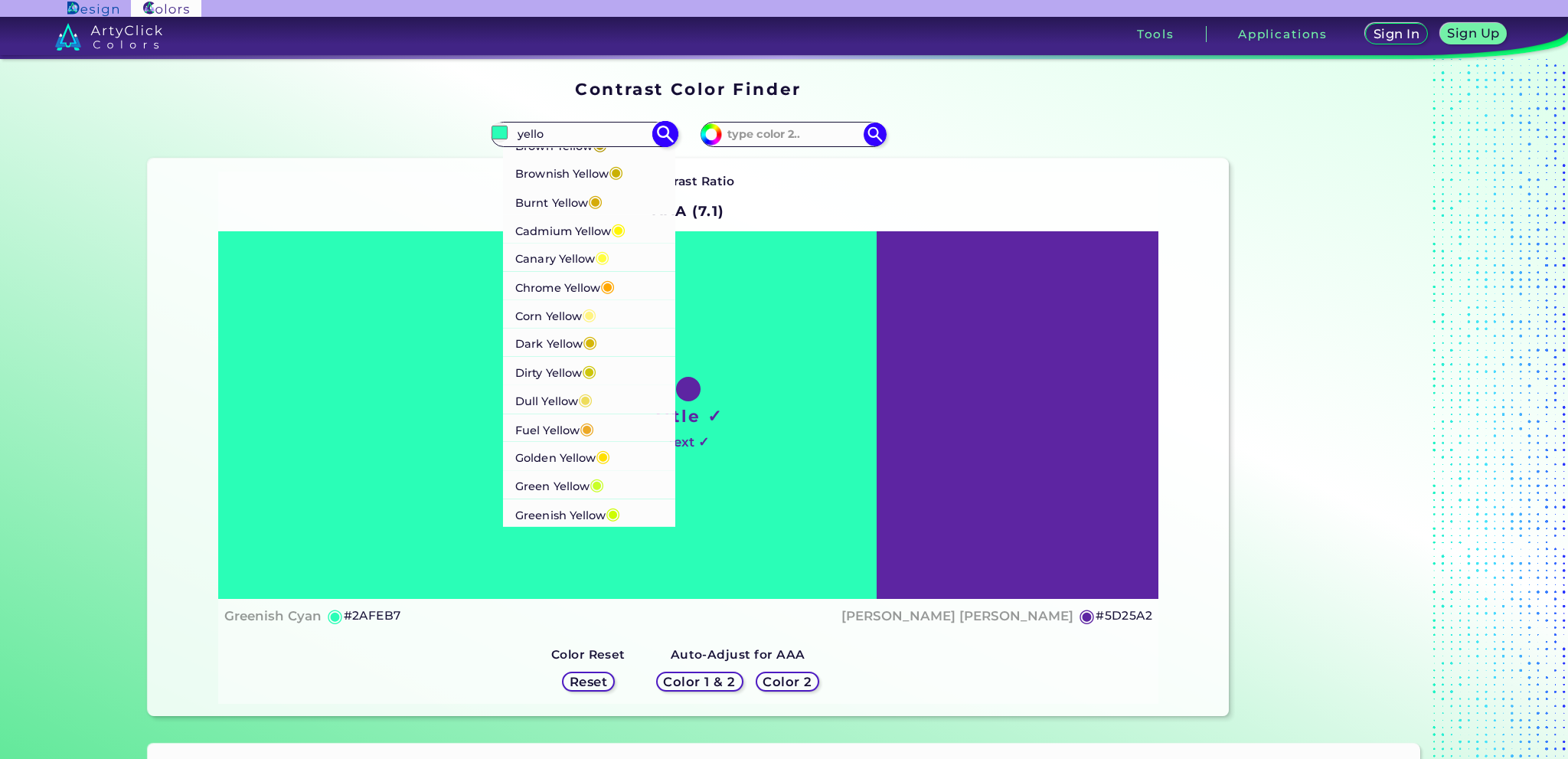
type input "yello"
click at [560, 315] on p "Corn Yellow ◉" at bounding box center [555, 314] width 81 height 28
type input "#fff380"
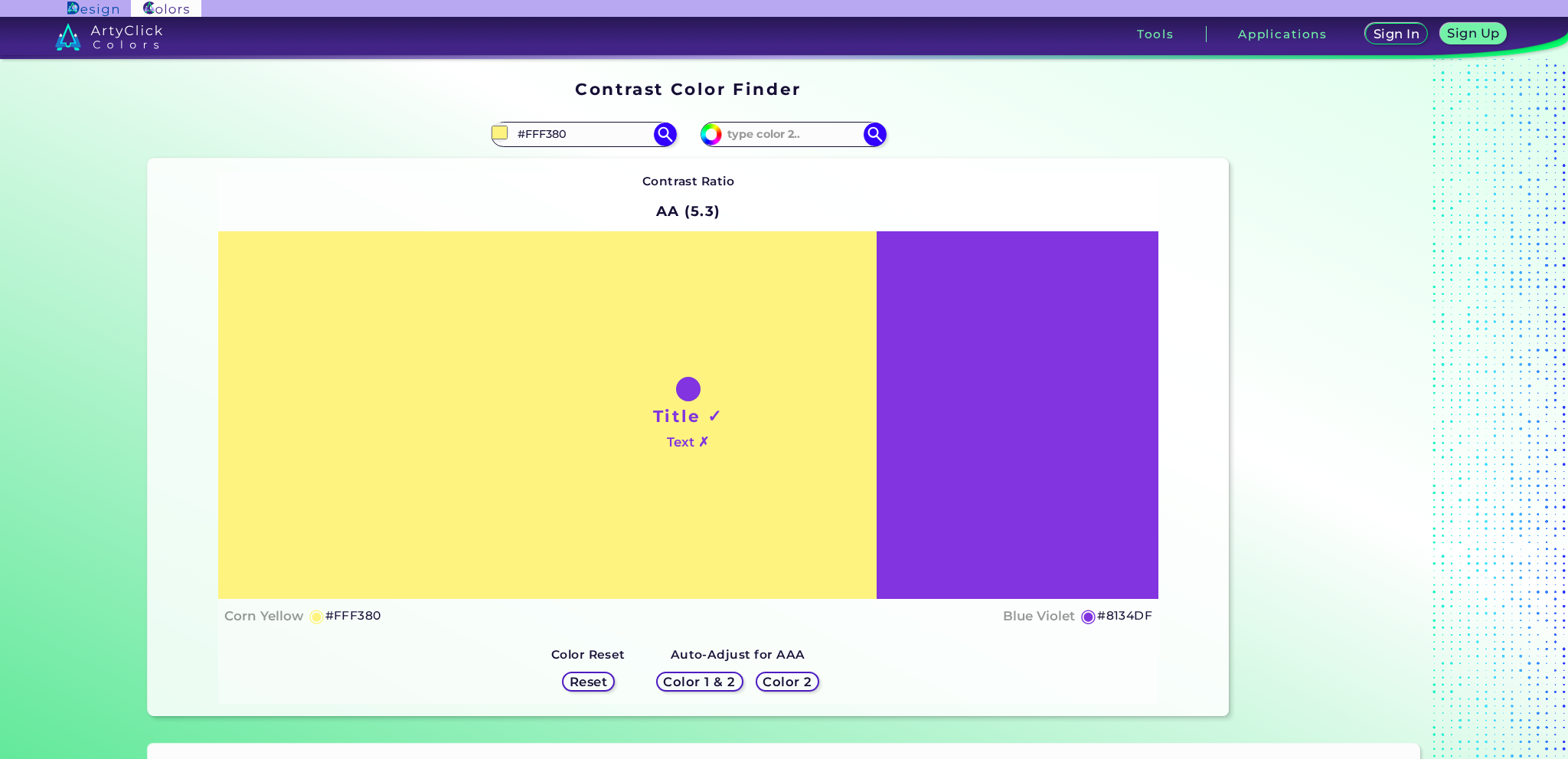
click at [724, 683] on h5 "Color 1 & 2" at bounding box center [699, 681] width 65 height 11
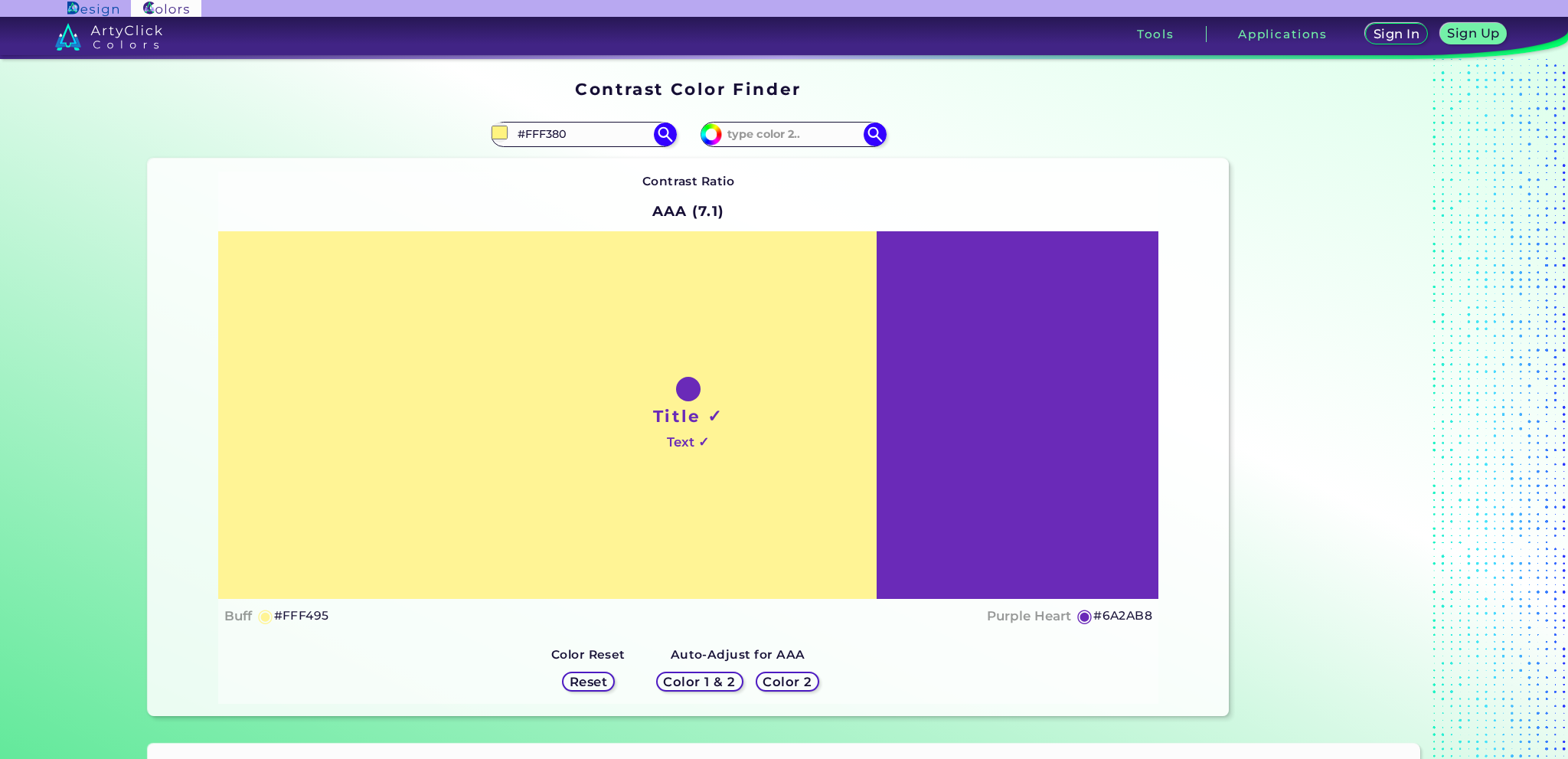
click at [768, 684] on h5 "Color 2" at bounding box center [786, 681] width 44 height 11
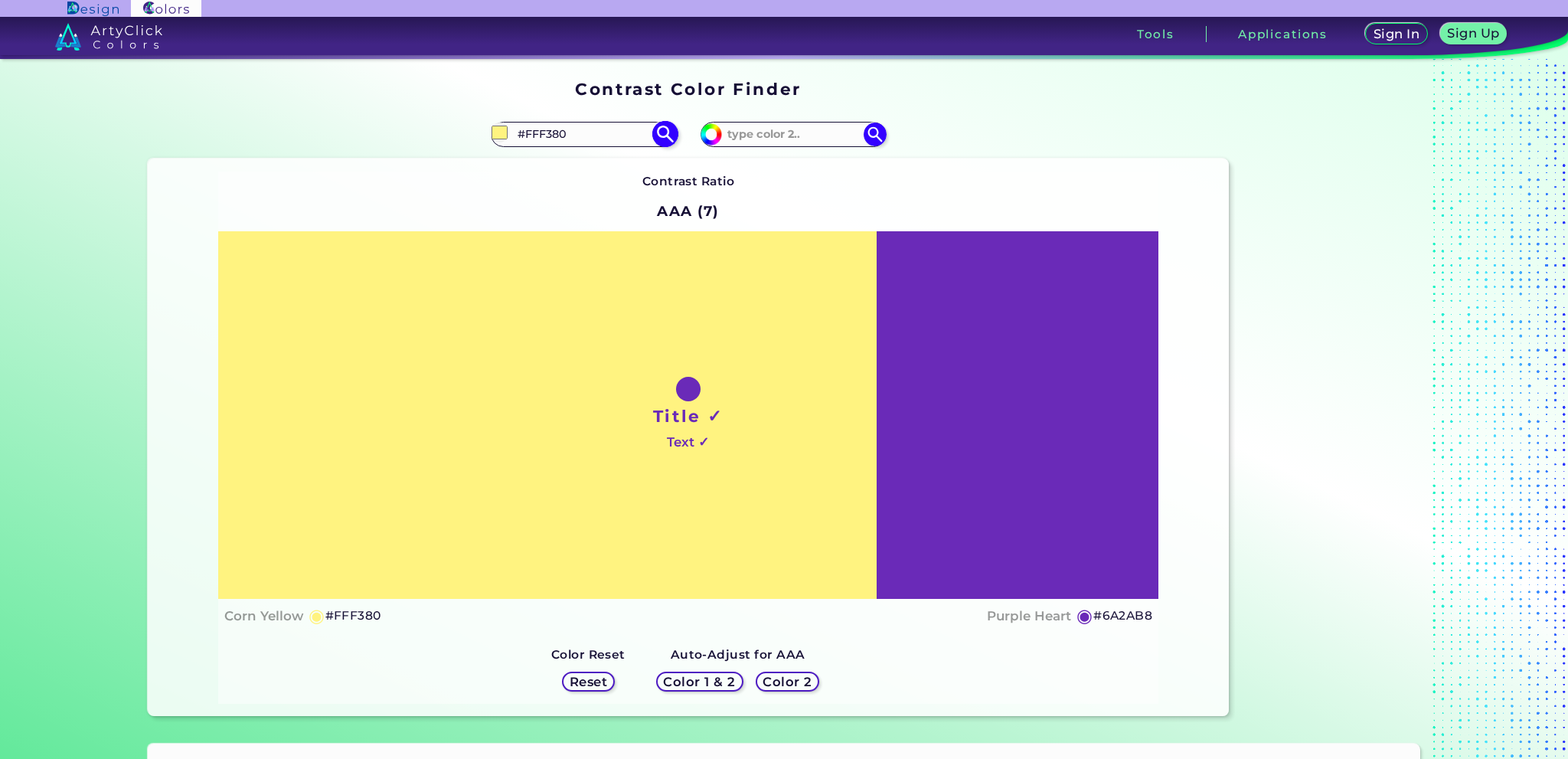
click at [580, 137] on input "#FFF380" at bounding box center [583, 134] width 143 height 21
drag, startPoint x: 580, startPoint y: 137, endPoint x: 528, endPoint y: 137, distance: 52.0
click at [528, 137] on input "#FFF380" at bounding box center [583, 134] width 143 height 21
type input "#"
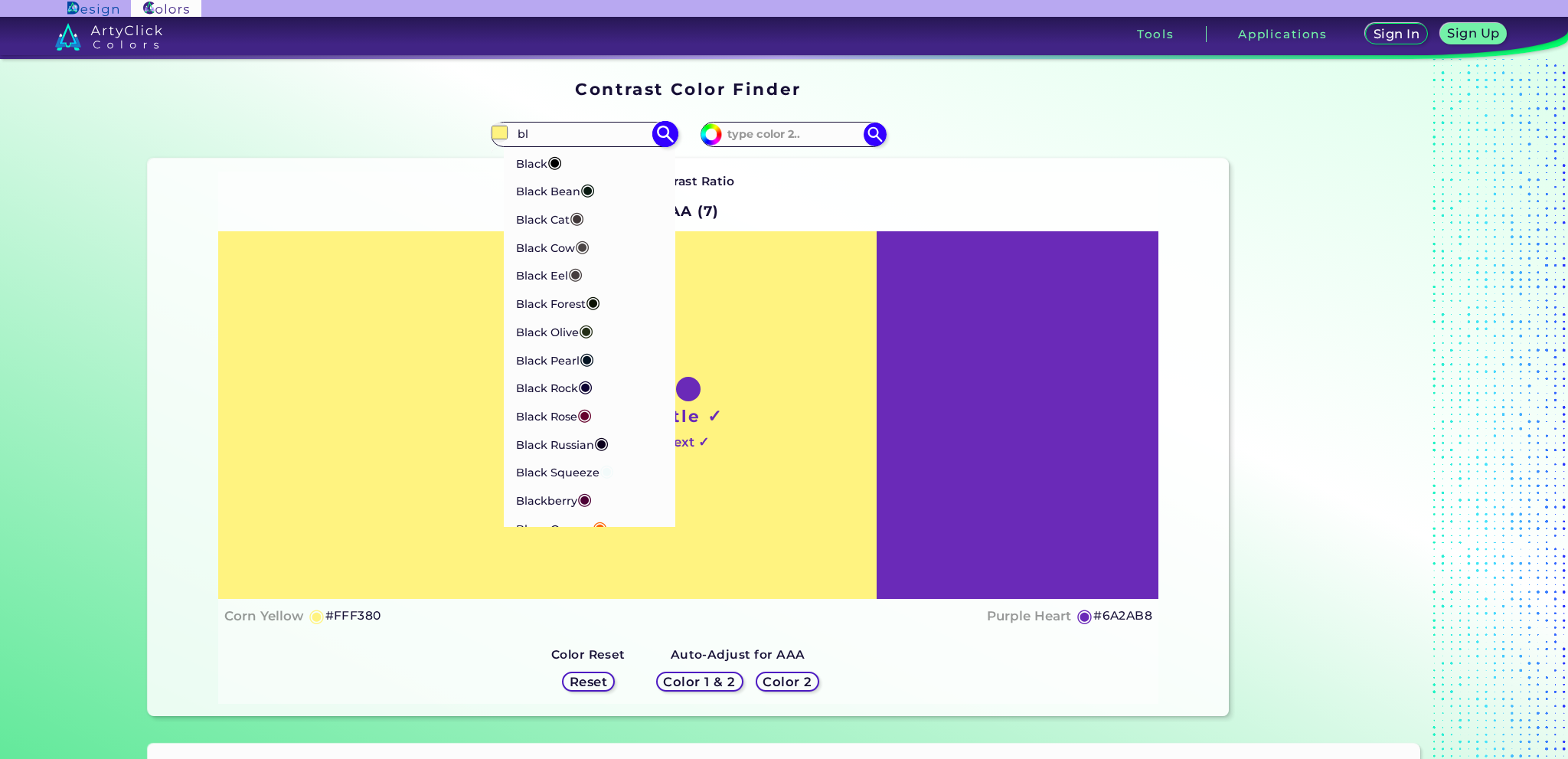
type input "b"
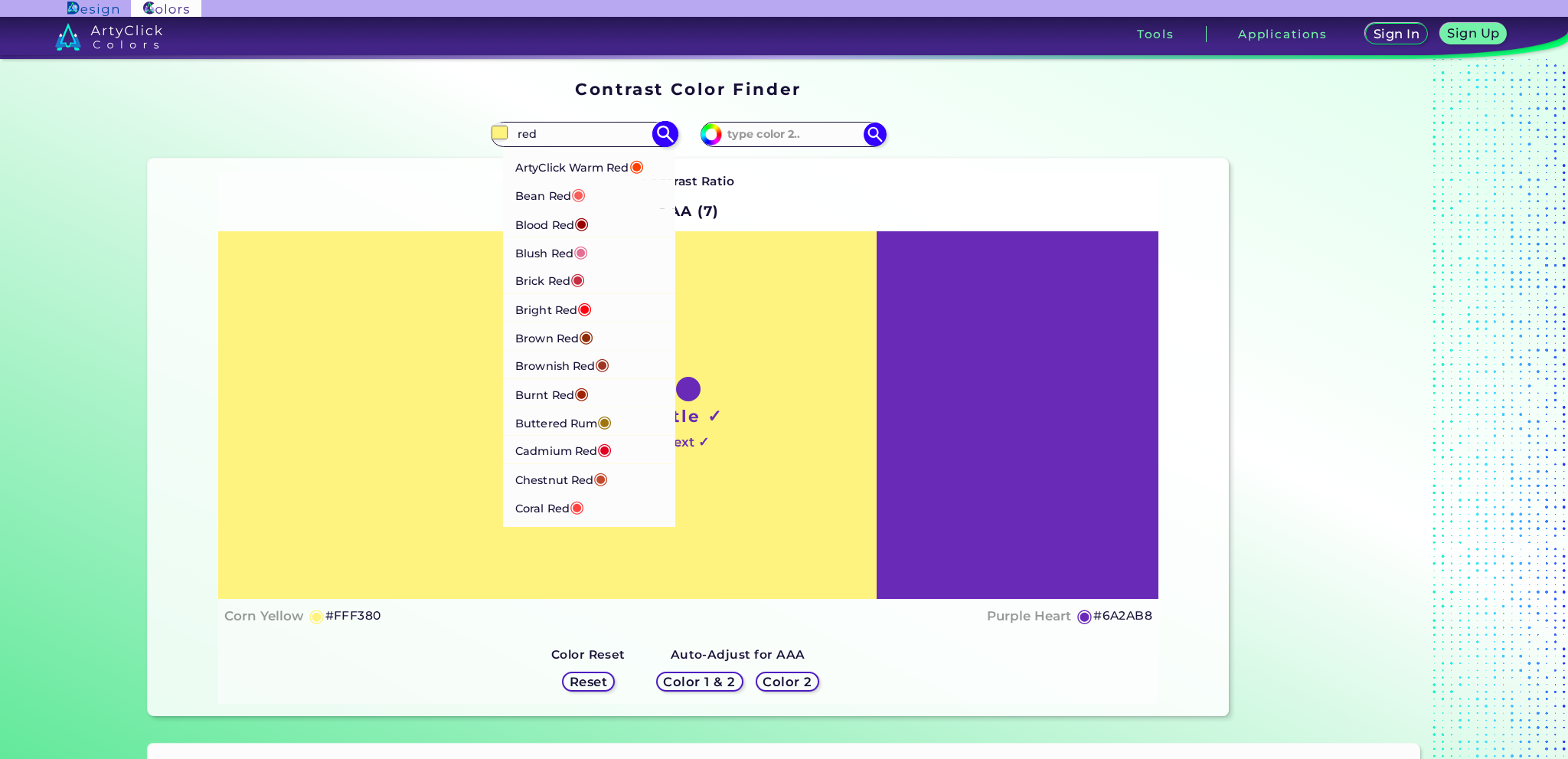
scroll to position [229, 0]
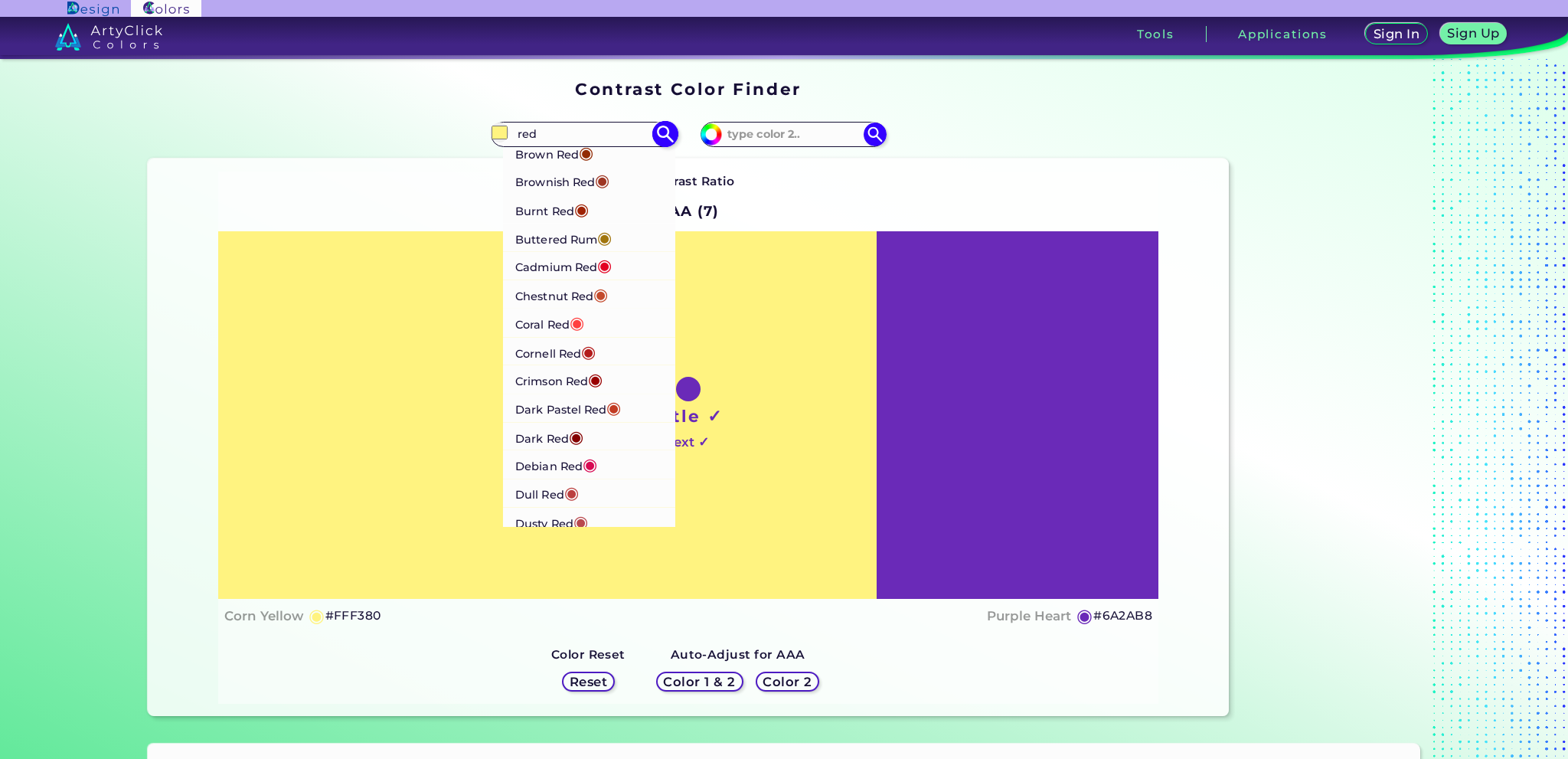
type input "red"
click at [573, 465] on p "Debian Red ◉" at bounding box center [555, 464] width 82 height 28
type input "#d70a53"
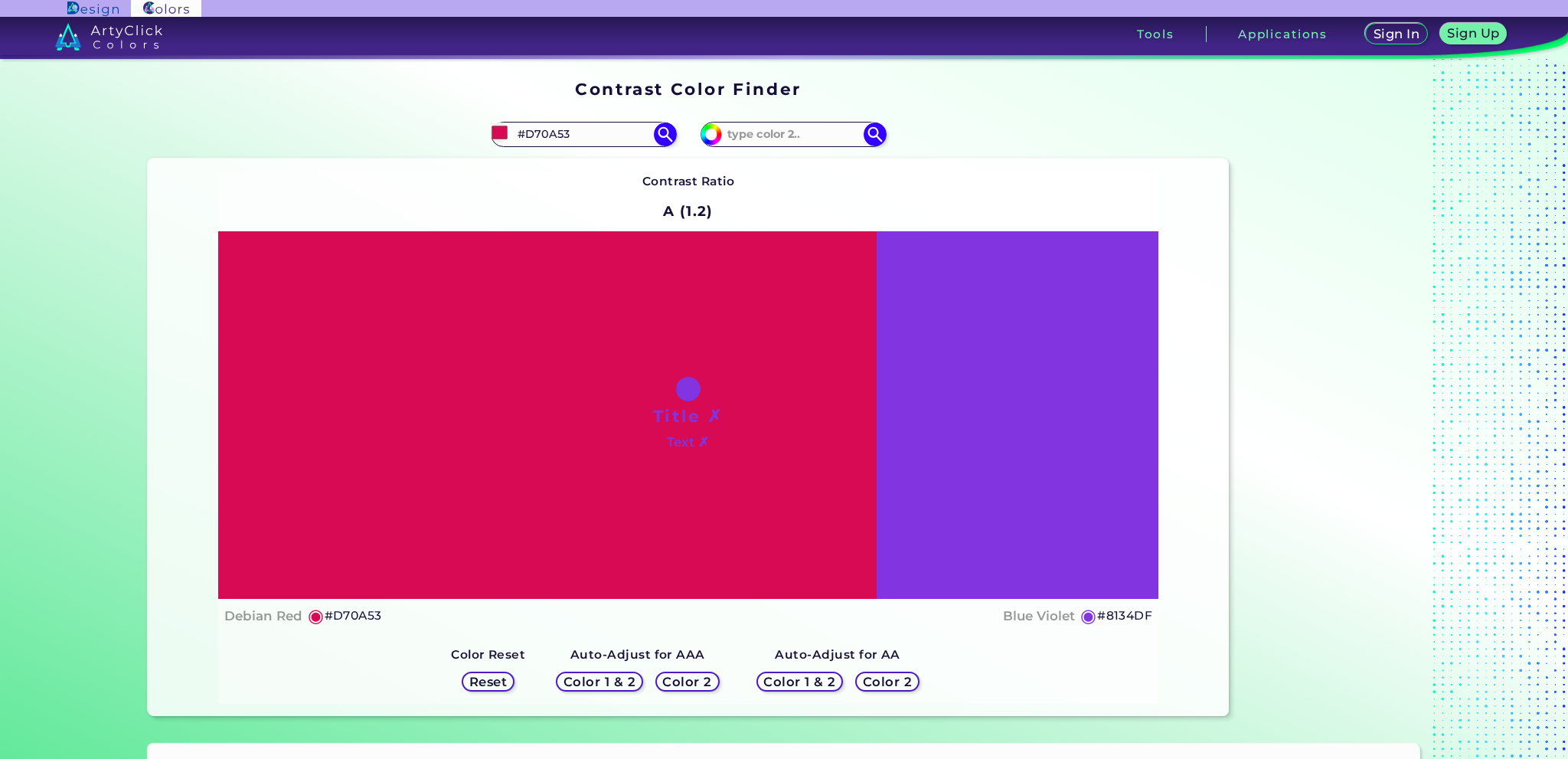
click at [598, 687] on h5 "Color 1 & 2" at bounding box center [599, 681] width 65 height 11
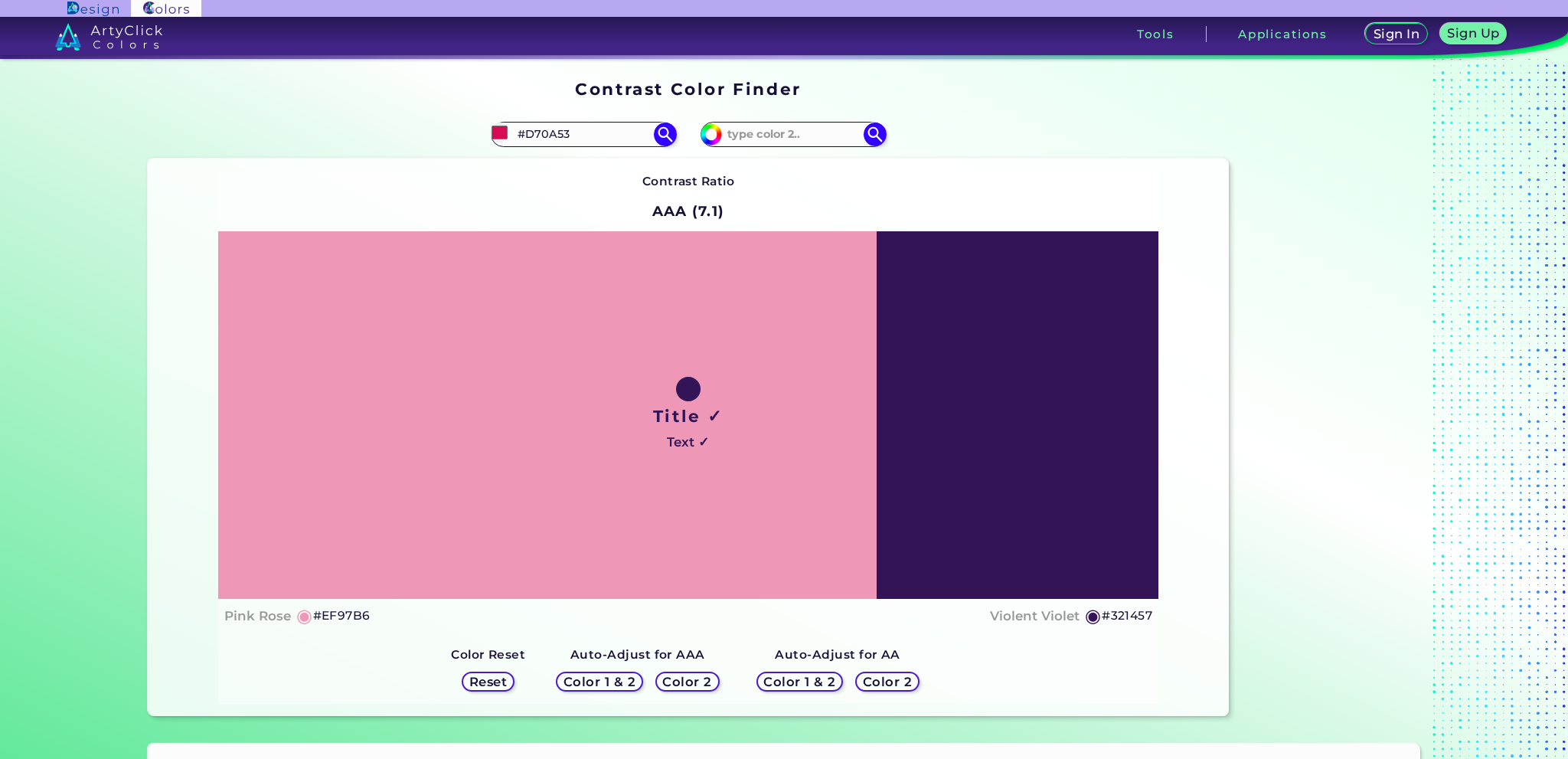
click at [703, 680] on h5 "Color 2" at bounding box center [687, 681] width 44 height 11
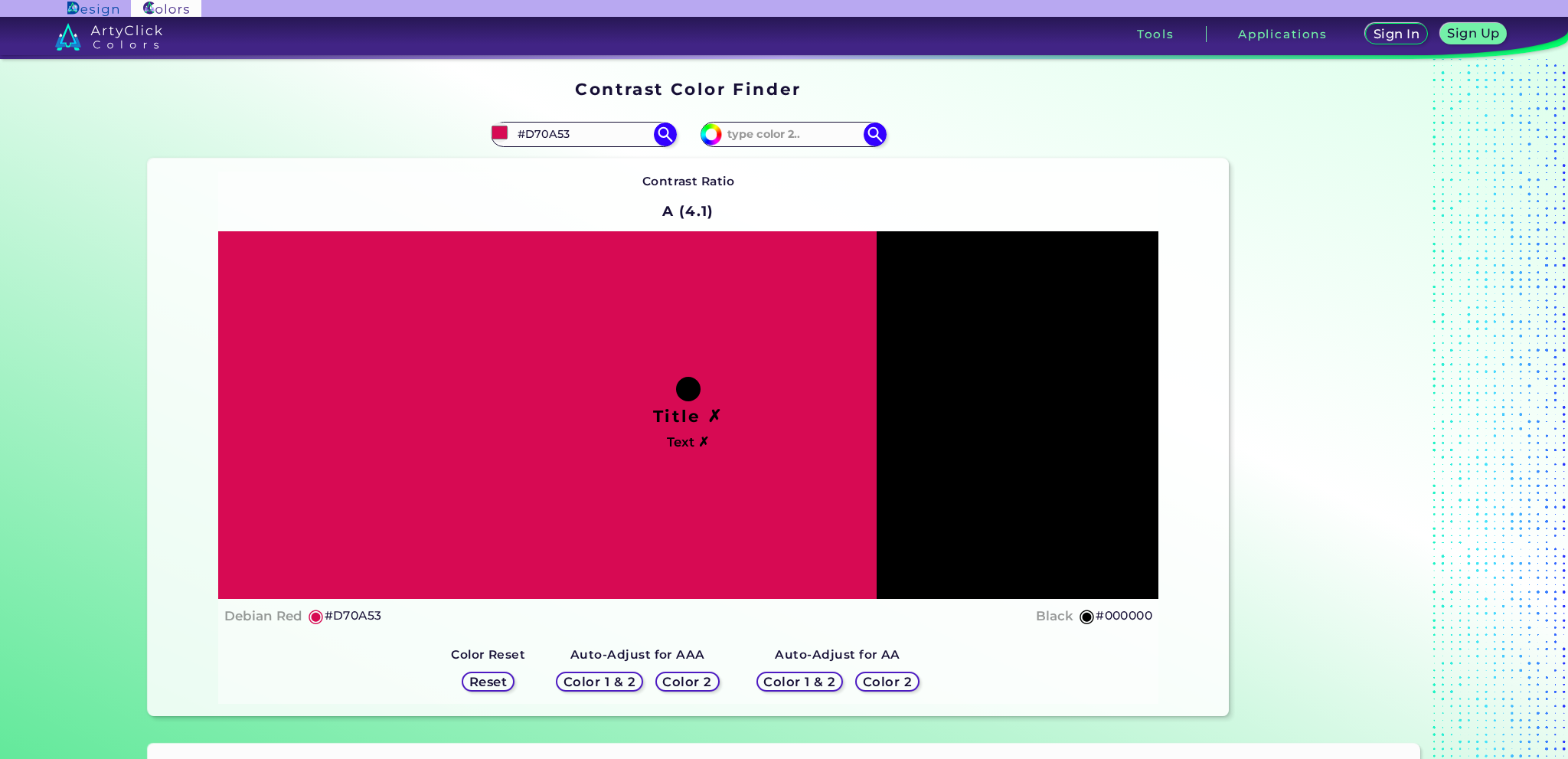
click at [815, 680] on h5 "Color 1 & 2" at bounding box center [800, 681] width 65 height 11
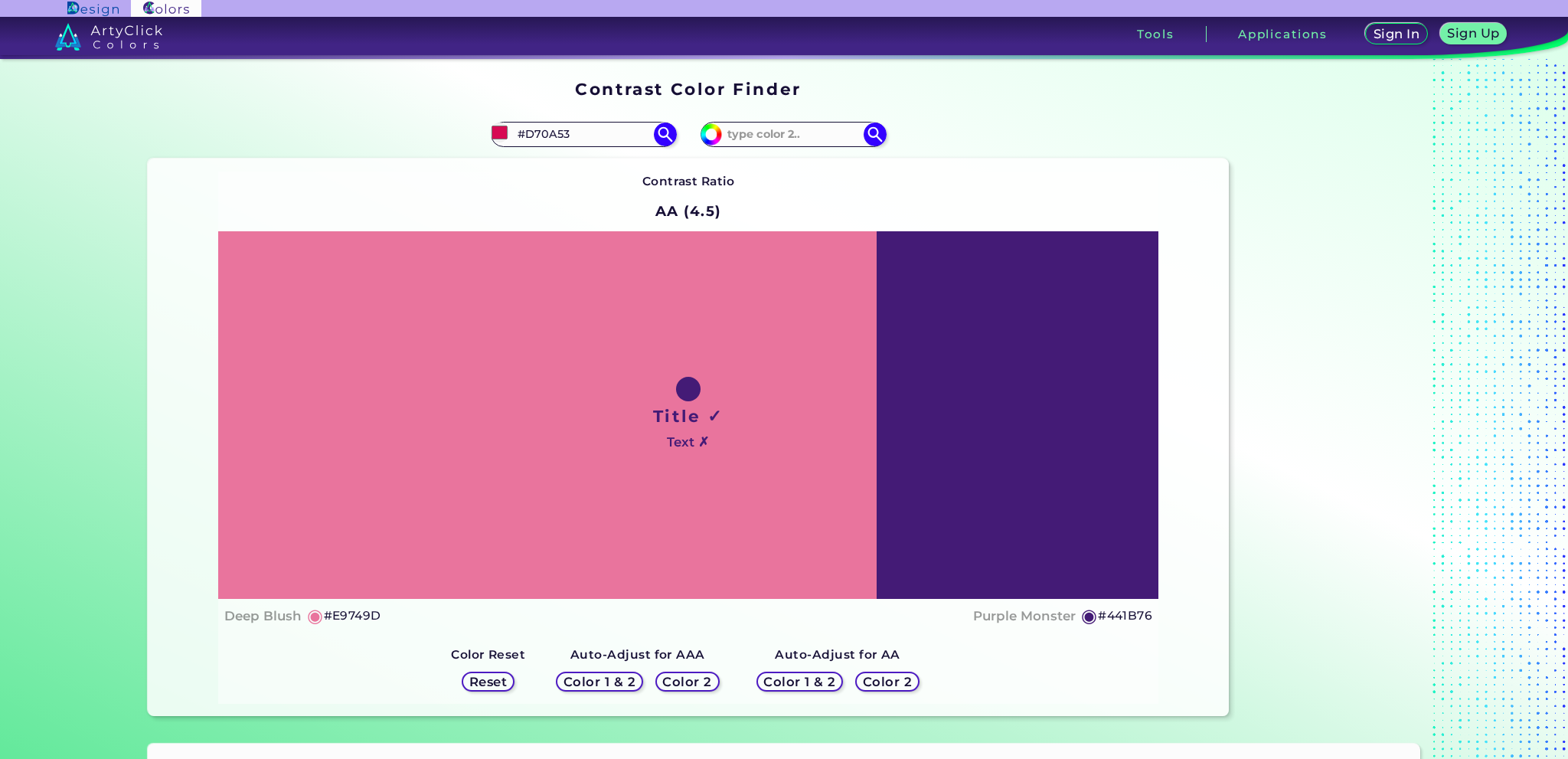
click at [882, 682] on h5 "Color 2" at bounding box center [887, 681] width 44 height 11
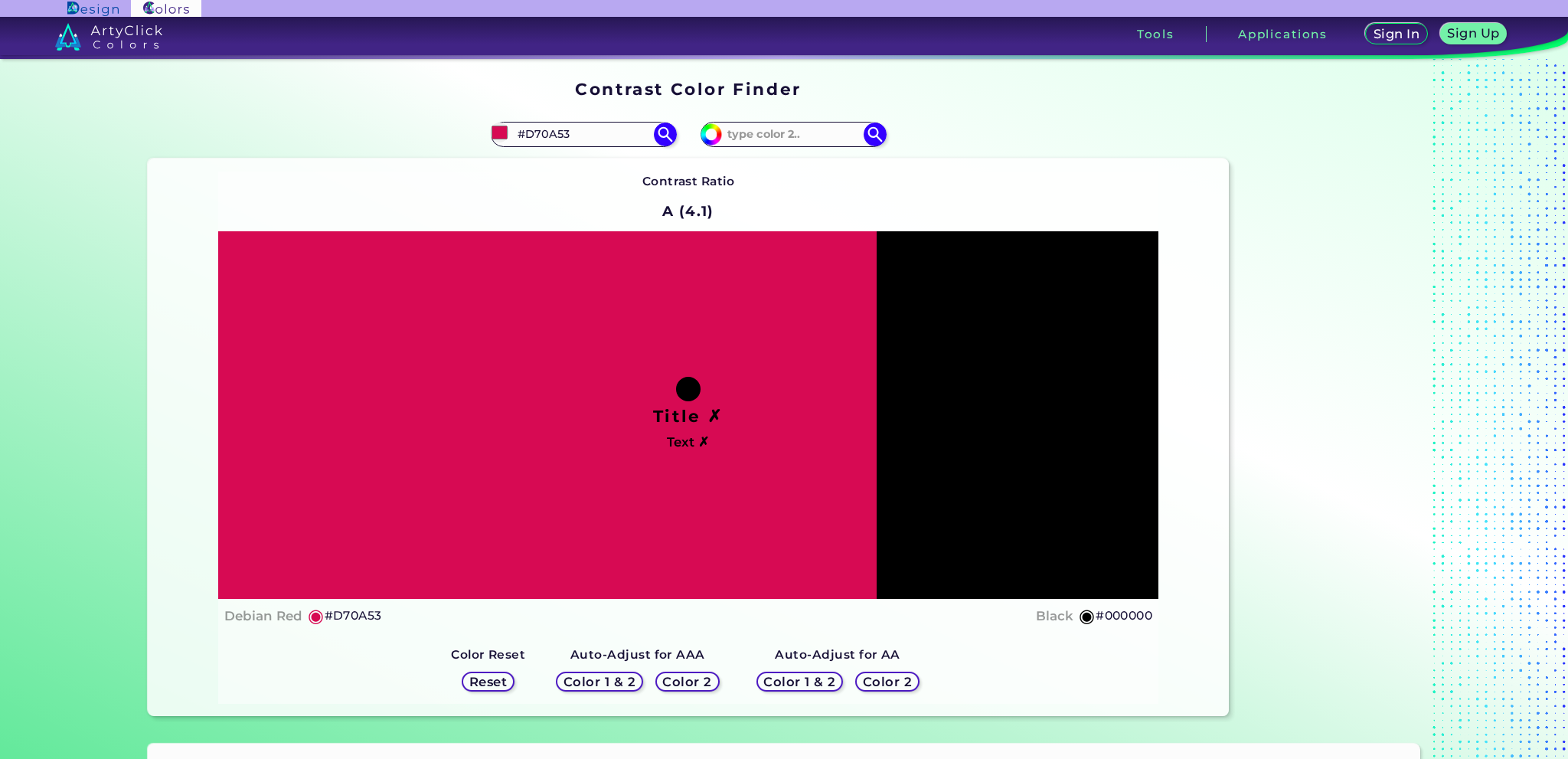
click at [806, 681] on h5 "Color 1 & 2" at bounding box center [800, 681] width 65 height 11
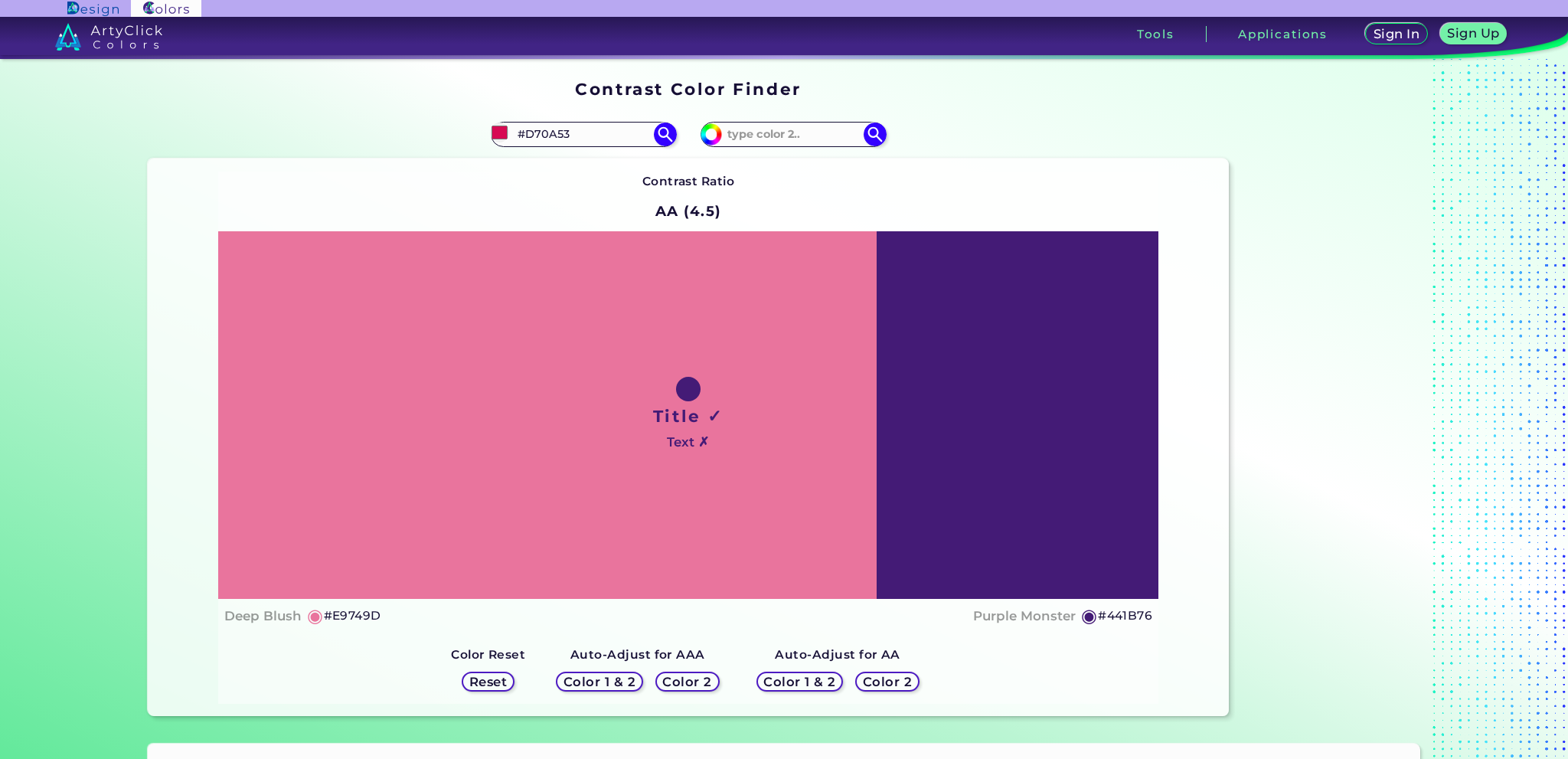
click at [684, 680] on h5 "Color 2" at bounding box center [687, 681] width 44 height 11
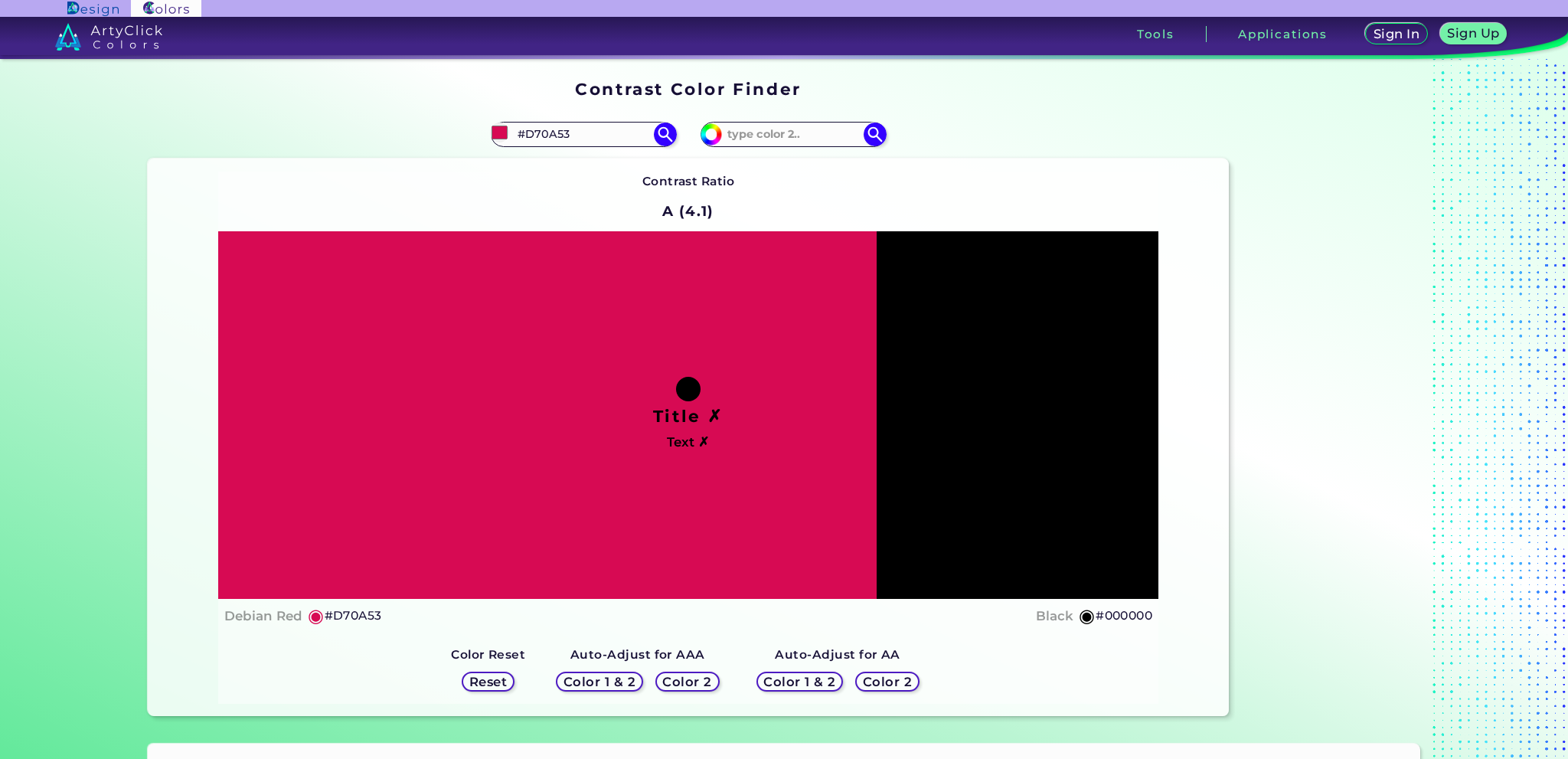
click at [612, 675] on h5 "Color 1 & 2" at bounding box center [599, 681] width 65 height 11
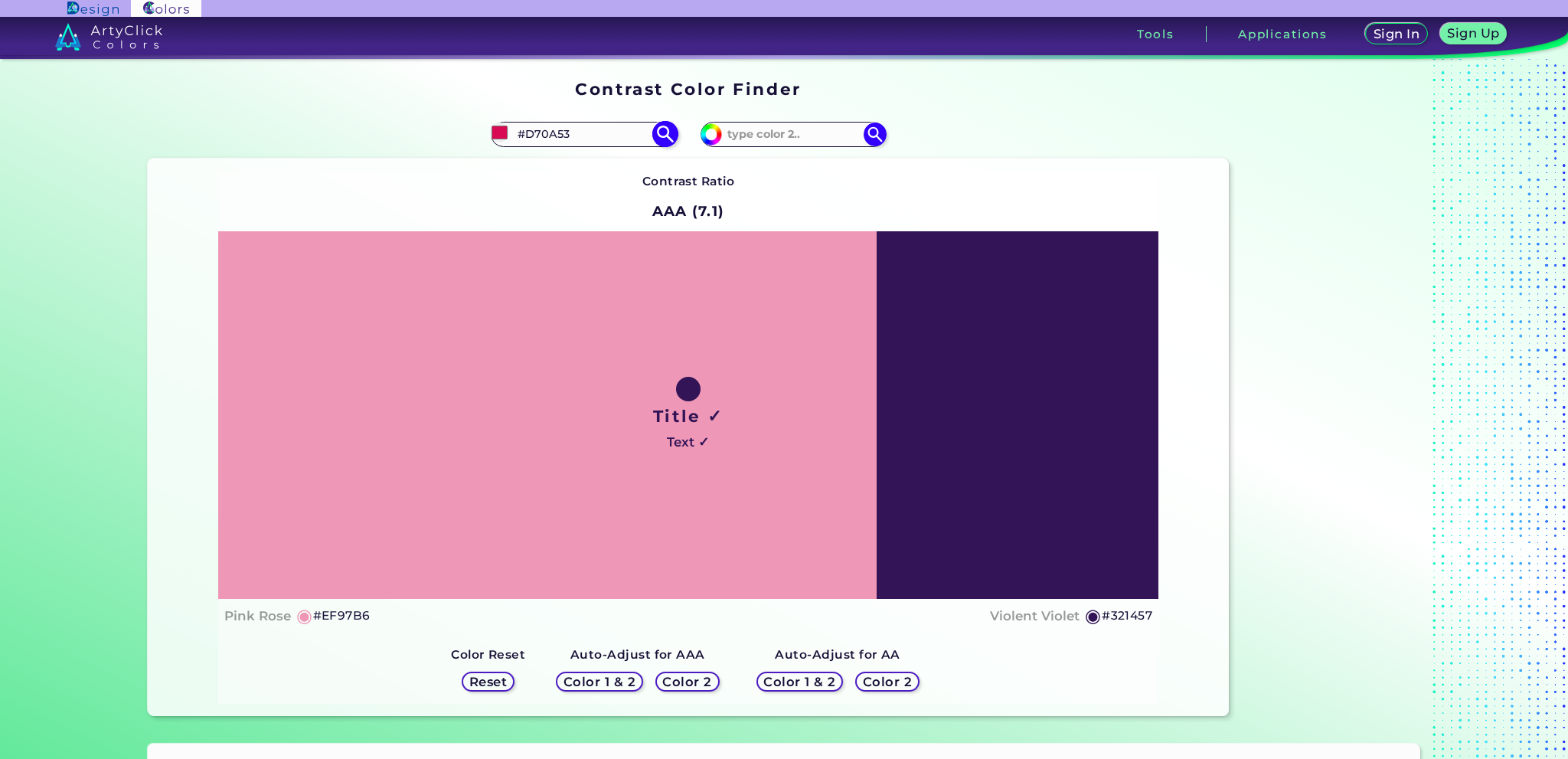
click at [597, 137] on input "#D70A53" at bounding box center [583, 134] width 143 height 21
drag, startPoint x: 597, startPoint y: 137, endPoint x: 481, endPoint y: 139, distance: 116.0
click at [481, 139] on div "#d70a53 #D70A53 ArtyClick Cool Red ◉ ArtyClick Red ◉ ArtyClick Warm Red ◉ Bean …" at bounding box center [417, 134] width 540 height 49
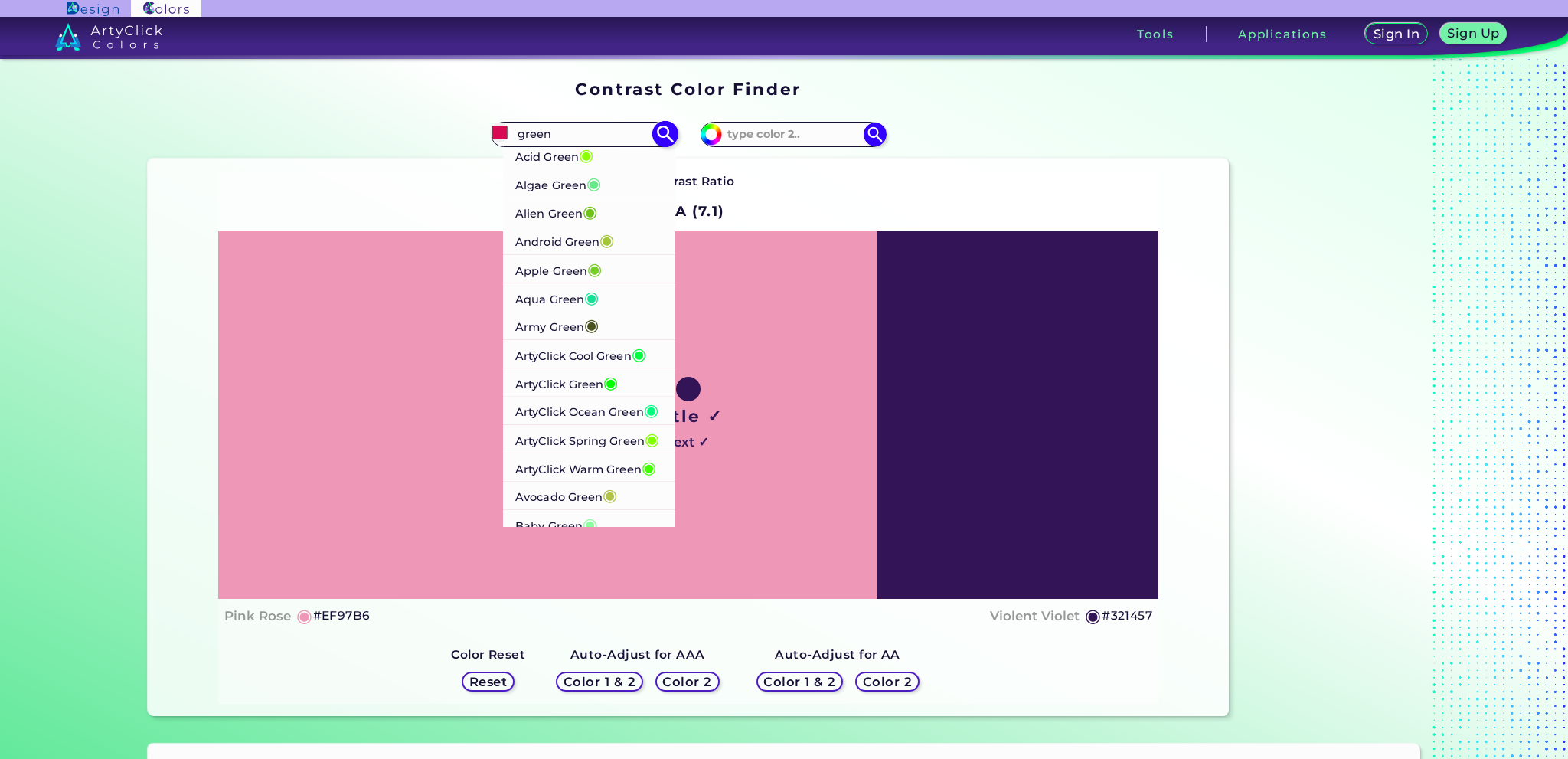
type input "green"
click at [576, 330] on p "Army Green ◉" at bounding box center [556, 325] width 84 height 28
type input "#4b5320"
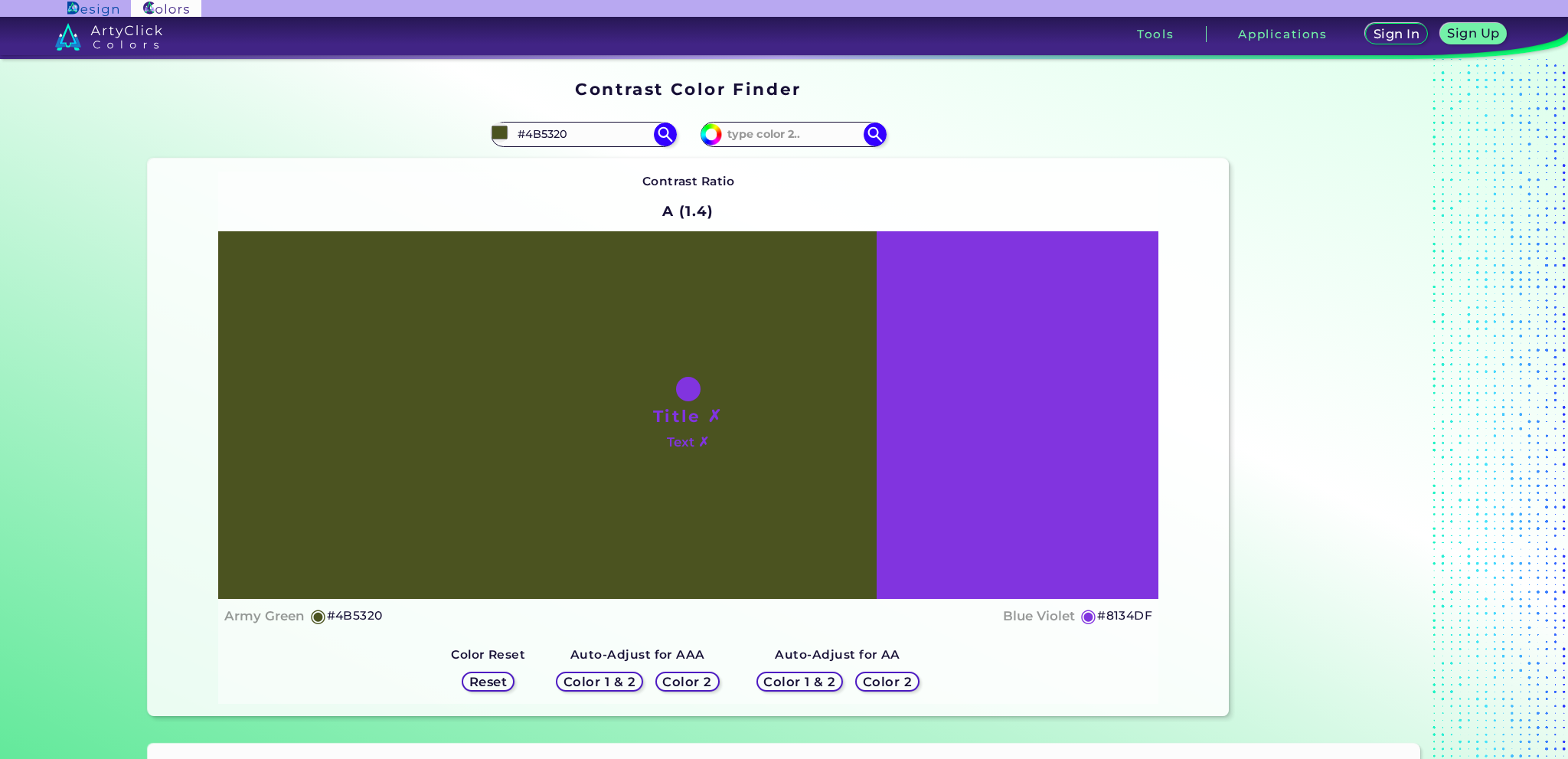
click at [880, 682] on h5 "Color 2" at bounding box center [887, 681] width 44 height 11
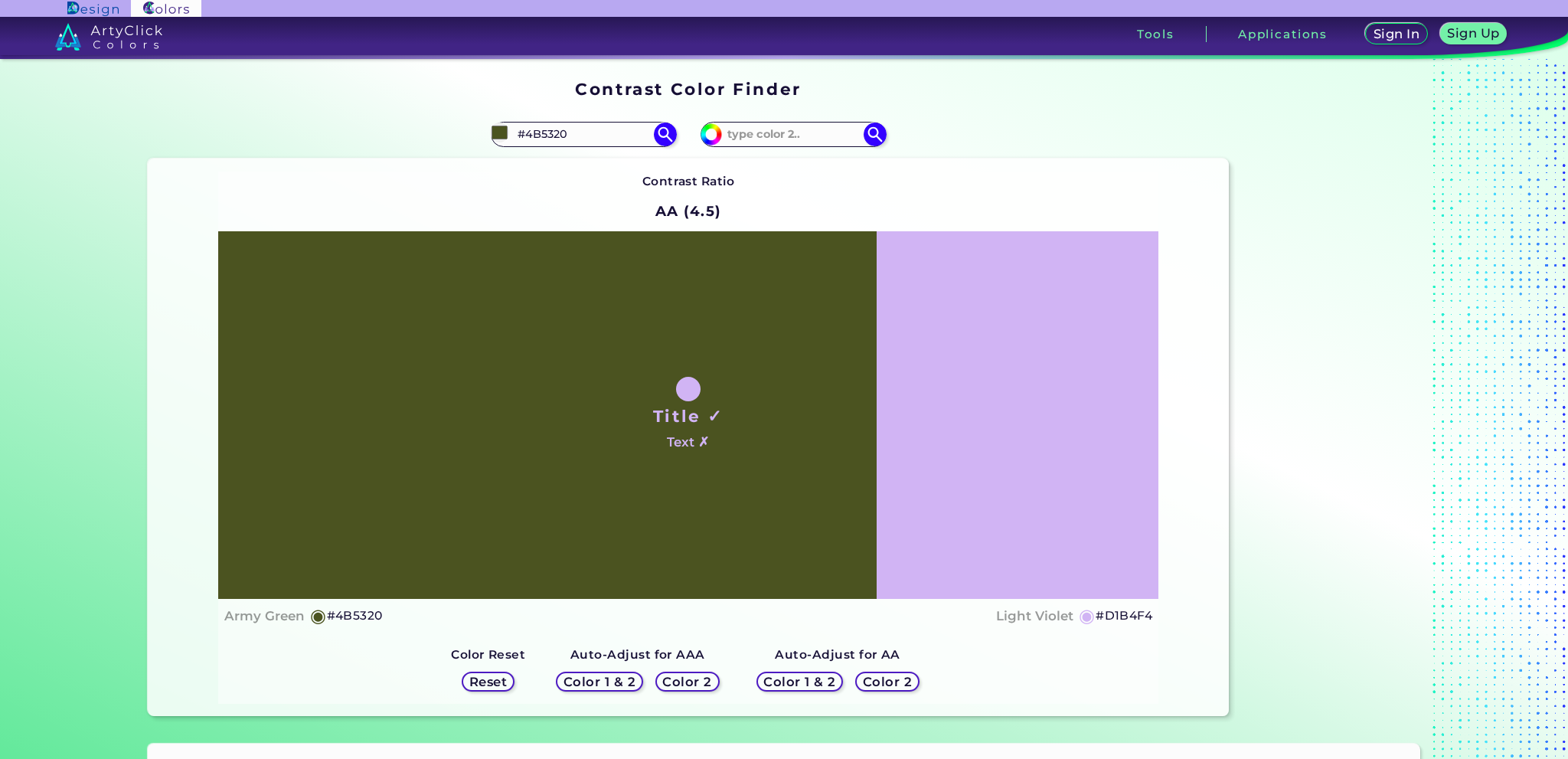
click at [811, 677] on h5 "Color 1 & 2" at bounding box center [800, 681] width 65 height 11
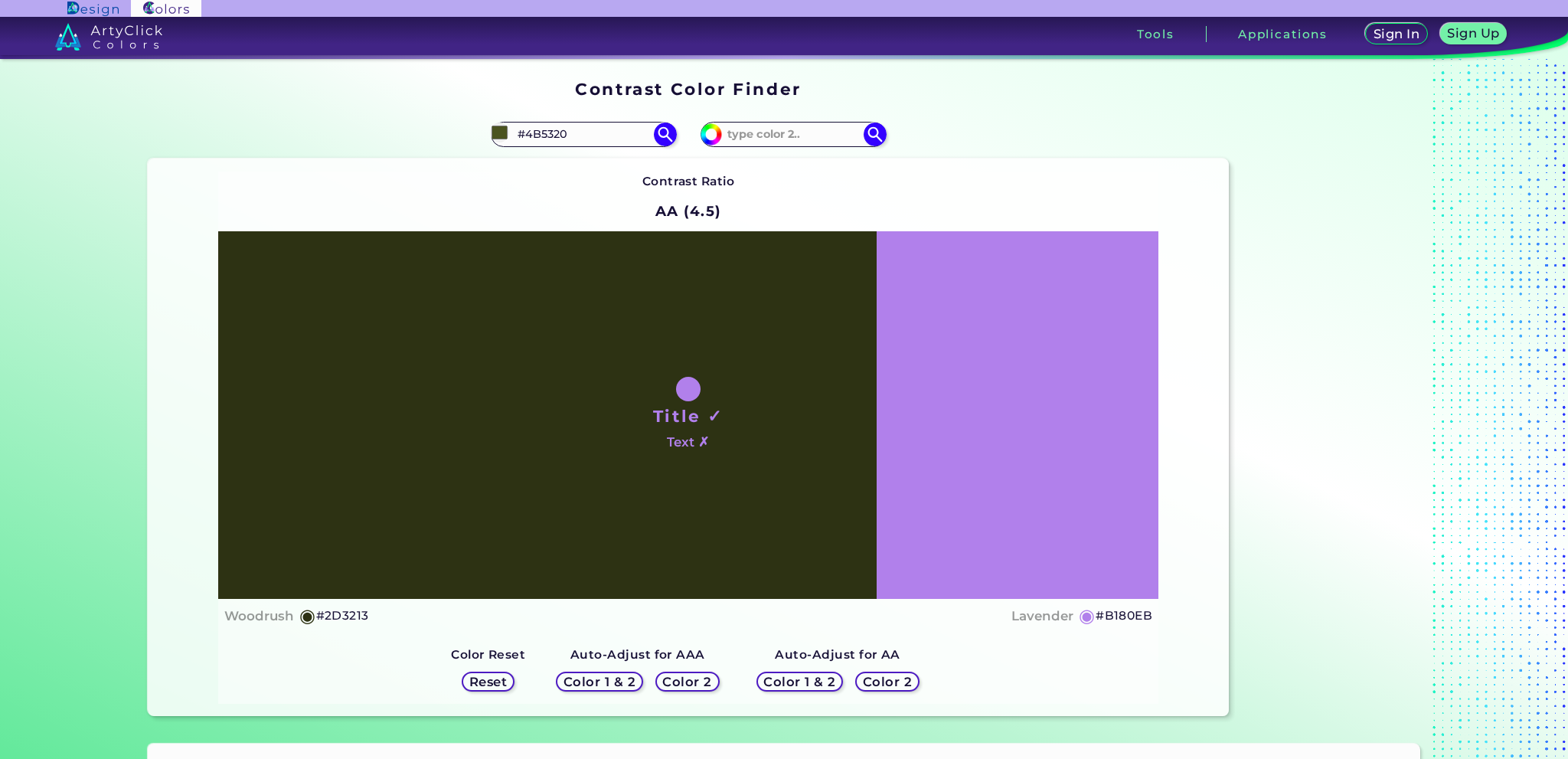
click at [707, 675] on h5 "Color 2" at bounding box center [687, 681] width 44 height 11
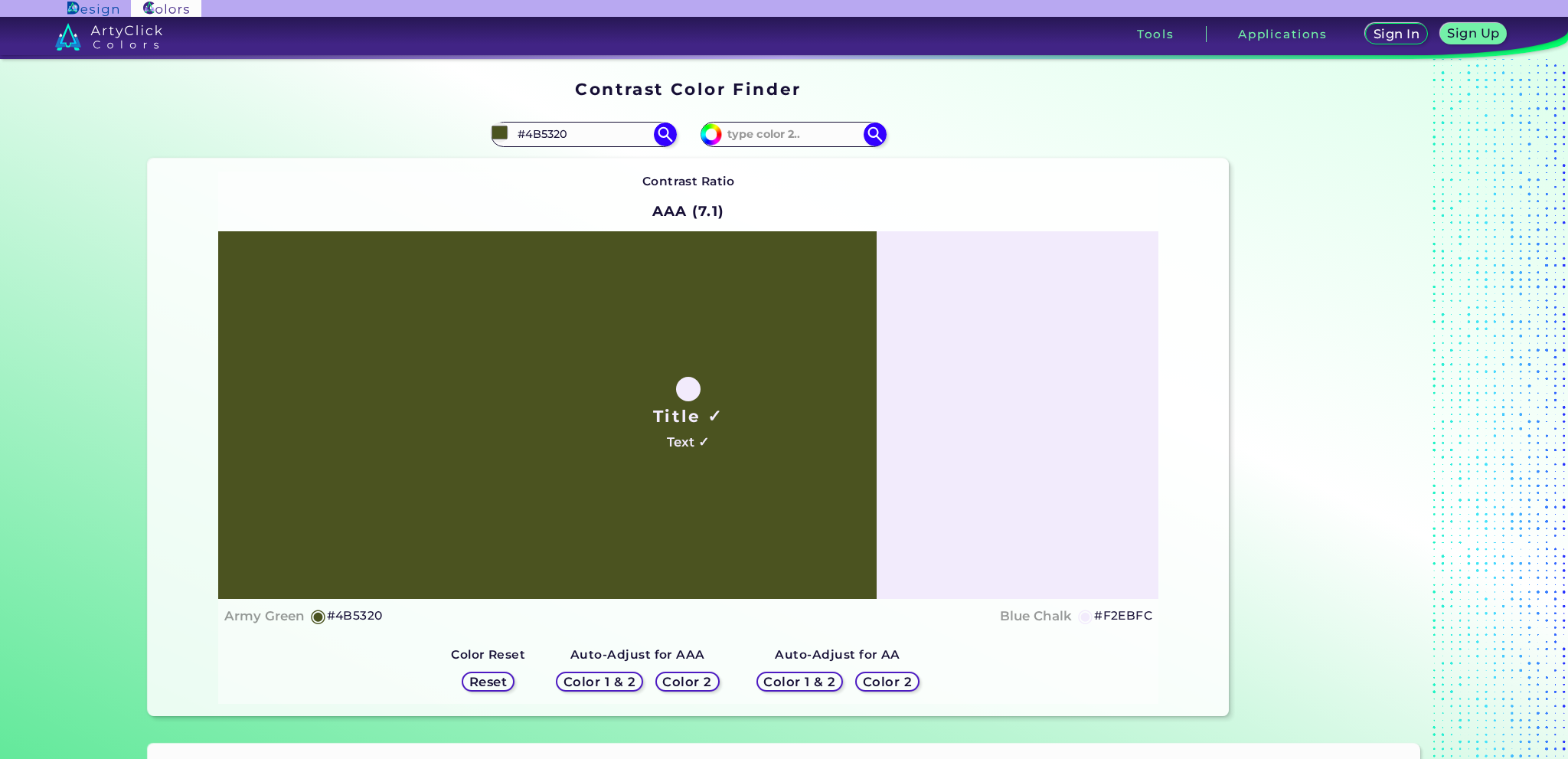
click at [606, 677] on h5 "Color 1 & 2" at bounding box center [598, 681] width 65 height 11
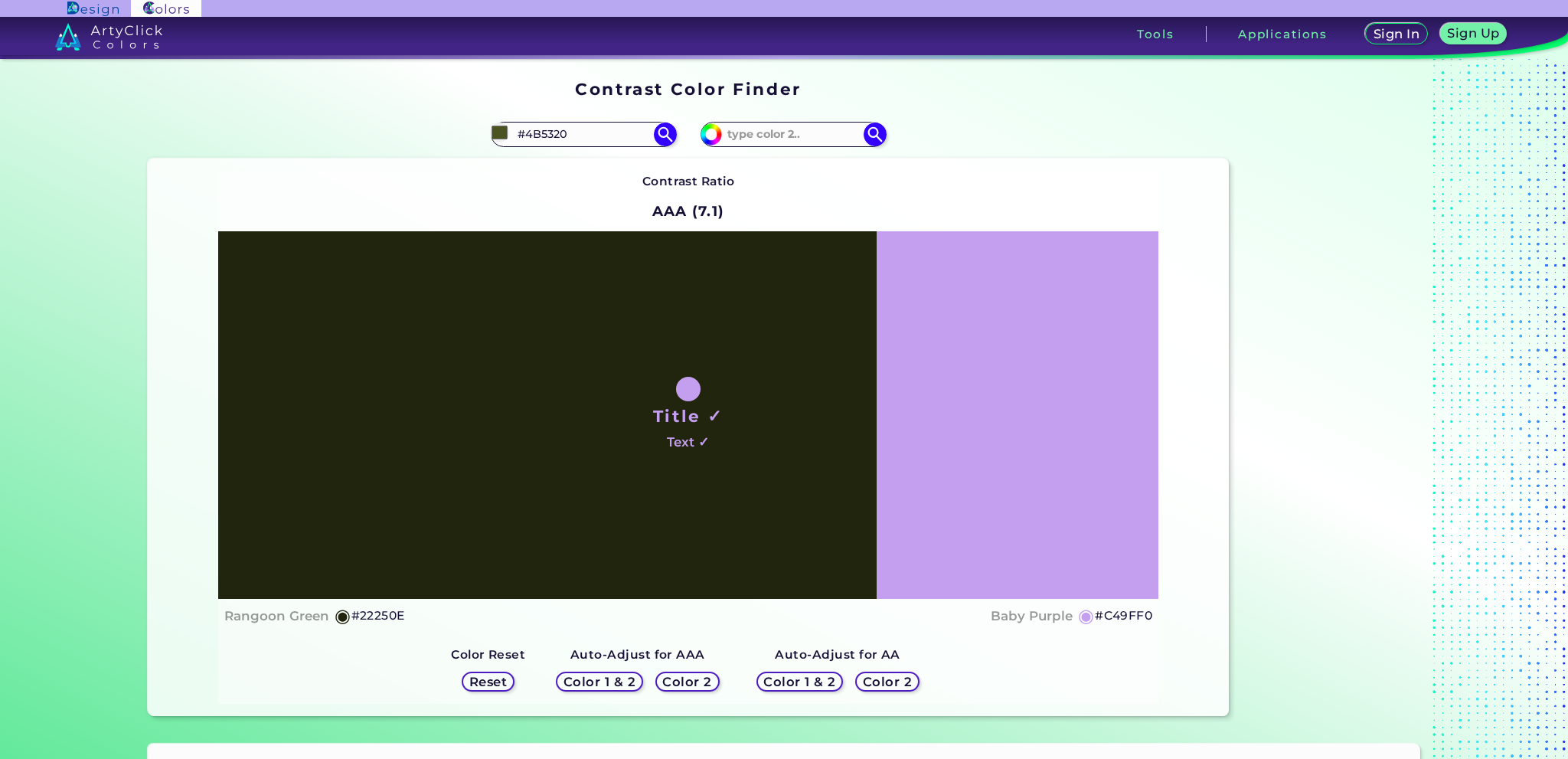
drag, startPoint x: 600, startPoint y: 137, endPoint x: 399, endPoint y: 138, distance: 201.0
click at [399, 138] on div "#4b5320 #4B5320 Acid Green ◉ Algae Green ◉ Alien Green ◉ Android Green ◉ Apple …" at bounding box center [417, 134] width 540 height 49
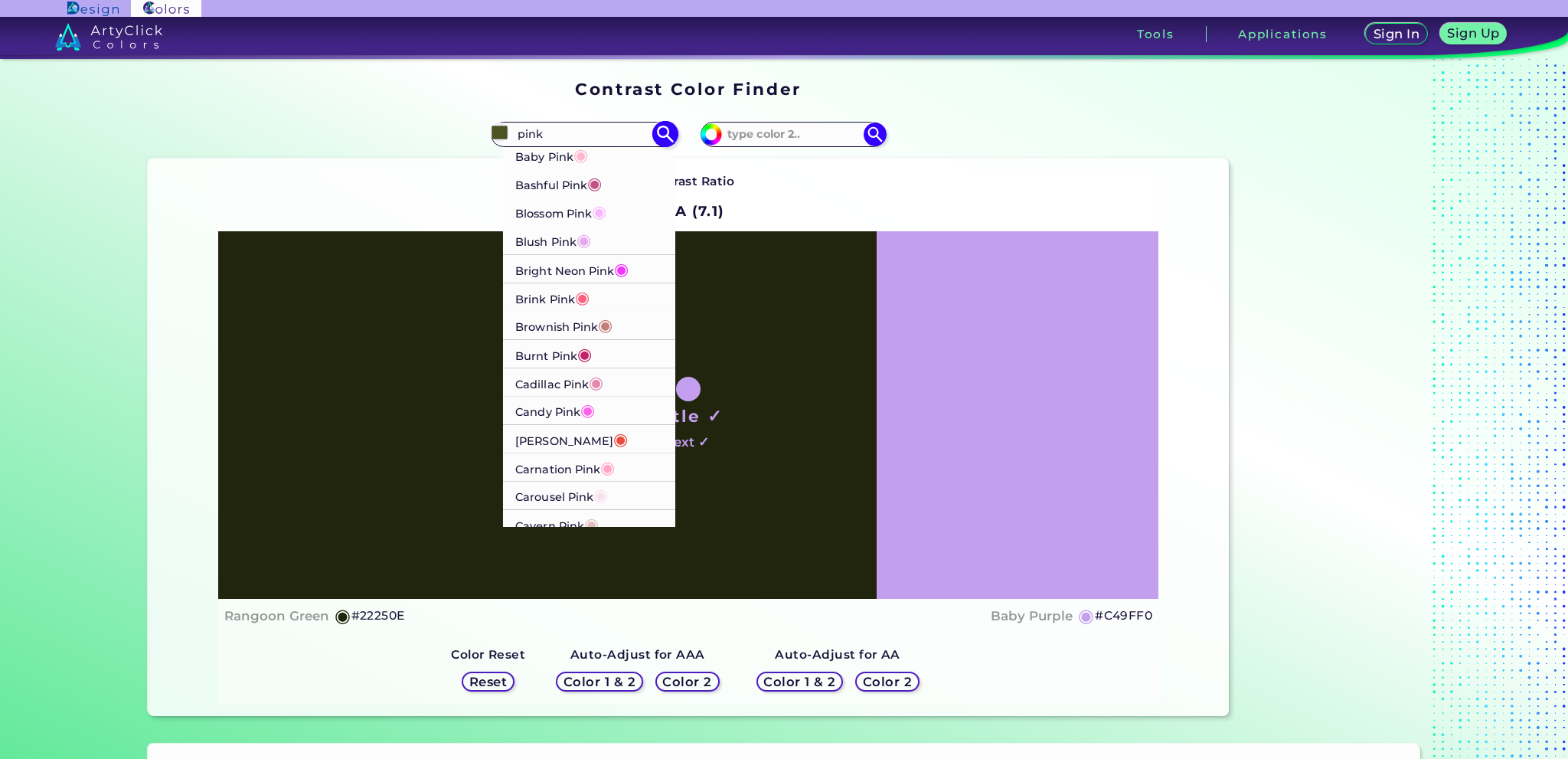
type input "pink"
click at [552, 157] on p "Baby Pink ◉" at bounding box center [551, 154] width 72 height 28
type input "#ffb7ce"
type input "#FFB7CE"
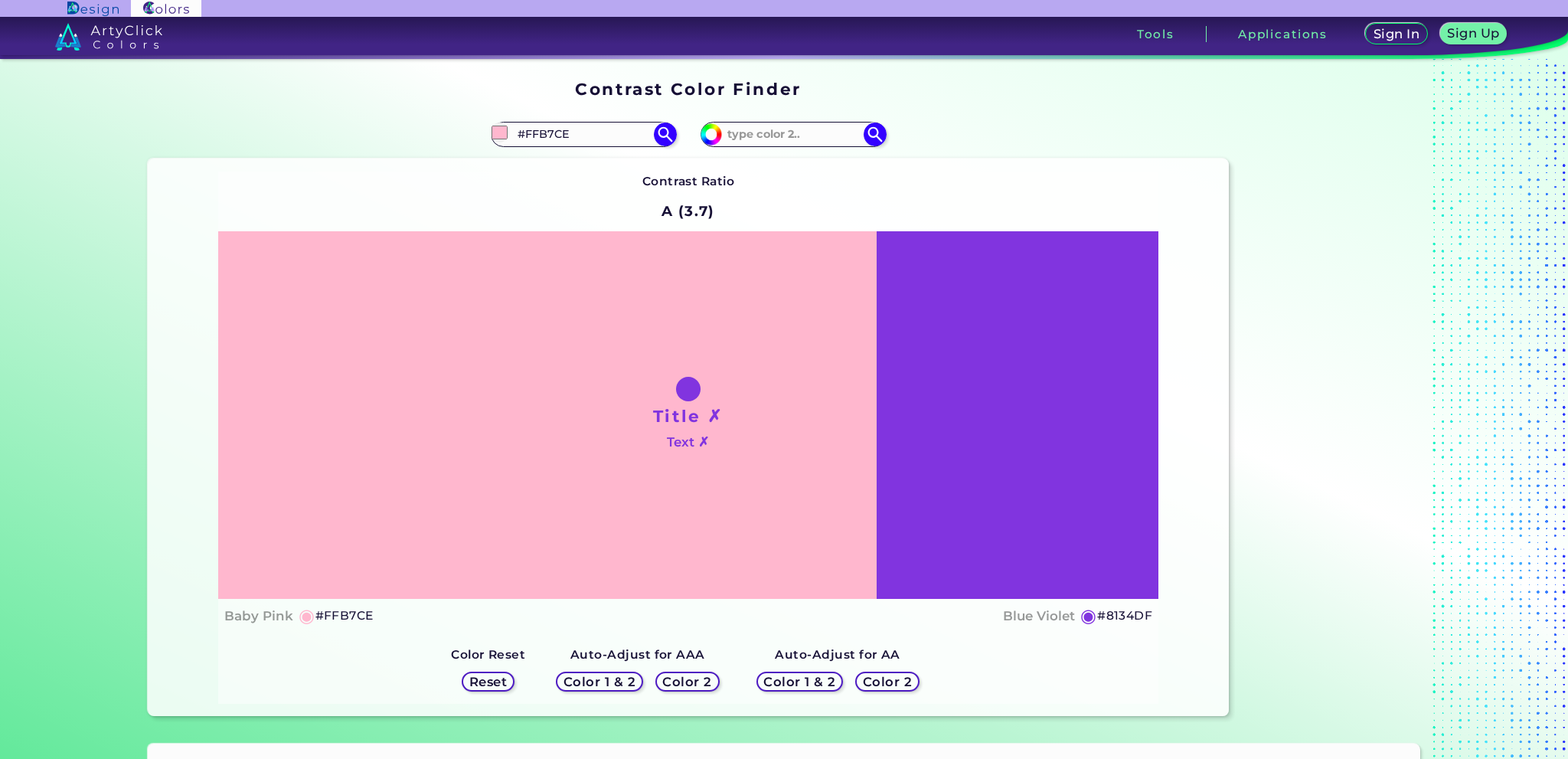
click at [866, 687] on h5 "Color 2" at bounding box center [887, 681] width 44 height 11
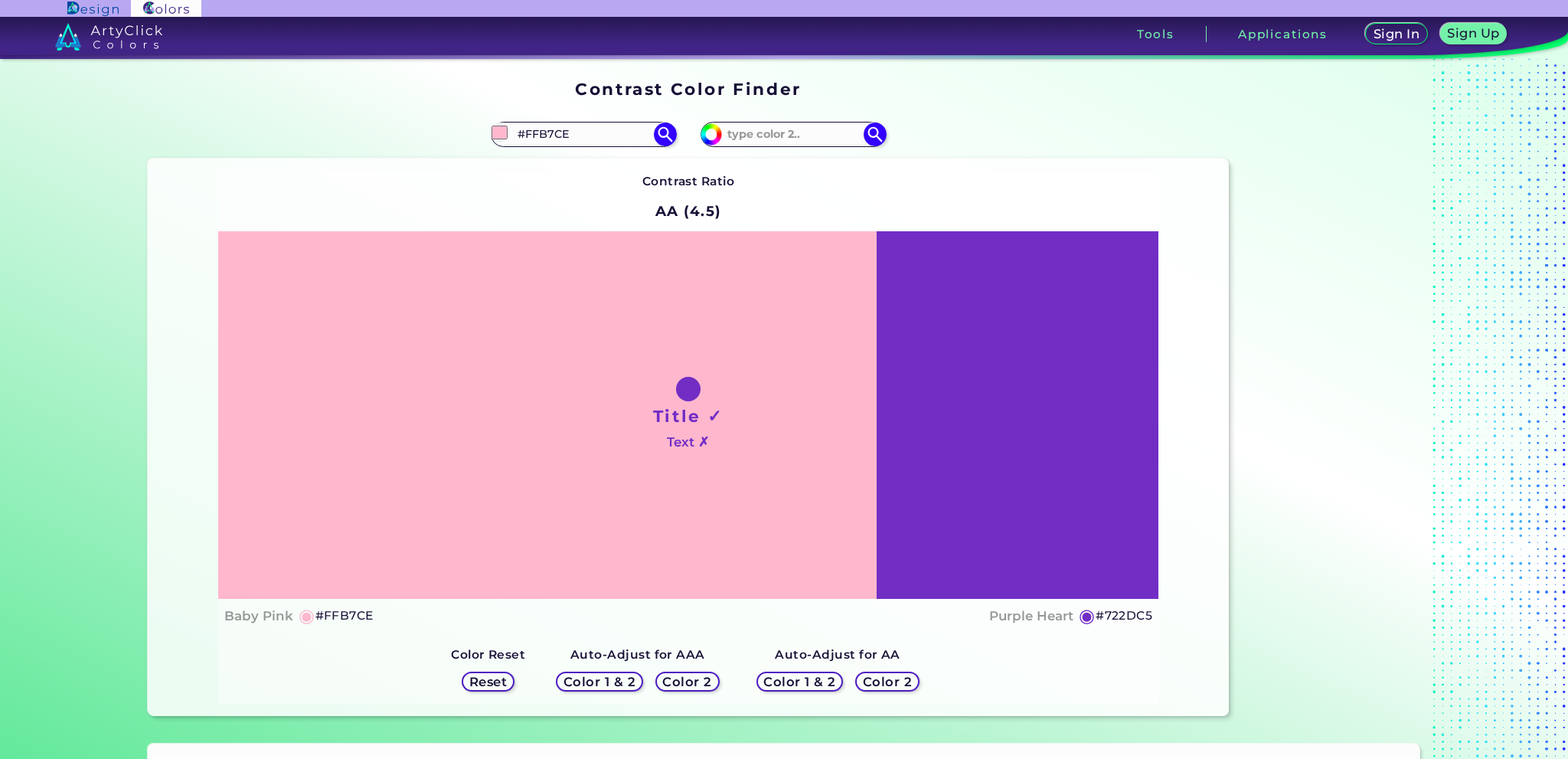
click at [809, 686] on h5 "Color 1 & 2" at bounding box center [800, 681] width 65 height 11
click at [695, 679] on h5 "Color 2" at bounding box center [687, 681] width 44 height 11
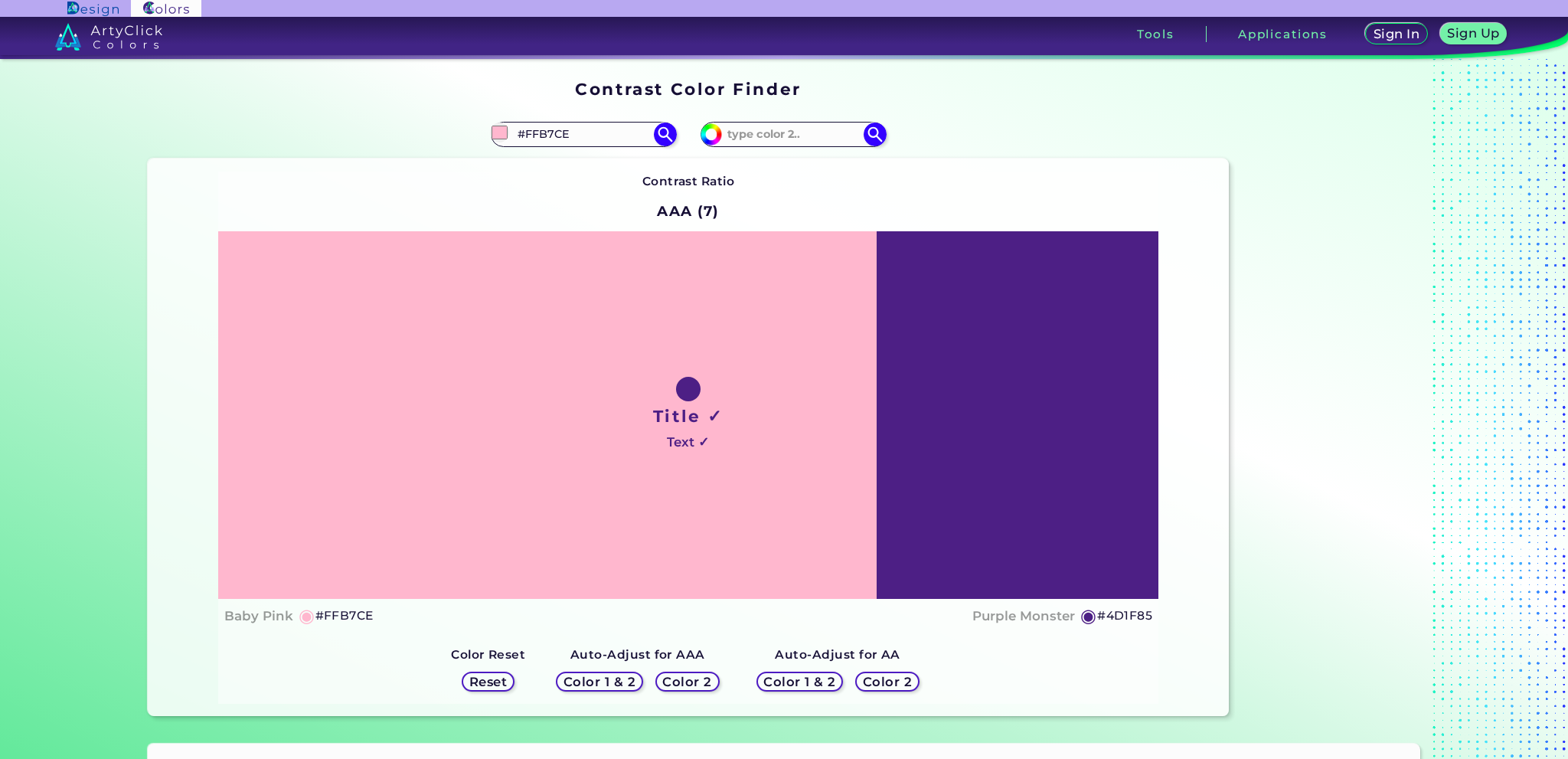
click at [616, 679] on h5 "Color 1 & 2" at bounding box center [598, 681] width 65 height 11
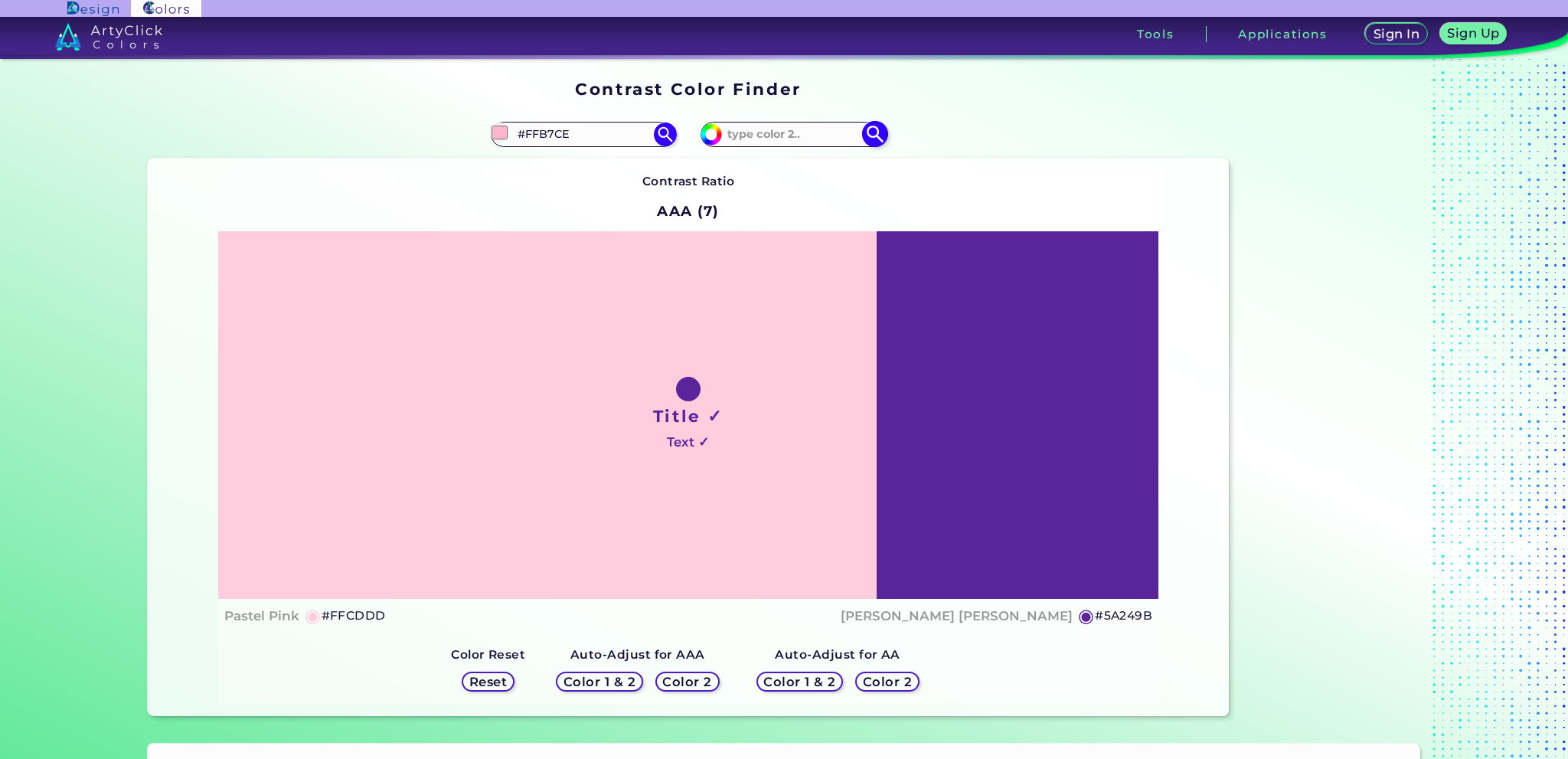
click at [798, 135] on input at bounding box center [793, 134] width 143 height 21
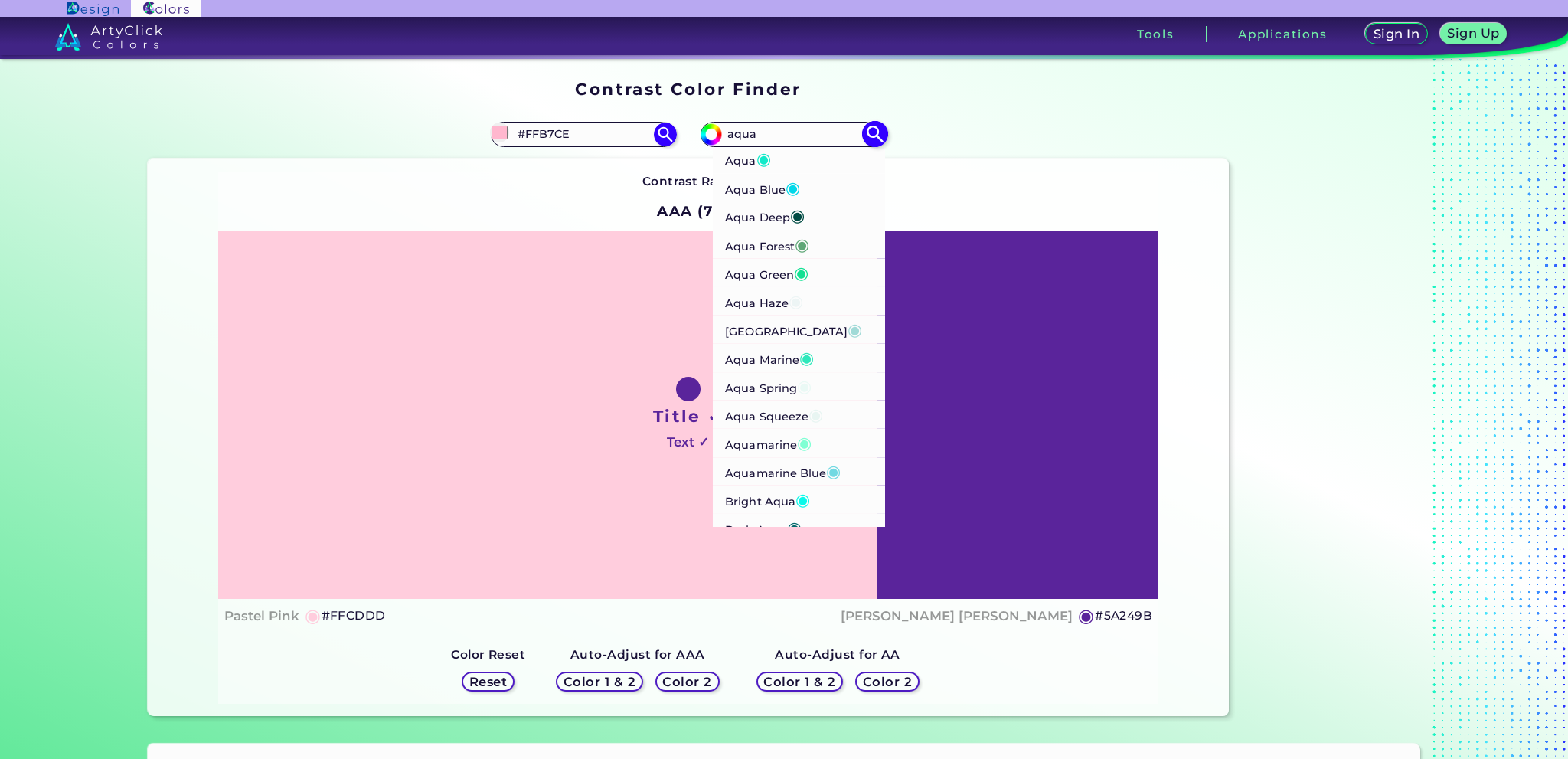
type input "aqua"
click at [740, 159] on p "Aqua ◉" at bounding box center [748, 159] width 46 height 28
type input "#13eac9"
type input "#13EAC9"
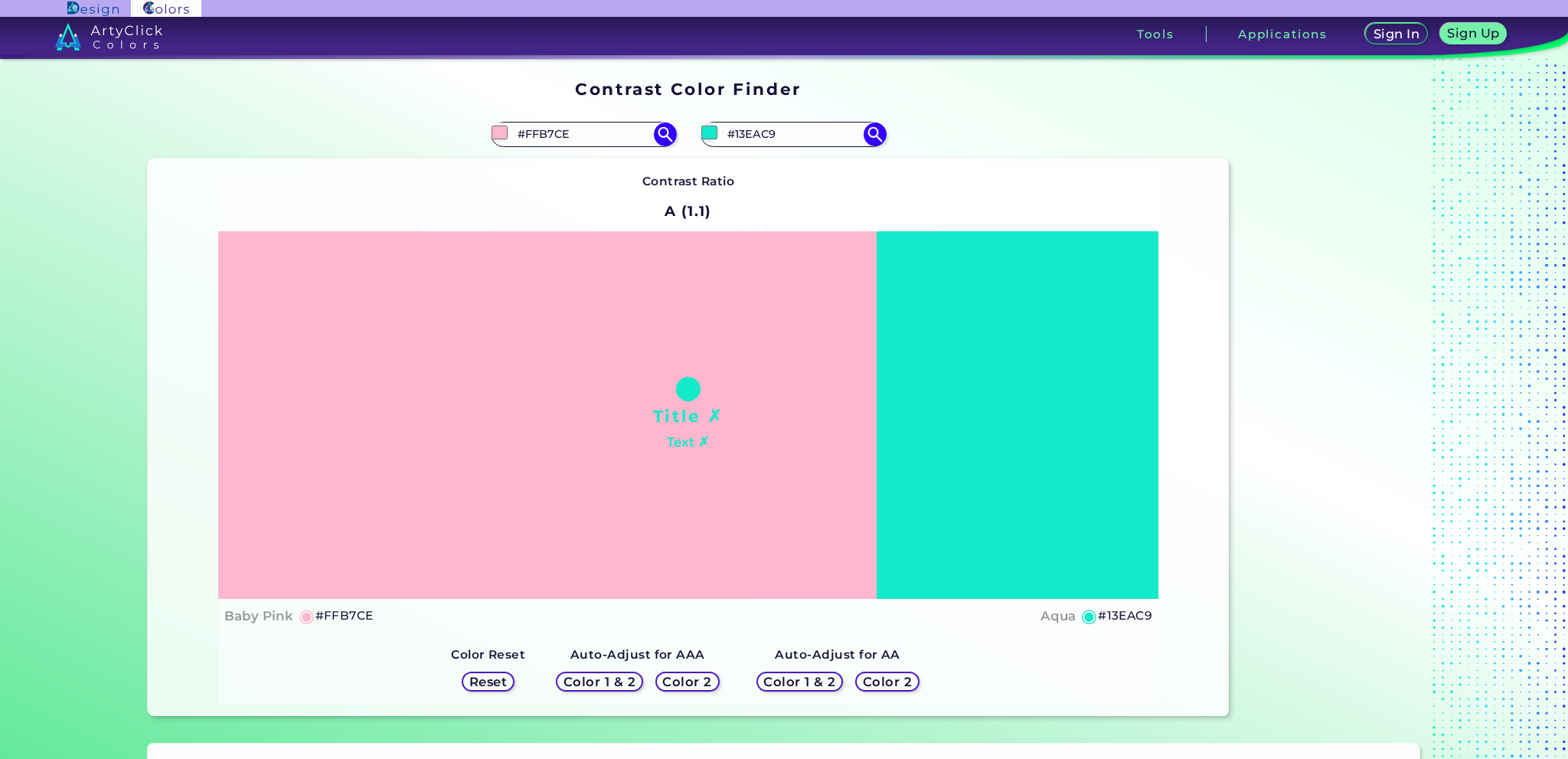
click at [881, 676] on h5 "Color 2" at bounding box center [887, 681] width 44 height 11
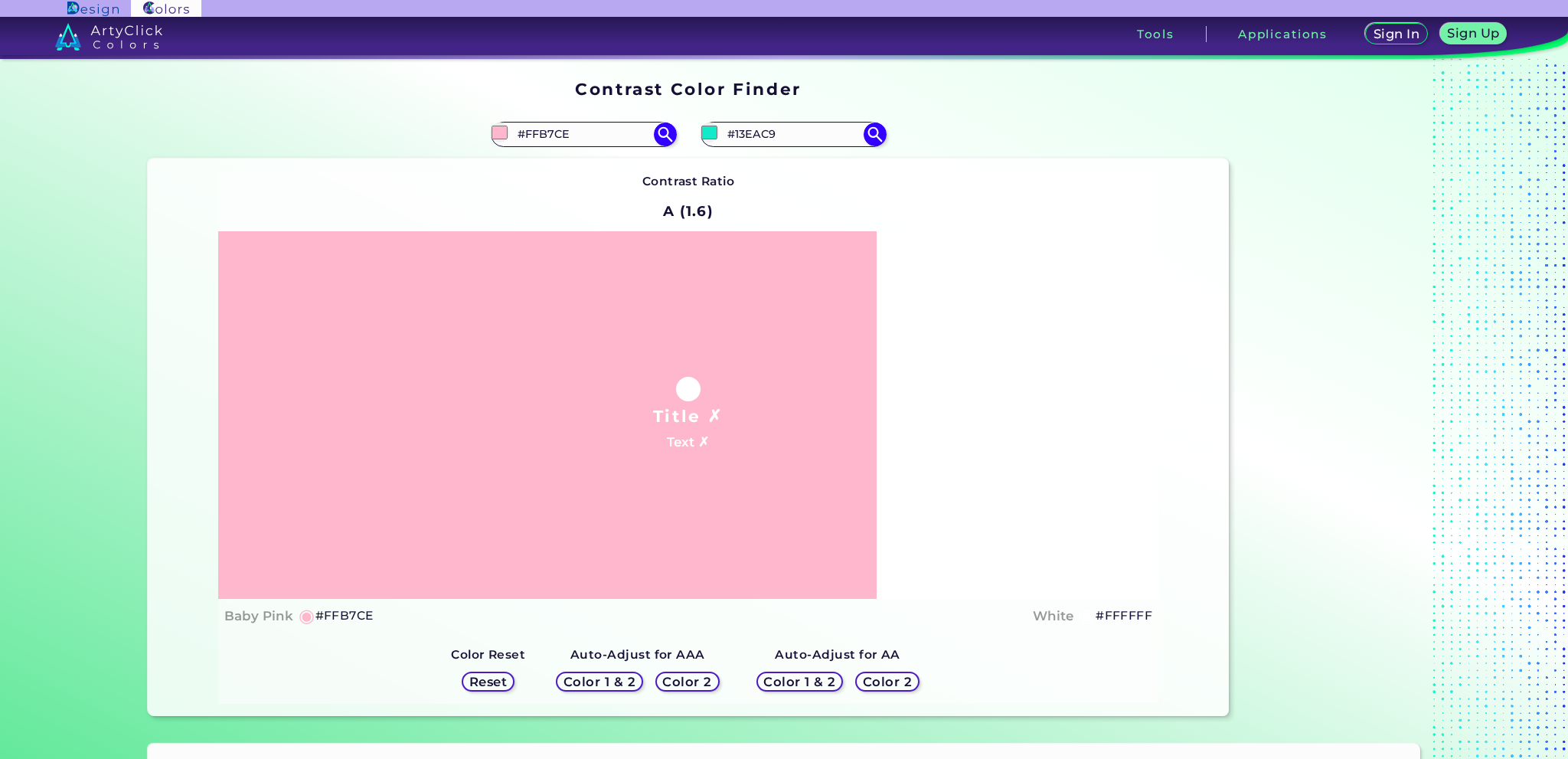
click at [776, 675] on h5 "Color 1 & 2" at bounding box center [800, 681] width 65 height 11
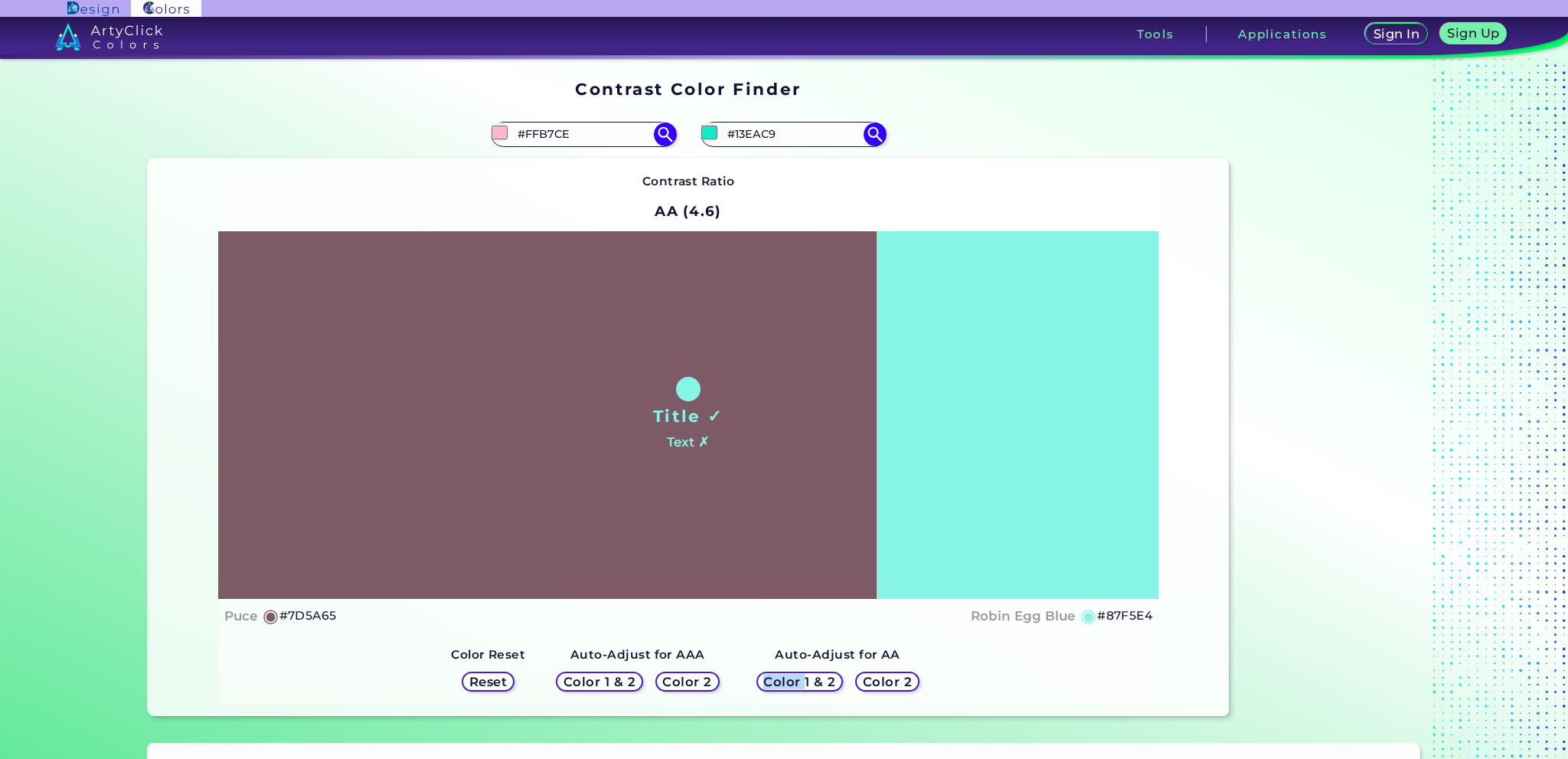
click at [776, 675] on h5 "Color 1 & 2" at bounding box center [800, 681] width 65 height 11
click at [685, 684] on h5 "Color 2" at bounding box center [687, 681] width 44 height 11
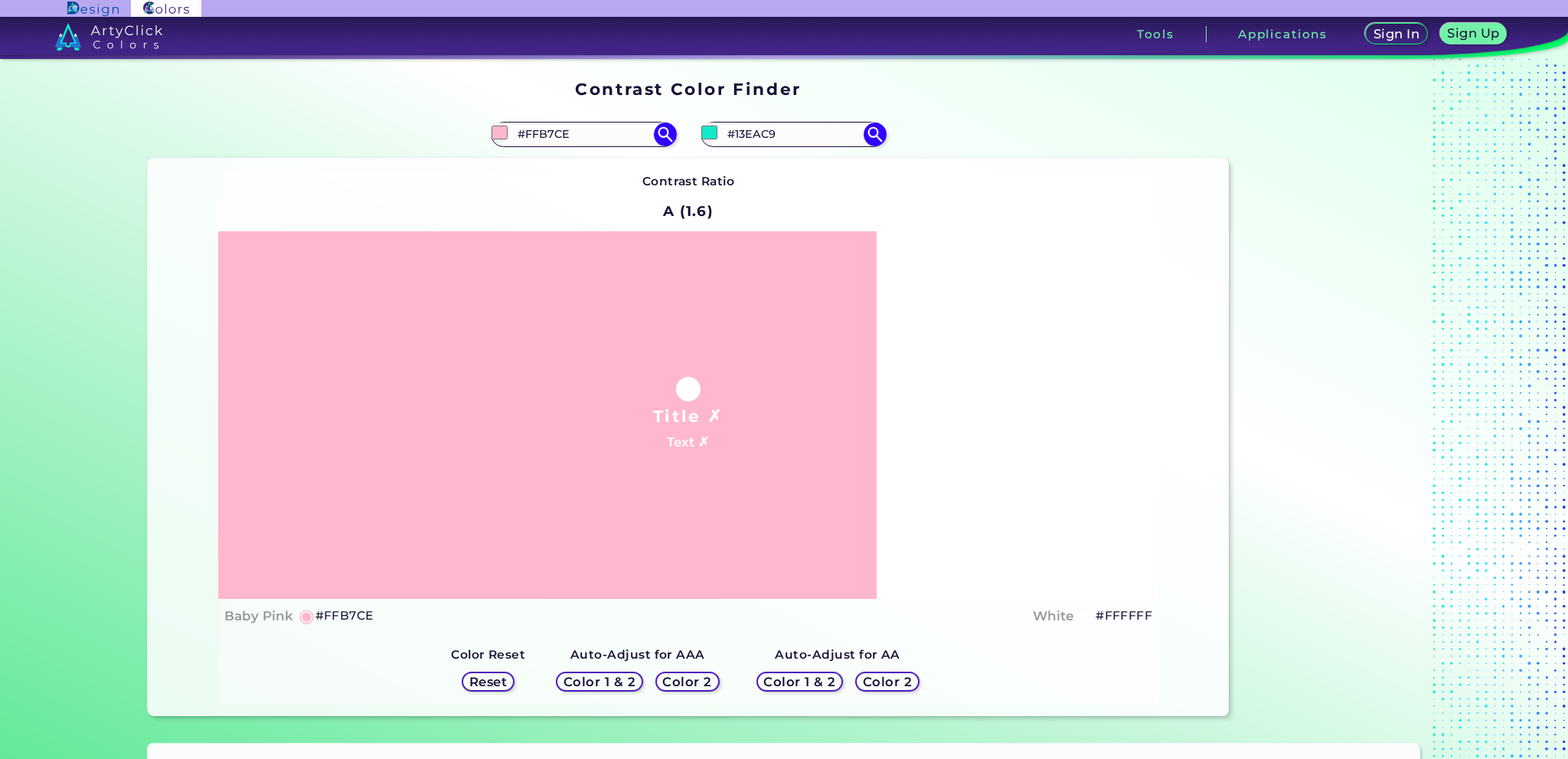
click at [618, 684] on h5 "Color 1 & 2" at bounding box center [599, 681] width 74 height 13
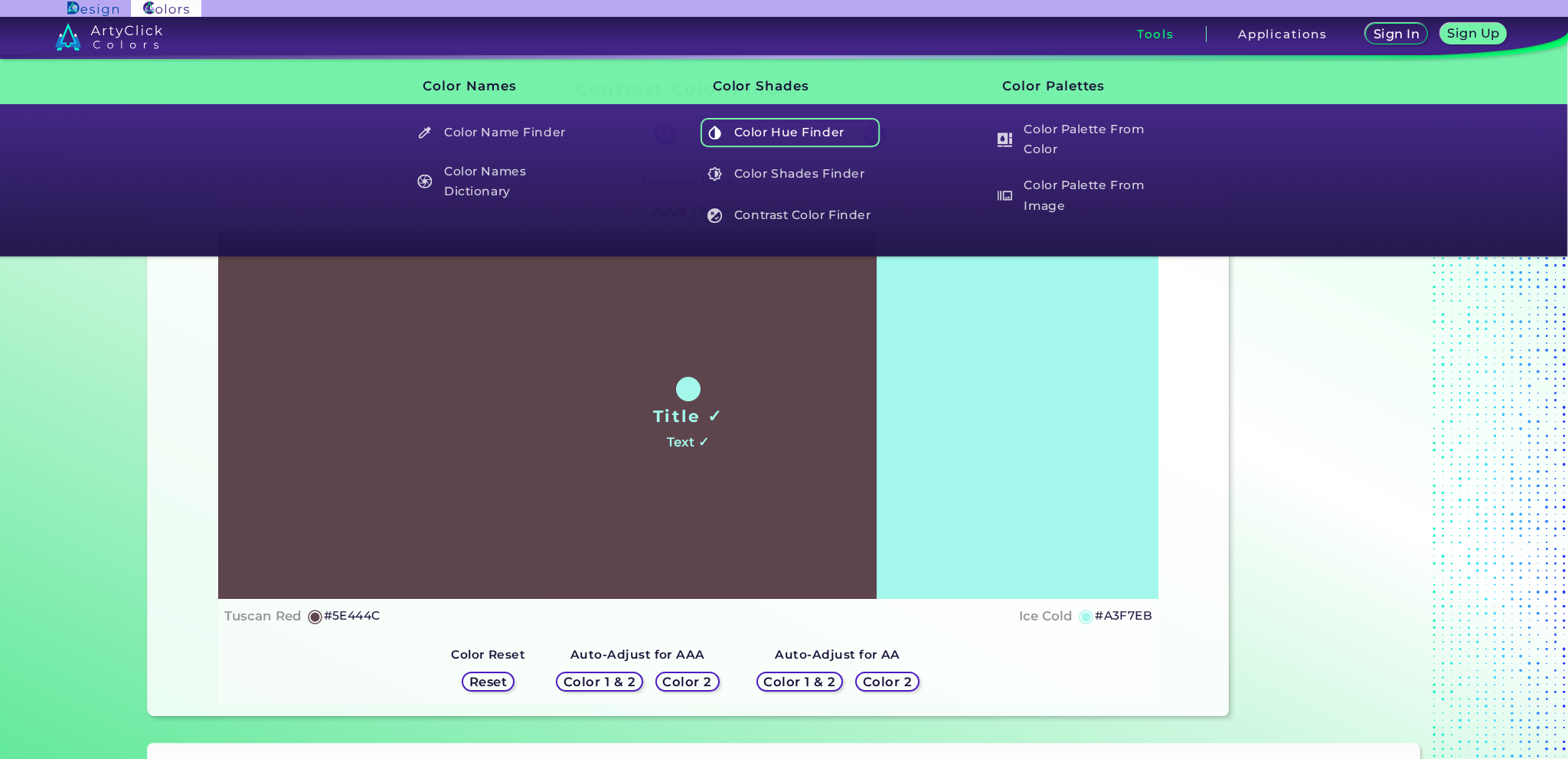
click at [768, 141] on h5 "Color Hue Finder" at bounding box center [790, 132] width 179 height 29
